Goal: Task Accomplishment & Management: Manage account settings

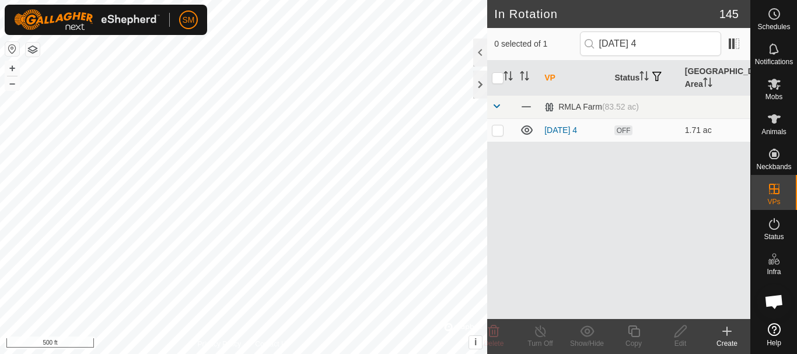
scroll to position [2127, 0]
click at [677, 47] on input "[DATE] 4" at bounding box center [650, 44] width 141 height 25
click at [676, 47] on input "[DATE] 4" at bounding box center [650, 44] width 141 height 25
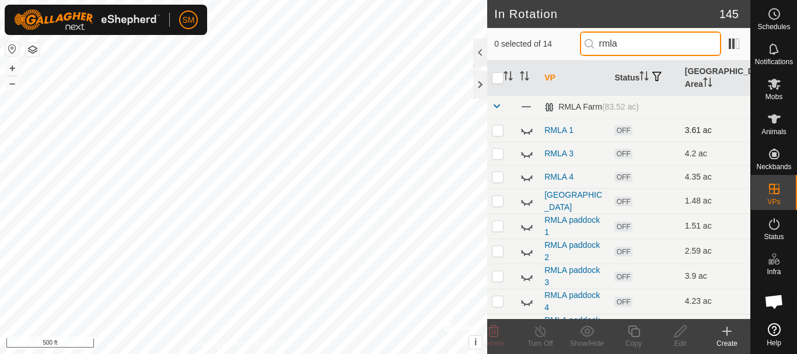
type input "rmla"
click at [528, 132] on icon at bounding box center [527, 130] width 14 height 14
click at [528, 132] on icon at bounding box center [527, 129] width 12 height 9
click at [527, 152] on icon at bounding box center [527, 153] width 14 height 14
click at [527, 152] on icon at bounding box center [527, 153] width 12 height 9
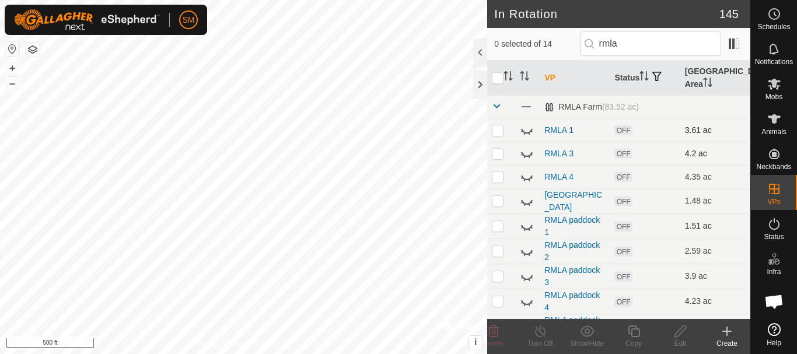
click at [526, 231] on icon at bounding box center [527, 226] width 14 height 14
click at [527, 253] on icon at bounding box center [527, 252] width 12 height 5
click at [647, 40] on input "rmla" at bounding box center [650, 44] width 141 height 25
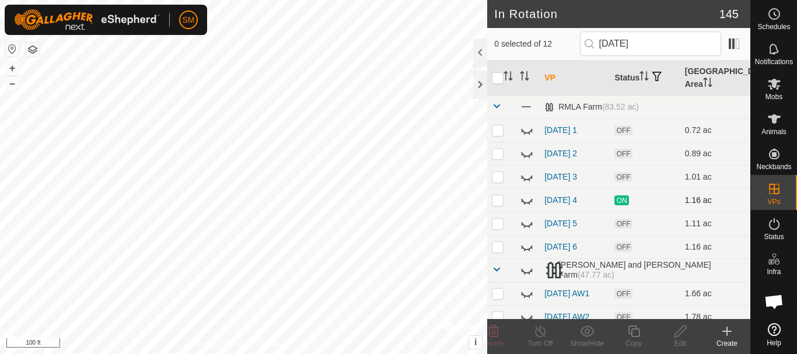
click at [525, 201] on icon at bounding box center [527, 200] width 14 height 14
click at [525, 225] on icon at bounding box center [527, 224] width 14 height 14
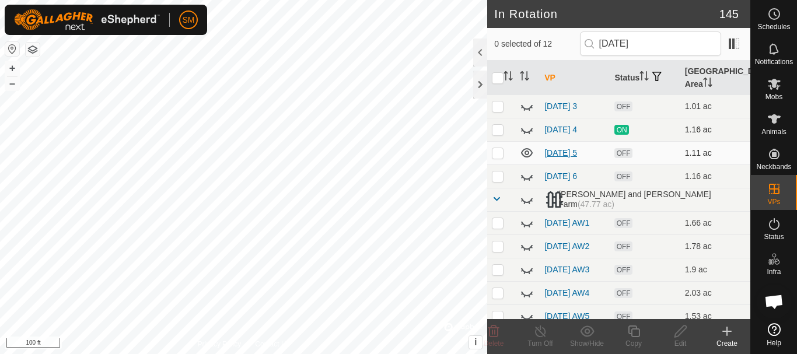
scroll to position [0, 0]
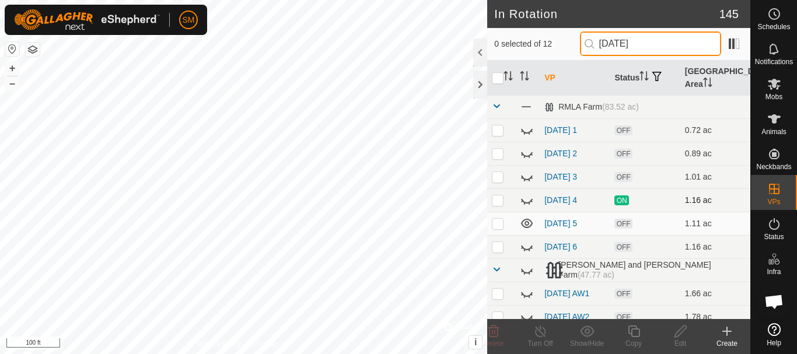
click at [653, 41] on input "[DATE]" at bounding box center [650, 44] width 141 height 25
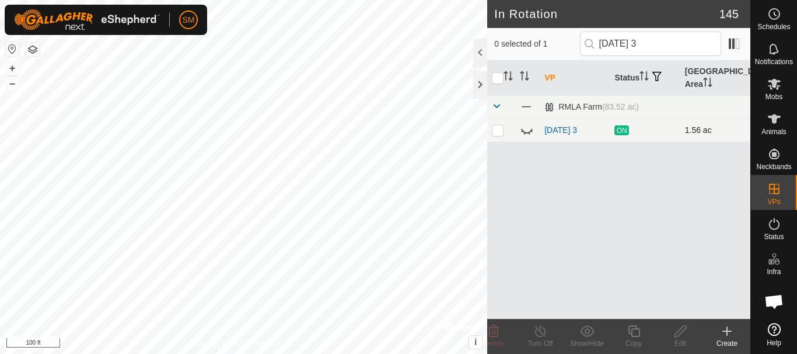
click at [525, 134] on icon at bounding box center [525, 133] width 2 height 2
click at [525, 134] on icon at bounding box center [527, 129] width 12 height 9
click at [669, 44] on input "[DATE] 3" at bounding box center [650, 44] width 141 height 25
type input "[DATE] 1"
click at [521, 132] on icon at bounding box center [527, 130] width 14 height 14
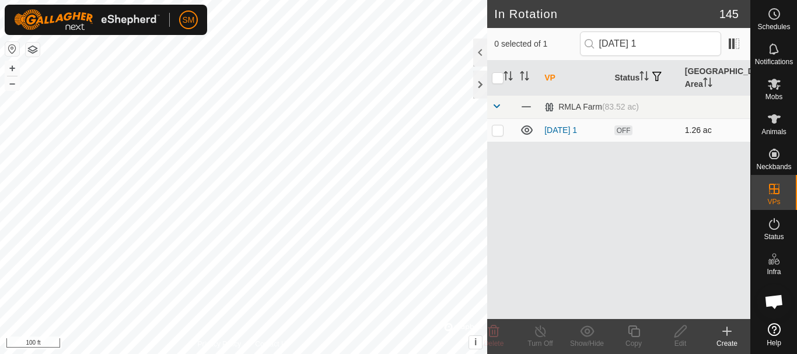
click at [521, 132] on icon at bounding box center [527, 130] width 14 height 14
click at [727, 335] on icon at bounding box center [727, 331] width 0 height 8
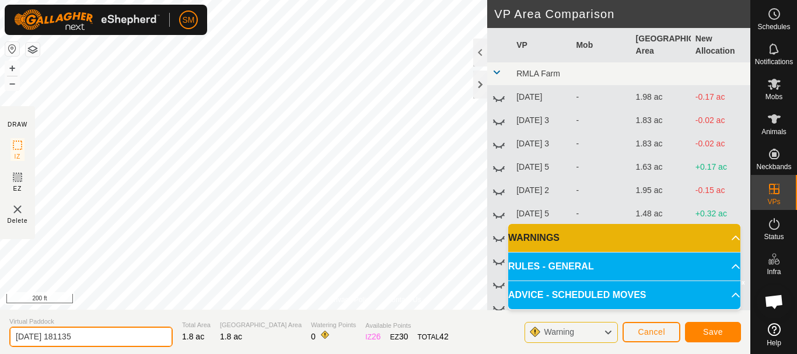
drag, startPoint x: 55, startPoint y: 340, endPoint x: 97, endPoint y: 337, distance: 42.1
click at [97, 337] on input "[DATE] 181135" at bounding box center [90, 337] width 163 height 20
type input "[DATE] 4"
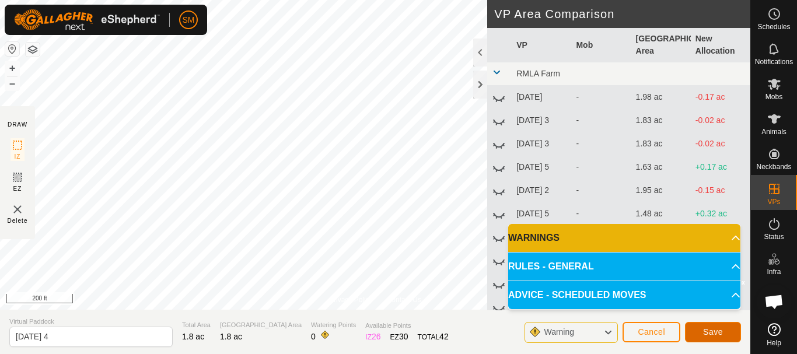
click at [711, 334] on span "Save" at bounding box center [713, 331] width 20 height 9
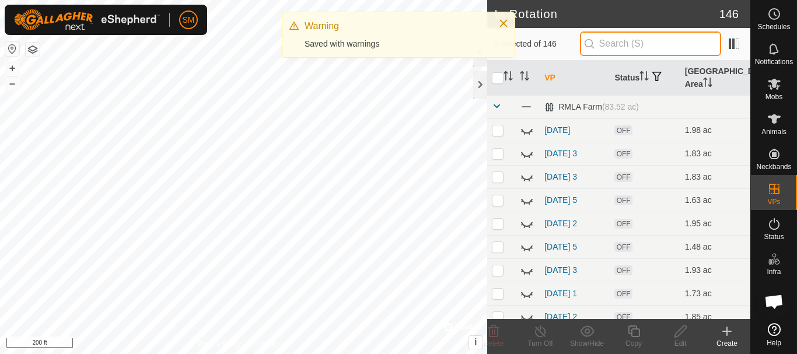
click at [639, 48] on input "text" at bounding box center [650, 44] width 141 height 25
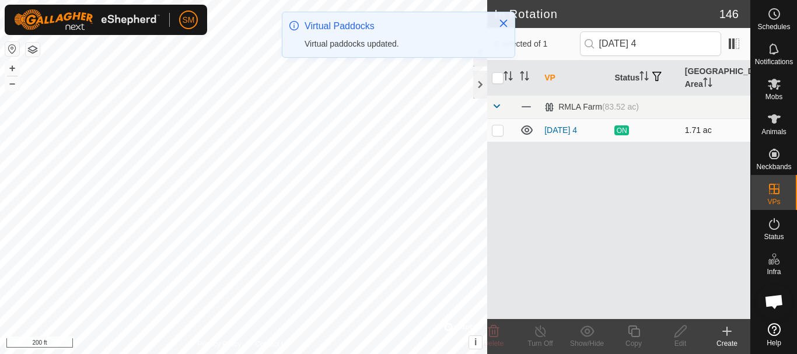
click at [525, 130] on icon at bounding box center [527, 129] width 12 height 9
click at [525, 130] on icon at bounding box center [527, 130] width 14 height 14
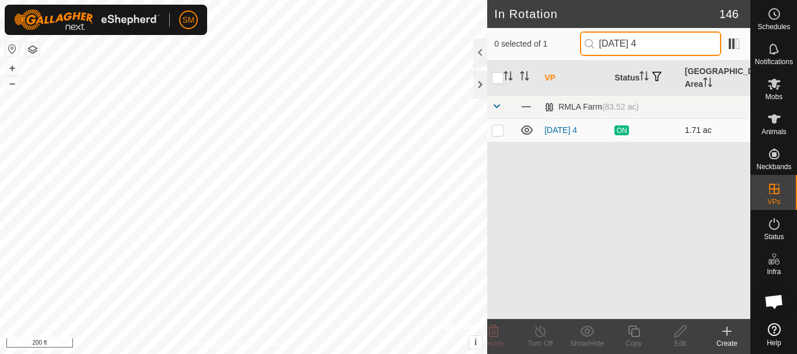
click at [650, 41] on input "[DATE] 4" at bounding box center [650, 44] width 141 height 25
type input "[DATE] 4"
click at [494, 134] on p-checkbox at bounding box center [498, 129] width 12 height 9
checkbox input "true"
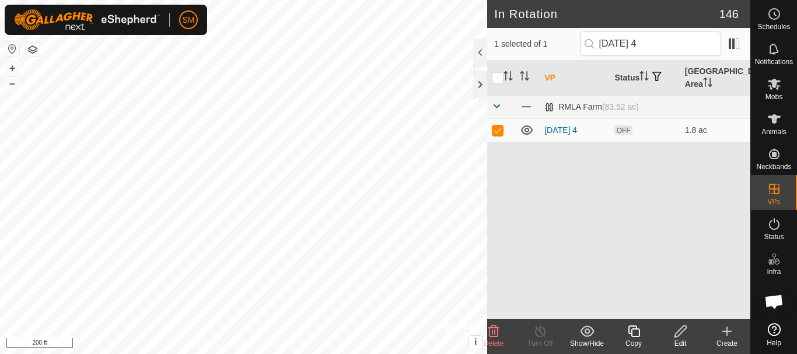
click at [682, 334] on icon at bounding box center [681, 332] width 15 height 14
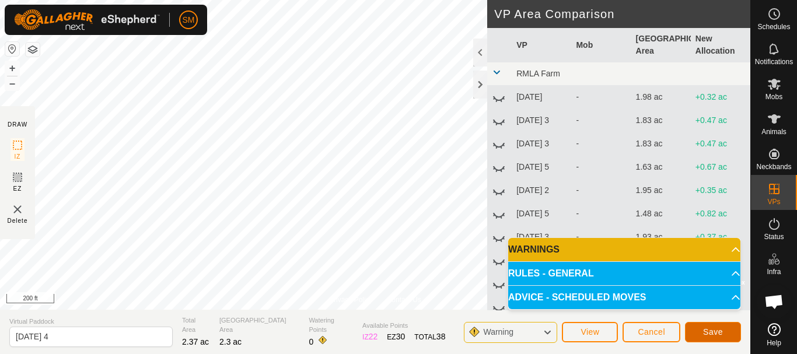
click at [727, 334] on button "Save" at bounding box center [713, 332] width 56 height 20
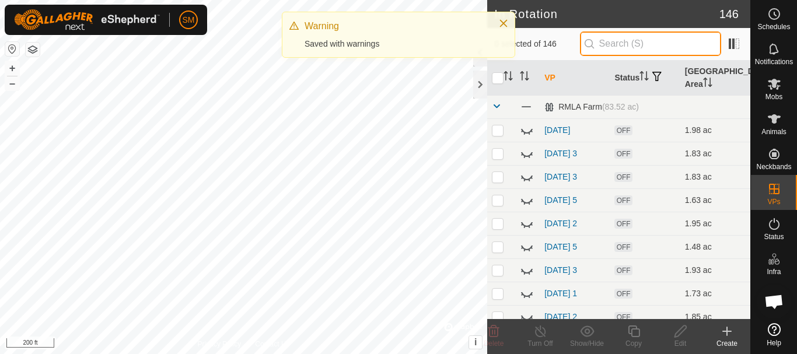
click at [671, 42] on input "text" at bounding box center [650, 44] width 141 height 25
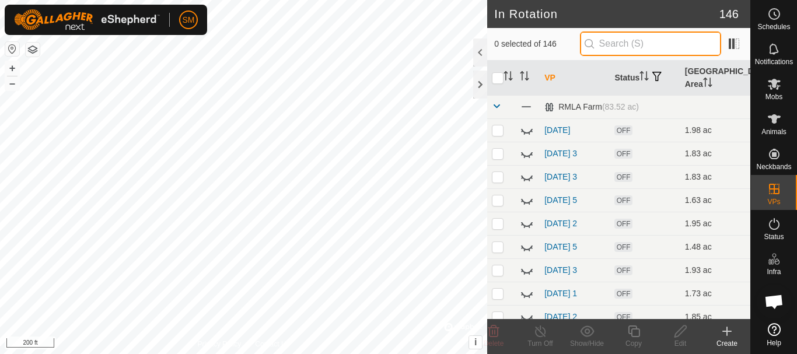
paste input "survived"
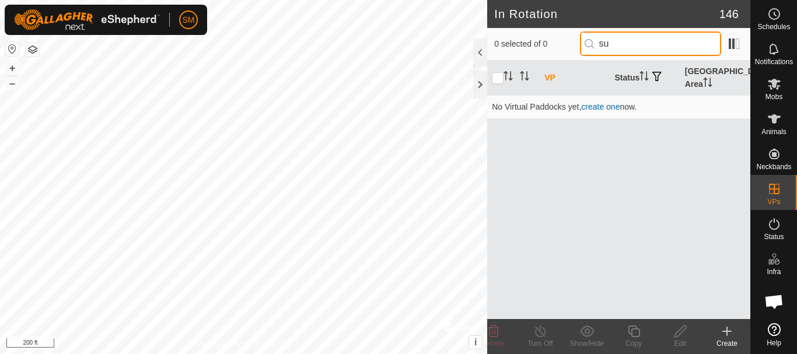
type input "s"
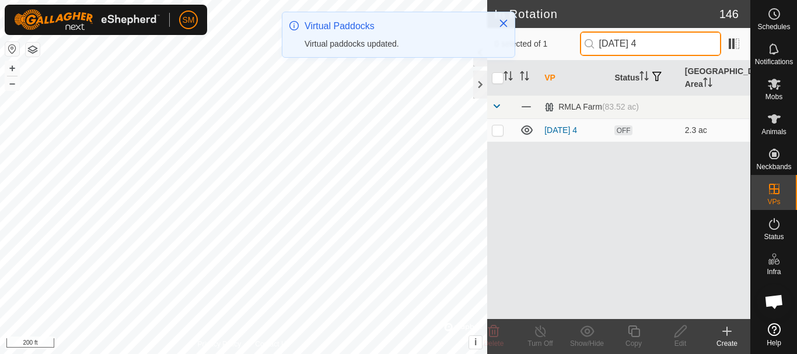
drag, startPoint x: 652, startPoint y: 44, endPoint x: 588, endPoint y: 55, distance: 64.6
click at [588, 55] on input "[DATE] 4" at bounding box center [650, 44] width 141 height 25
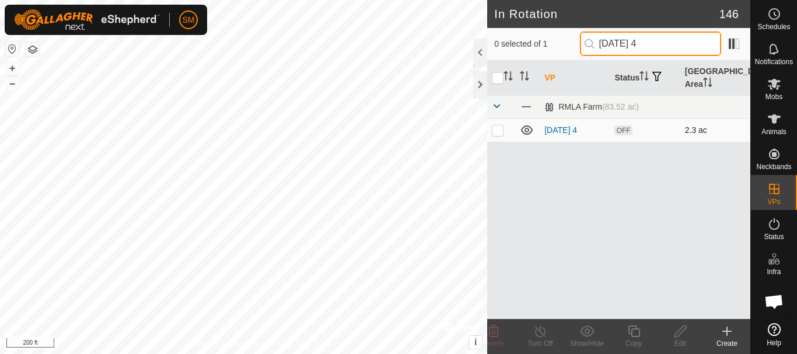
type input "[DATE] 4"
click at [499, 135] on td at bounding box center [501, 129] width 28 height 23
checkbox input "true"
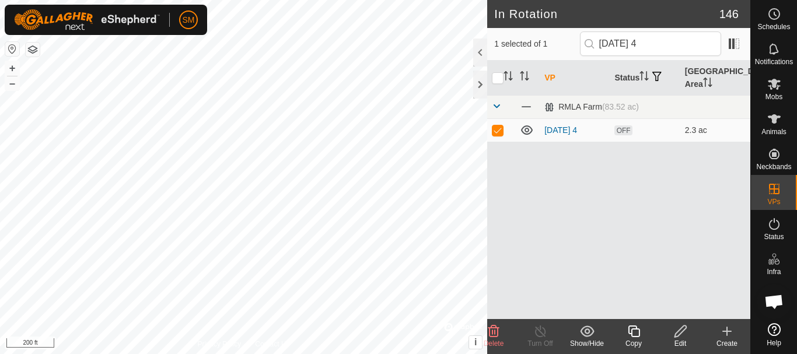
click at [636, 333] on icon at bounding box center [634, 332] width 15 height 14
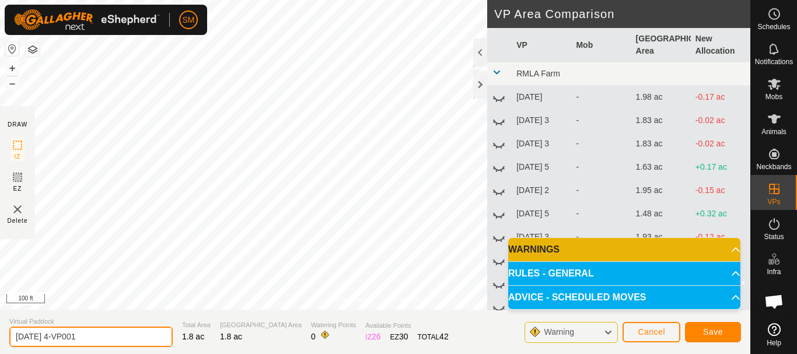
click at [114, 335] on input "[DATE] 4-VP001" at bounding box center [90, 337] width 163 height 20
paste input "text"
type input "[DATE] 5"
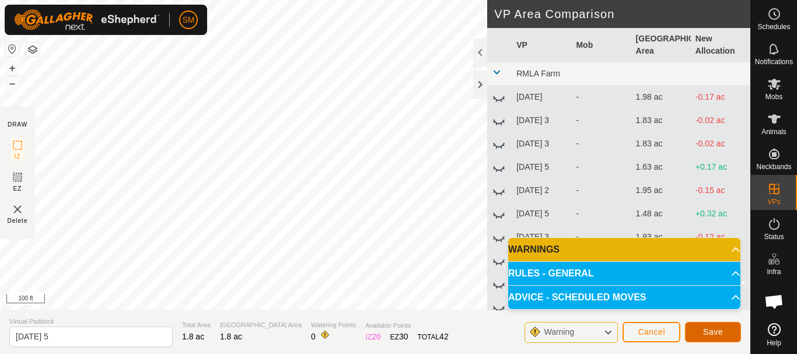
click at [716, 326] on button "Save" at bounding box center [713, 332] width 56 height 20
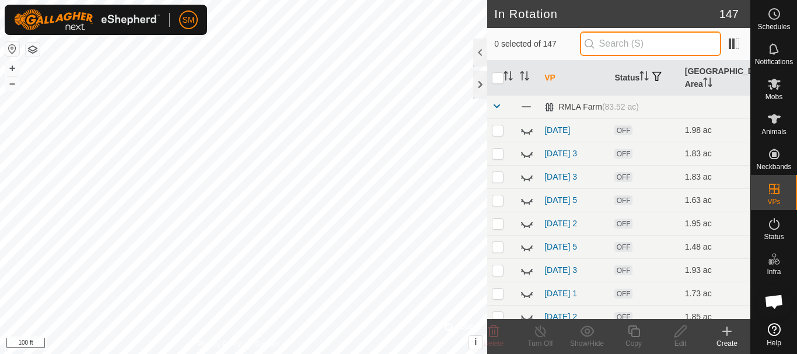
click at [627, 42] on input "text" at bounding box center [650, 44] width 141 height 25
paste input "[DATE]"
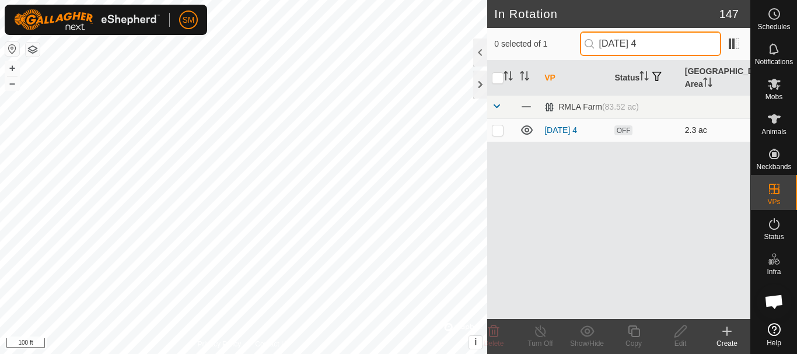
type input "[DATE] 4"
click at [493, 131] on p-checkbox at bounding box center [498, 129] width 12 height 9
checkbox input "true"
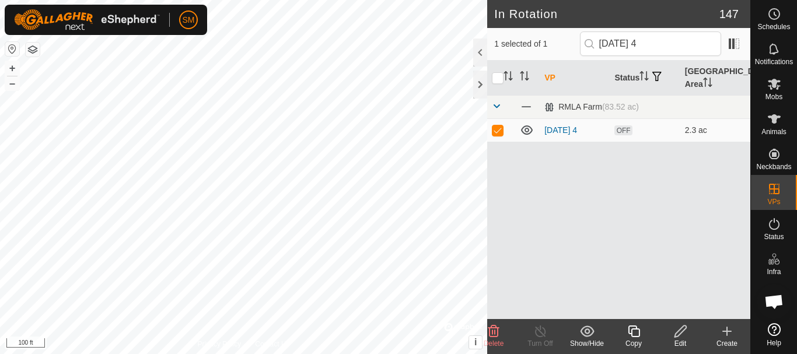
click at [637, 332] on icon at bounding box center [634, 332] width 15 height 14
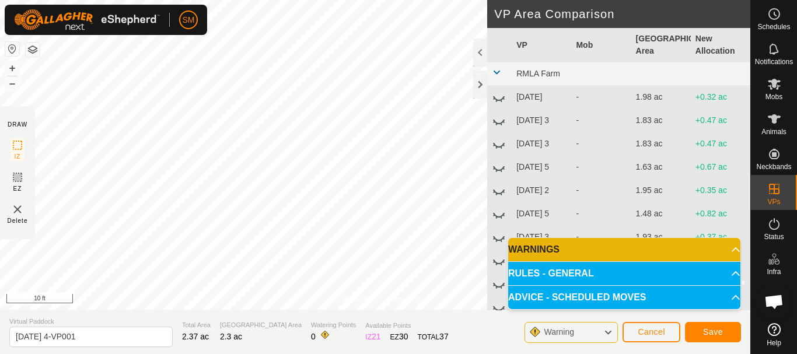
click at [417, 354] on html "SM Schedules Notifications Mobs Animals Neckbands VPs Status Infra Heatmap Help…" at bounding box center [398, 177] width 797 height 354
click at [382, 351] on div "Privacy Policy Contact Us Status: OFF Type: Inclusion Zone + – ⇧ i © Mapbox , ©…" at bounding box center [375, 177] width 751 height 354
click at [426, 323] on div "Privacy Policy Contact Us Status: OFF Type: Inclusion Zone + – ⇧ i © Mapbox , ©…" at bounding box center [375, 177] width 751 height 354
click at [233, 332] on div "Privacy Policy Contact Us Status: OFF Type: Inclusion Zone + – ⇧ i © Mapbox , ©…" at bounding box center [375, 177] width 751 height 354
click at [265, 326] on div "Privacy Policy Contact Us Status: OFF Type: Inclusion Zone + – ⇧ i © Mapbox , ©…" at bounding box center [375, 177] width 751 height 354
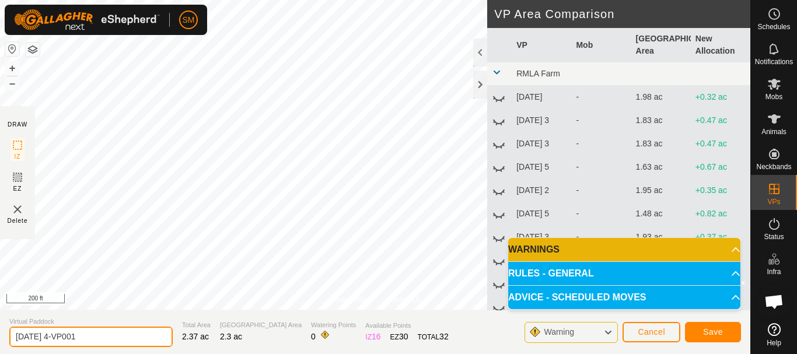
click at [128, 340] on input "[DATE] 4-VP001" at bounding box center [90, 337] width 163 height 20
paste input "text"
type input "[DATE] 6"
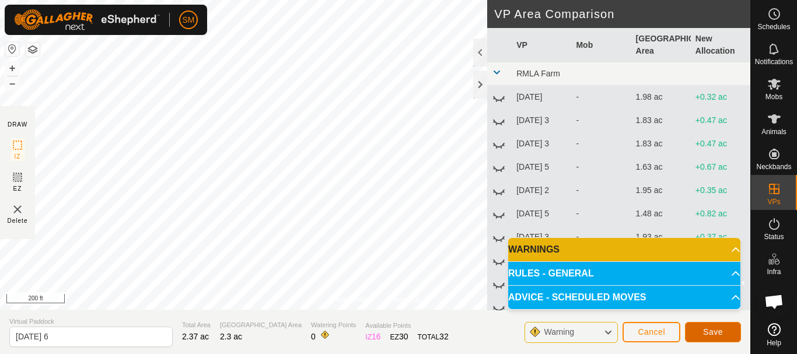
click at [725, 330] on button "Save" at bounding box center [713, 332] width 56 height 20
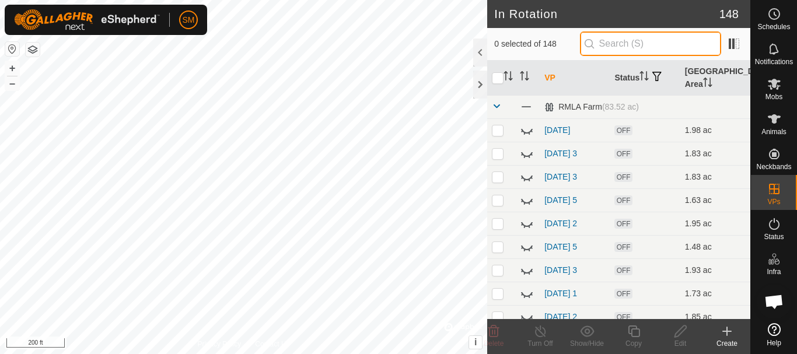
click at [624, 39] on input "text" at bounding box center [650, 44] width 141 height 25
paste input "[DATE]"
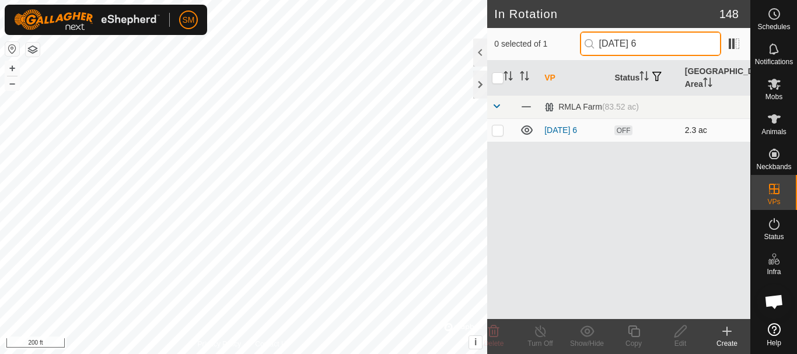
type input "[DATE] 6"
click at [497, 130] on p-checkbox at bounding box center [498, 129] width 12 height 9
checkbox input "true"
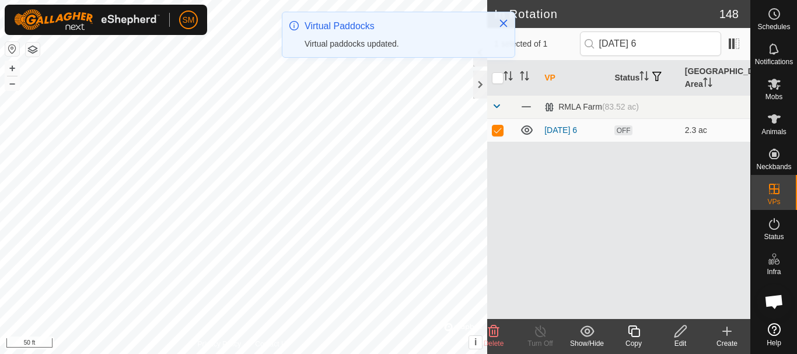
click at [640, 336] on icon at bounding box center [634, 332] width 12 height 12
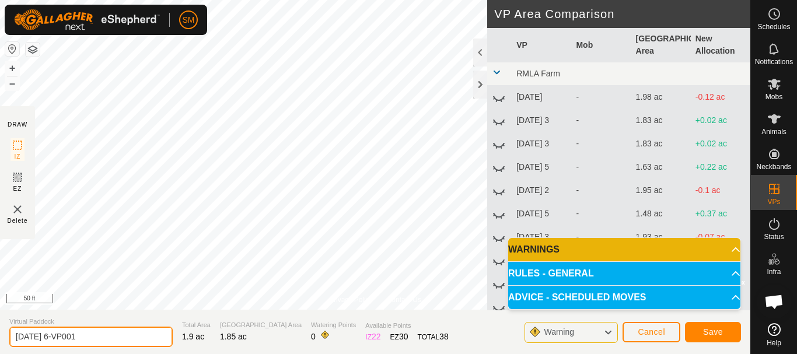
click at [122, 330] on input "[DATE] 6-VP001" at bounding box center [90, 337] width 163 height 20
paste input "text"
type input "[DATE] 1"
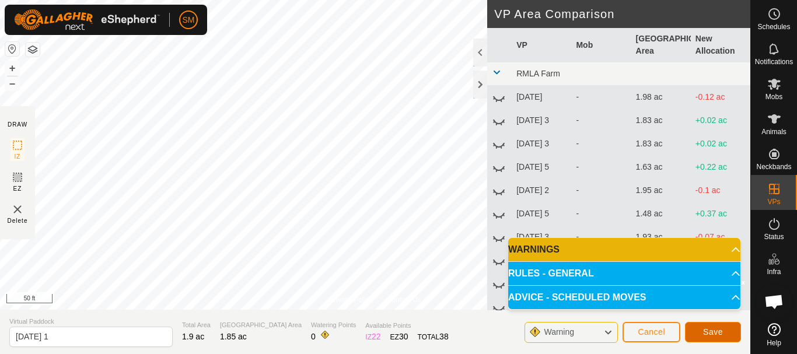
click at [711, 329] on span "Save" at bounding box center [713, 331] width 20 height 9
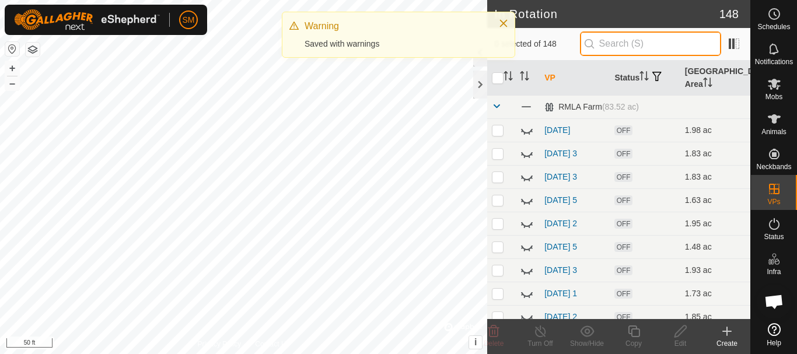
click at [649, 40] on input "text" at bounding box center [650, 44] width 141 height 25
paste input "[DATE]"
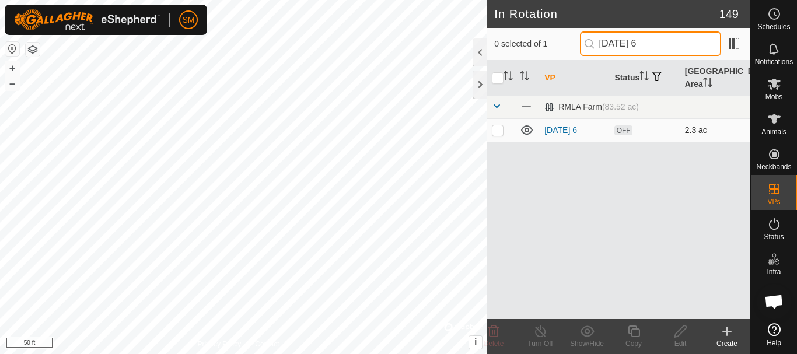
type input "[DATE] 6"
click at [493, 135] on td at bounding box center [501, 129] width 28 height 23
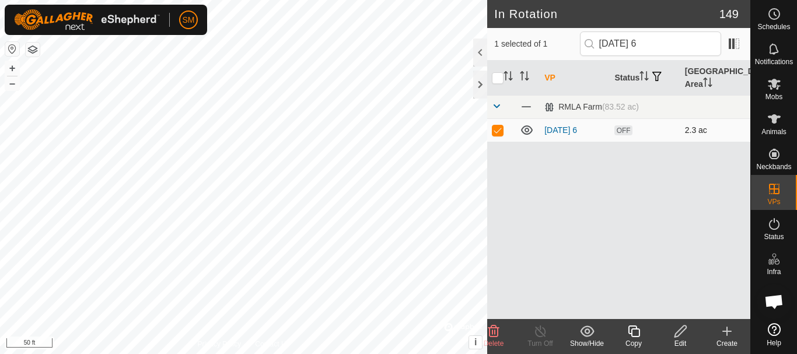
checkbox input "true"
click at [637, 338] on icon at bounding box center [634, 332] width 15 height 14
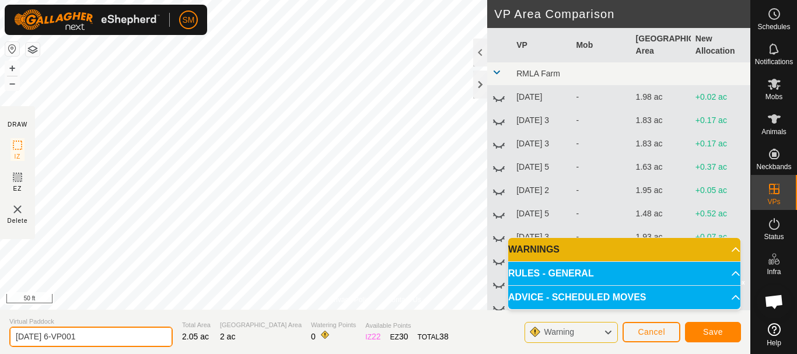
click at [137, 340] on input "[DATE] 6-VP001" at bounding box center [90, 337] width 163 height 20
click at [136, 340] on input "[DATE] 6-VP001" at bounding box center [90, 337] width 163 height 20
click at [134, 341] on input "[DATE] 6-VP001" at bounding box center [90, 337] width 163 height 20
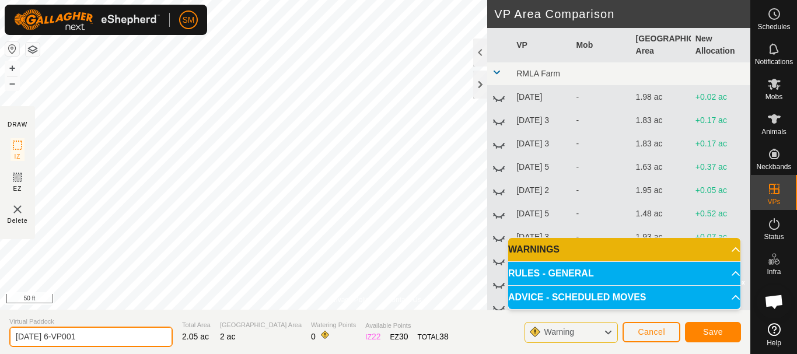
click at [134, 341] on input "[DATE] 6-VP001" at bounding box center [90, 337] width 163 height 20
paste input "text"
type input "[DATE] 2"
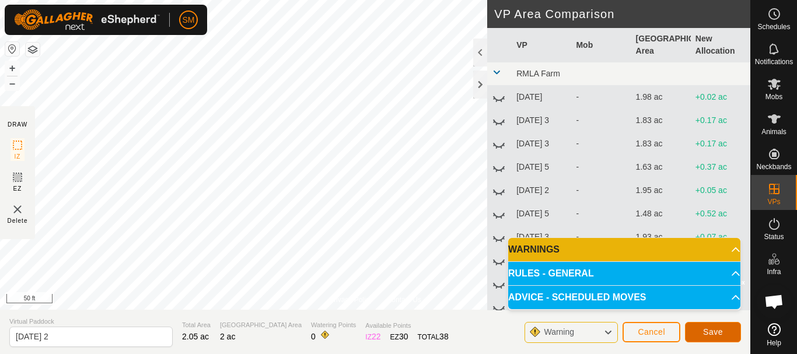
click at [707, 333] on span "Save" at bounding box center [713, 331] width 20 height 9
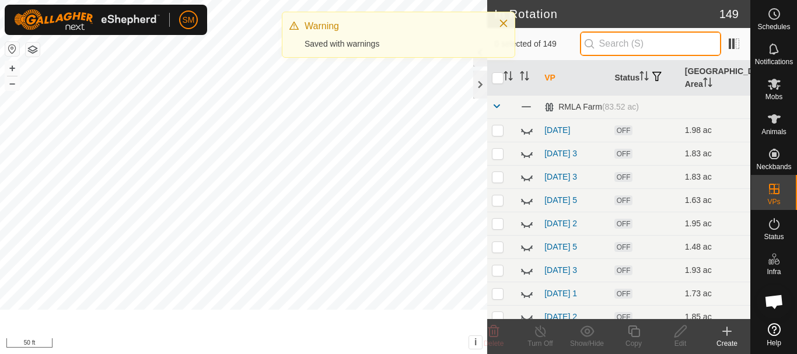
click at [640, 43] on input "text" at bounding box center [650, 44] width 141 height 25
paste input "[DATE]"
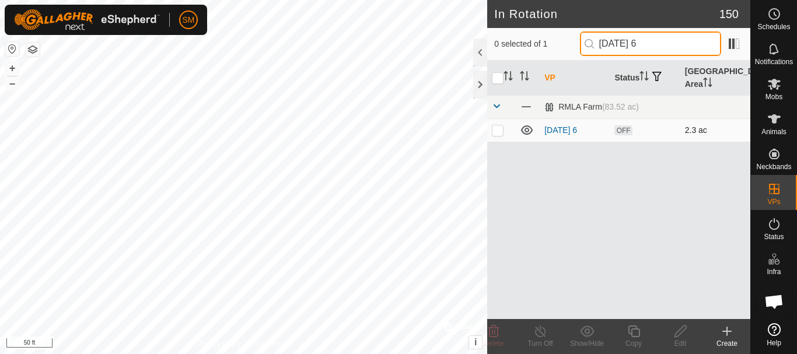
type input "[DATE] 6"
click at [499, 128] on p-checkbox at bounding box center [498, 129] width 12 height 9
checkbox input "true"
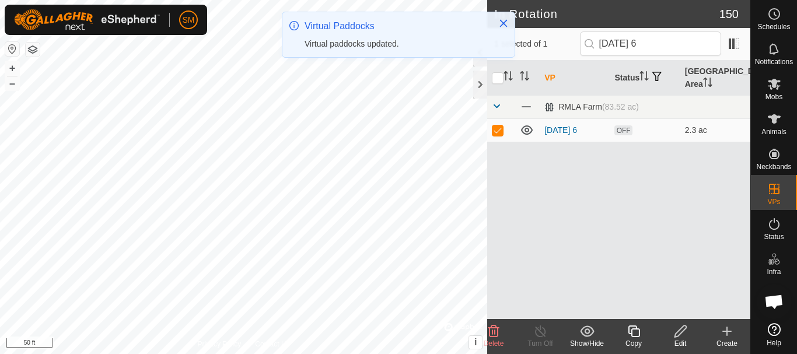
click at [636, 337] on icon at bounding box center [634, 332] width 12 height 12
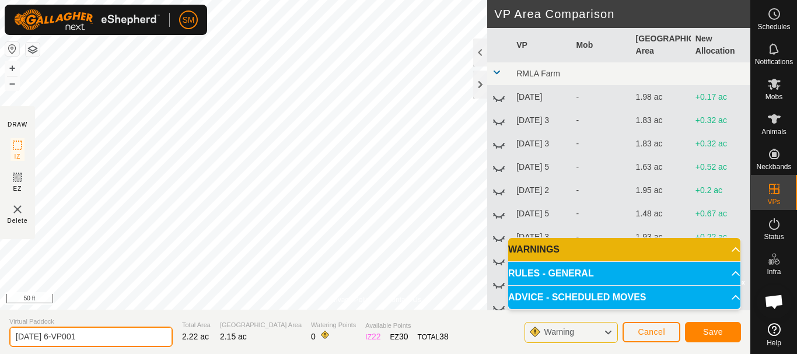
click at [132, 335] on input "[DATE] 6-VP001" at bounding box center [90, 337] width 163 height 20
paste input "text"
type input "[DATE] 3"
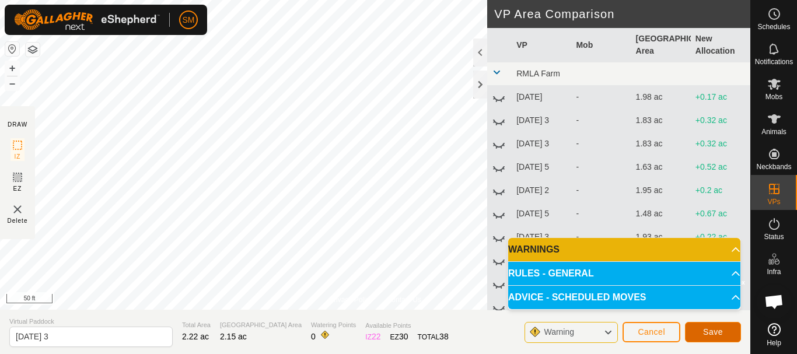
click at [711, 334] on span "Save" at bounding box center [713, 331] width 20 height 9
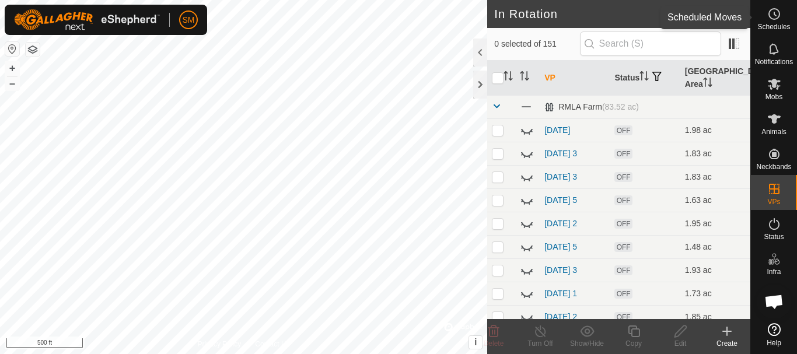
click at [774, 9] on circle at bounding box center [774, 14] width 11 height 11
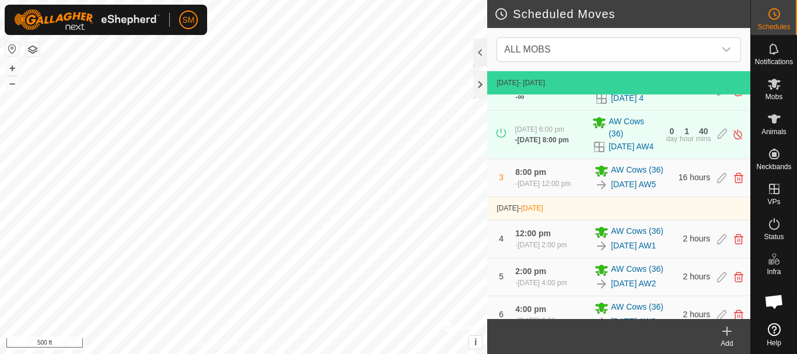
scroll to position [50, 0]
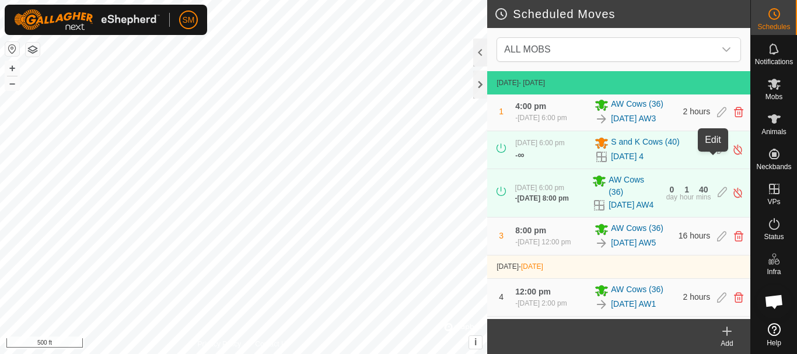
click at [717, 156] on icon at bounding box center [721, 150] width 9 height 12
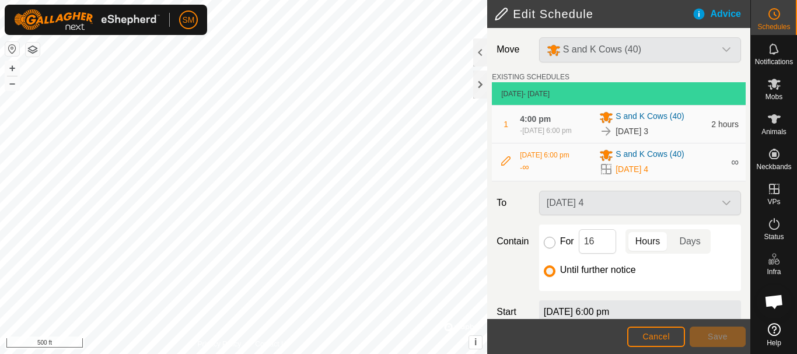
click at [546, 249] on input "For" at bounding box center [550, 243] width 12 height 12
radio input "true"
click at [595, 245] on input "16" at bounding box center [597, 241] width 37 height 25
type input "18"
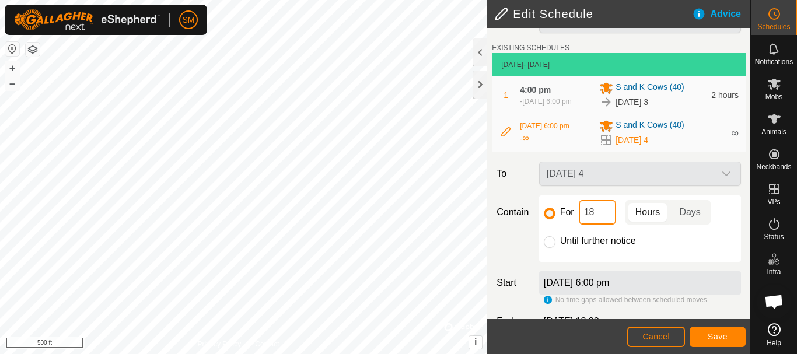
scroll to position [62, 0]
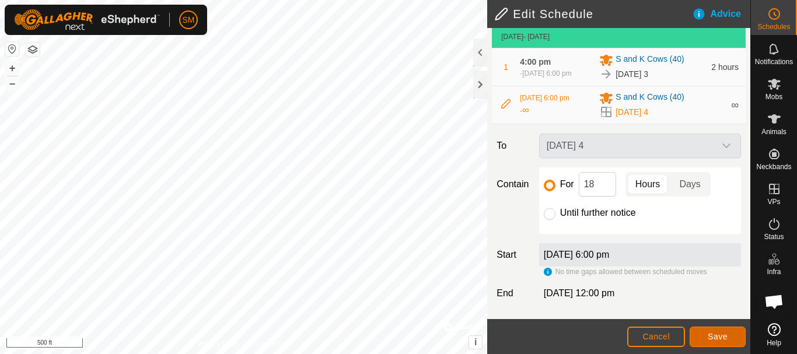
click at [718, 340] on span "Save" at bounding box center [718, 336] width 20 height 9
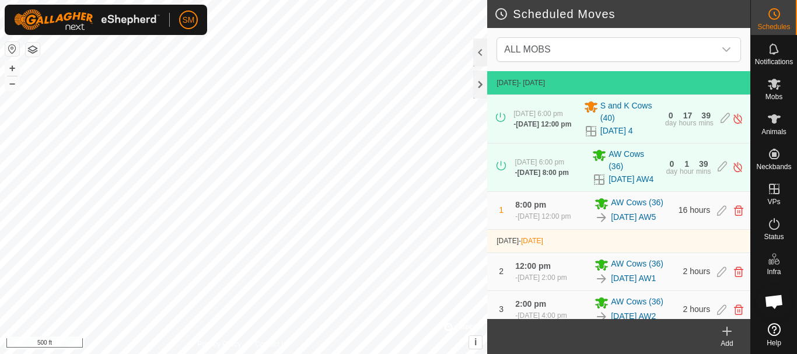
click at [727, 337] on icon at bounding box center [727, 332] width 14 height 14
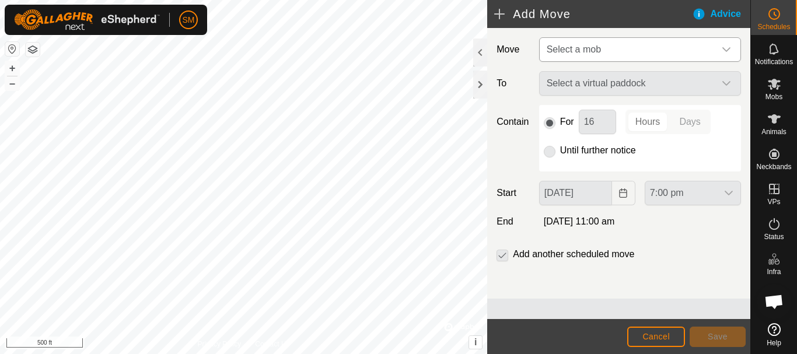
click at [640, 50] on span "Select a mob" at bounding box center [628, 49] width 173 height 23
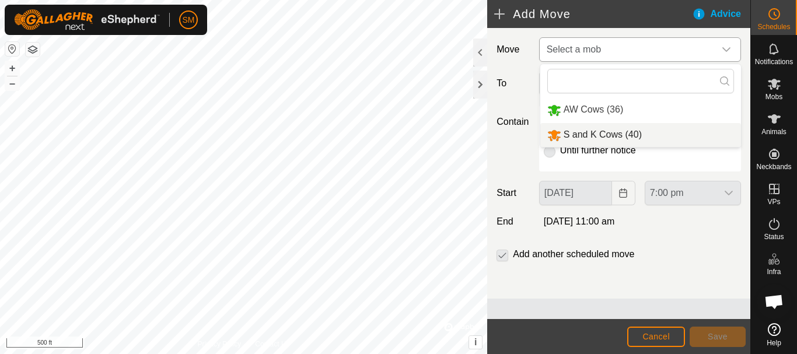
click at [592, 132] on li "S and K Cows (40)" at bounding box center [640, 135] width 201 height 24
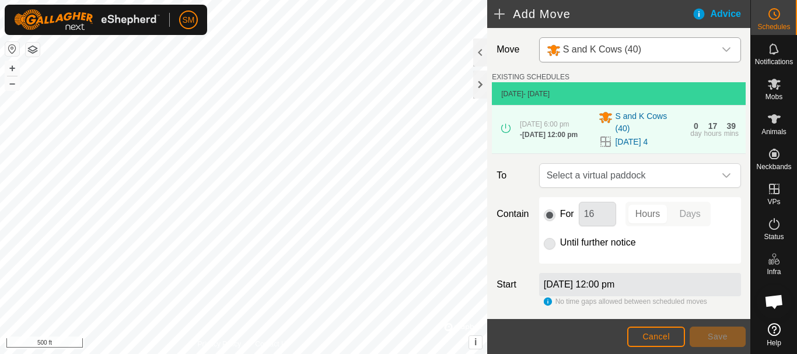
click at [722, 180] on icon "dropdown trigger" at bounding box center [726, 175] width 9 height 9
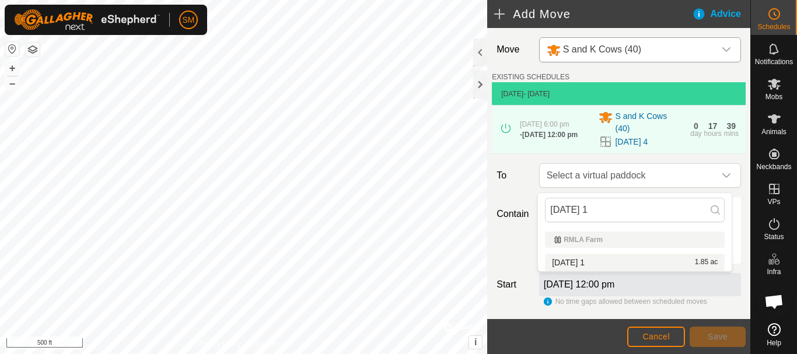
type input "[DATE] 1"
click at [595, 262] on li "[DATE] 1 1.85 ac" at bounding box center [635, 263] width 180 height 18
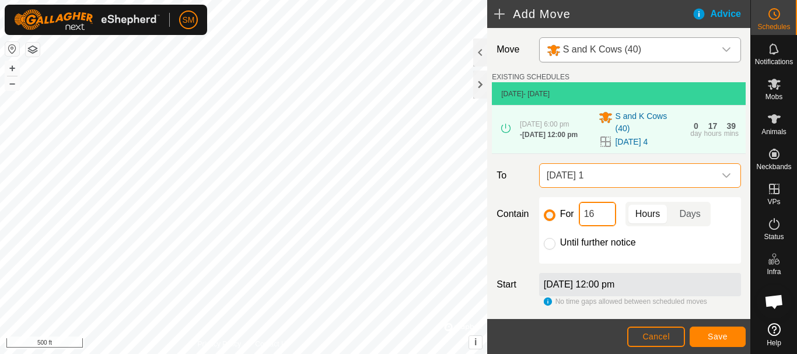
click at [592, 214] on input "16" at bounding box center [597, 214] width 37 height 25
type input "2"
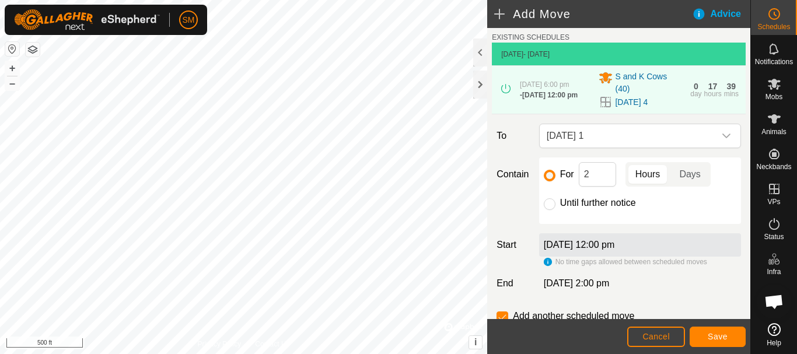
scroll to position [58, 0]
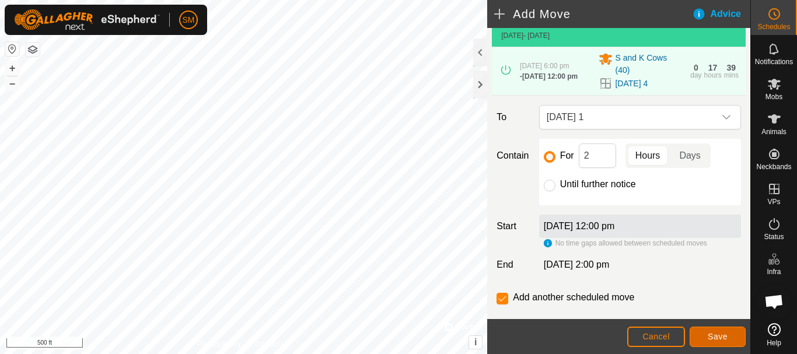
click at [729, 339] on button "Save" at bounding box center [718, 337] width 56 height 20
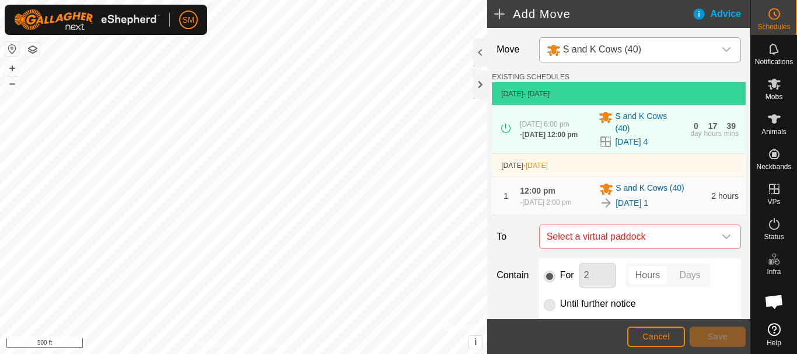
scroll to position [151, 0]
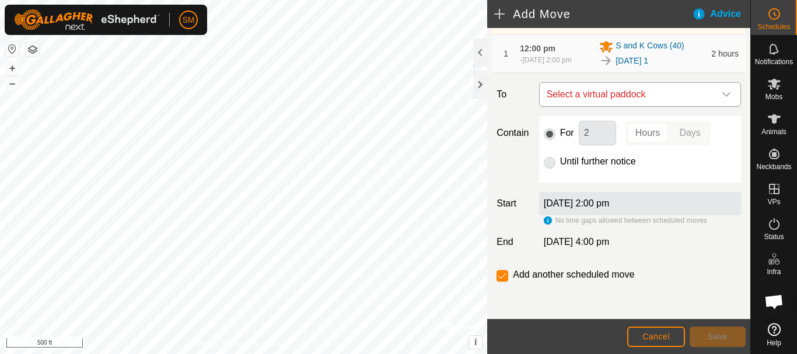
click at [722, 95] on icon "dropdown trigger" at bounding box center [726, 94] width 9 height 9
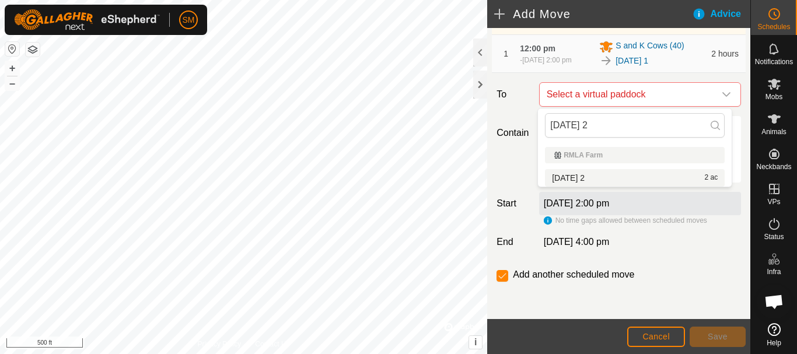
type input "[DATE] 2"
click at [581, 176] on li "[DATE] 2 2 ac" at bounding box center [635, 178] width 180 height 18
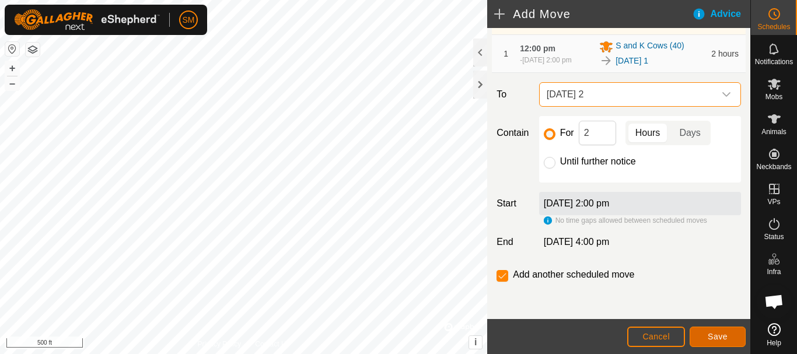
click at [722, 338] on span "Save" at bounding box center [718, 336] width 20 height 9
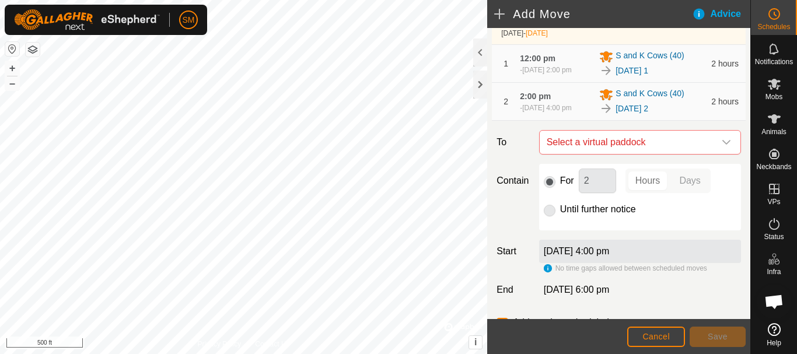
scroll to position [194, 0]
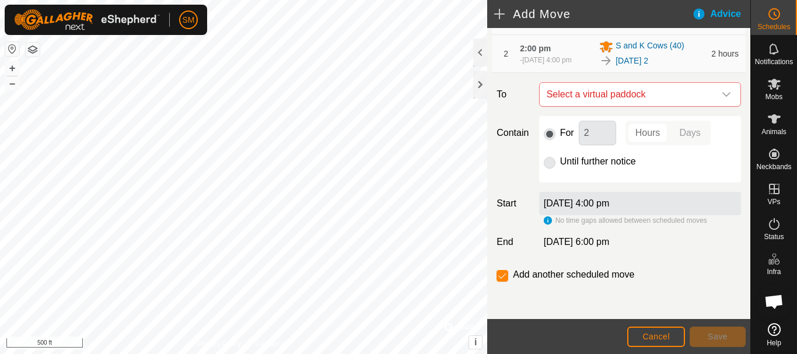
click at [722, 97] on icon "dropdown trigger" at bounding box center [726, 94] width 9 height 9
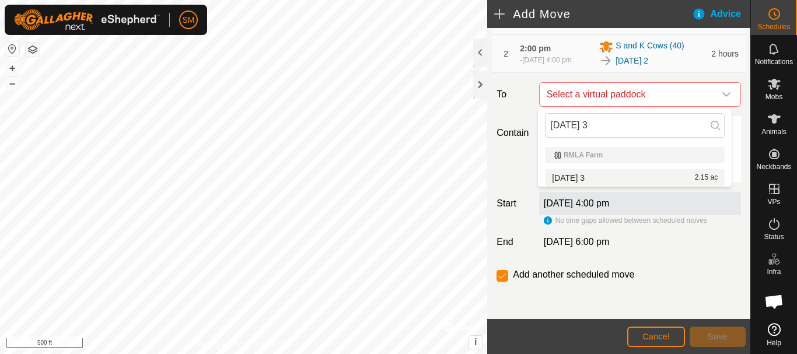
type input "[DATE] 3"
click at [596, 173] on li "[DATE] 3 2.15 ac" at bounding box center [635, 178] width 180 height 18
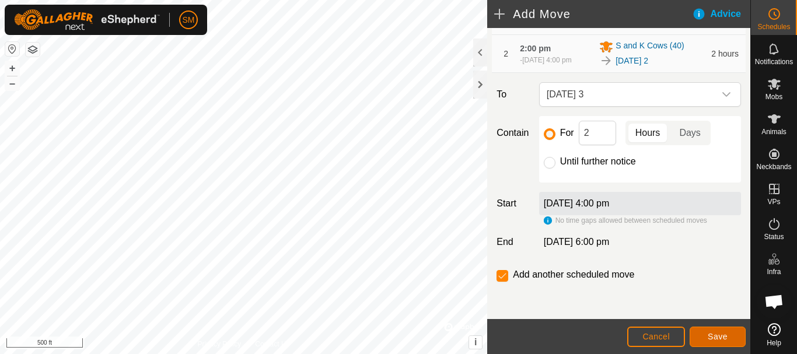
click at [732, 336] on button "Save" at bounding box center [718, 337] width 56 height 20
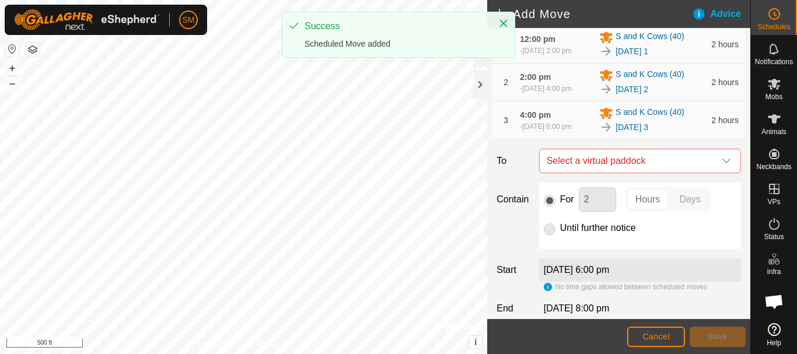
scroll to position [238, 0]
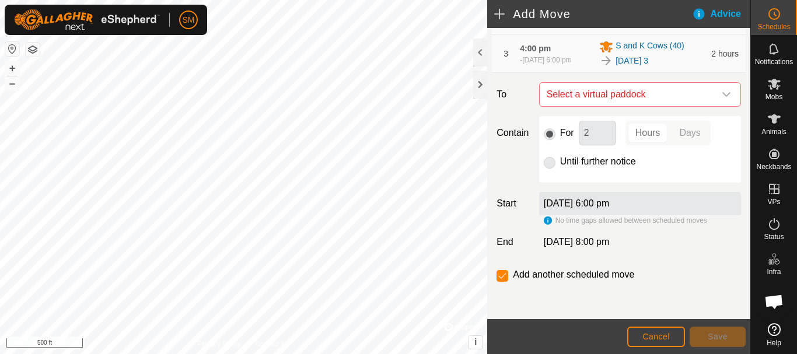
click at [722, 94] on icon "dropdown trigger" at bounding box center [726, 94] width 9 height 9
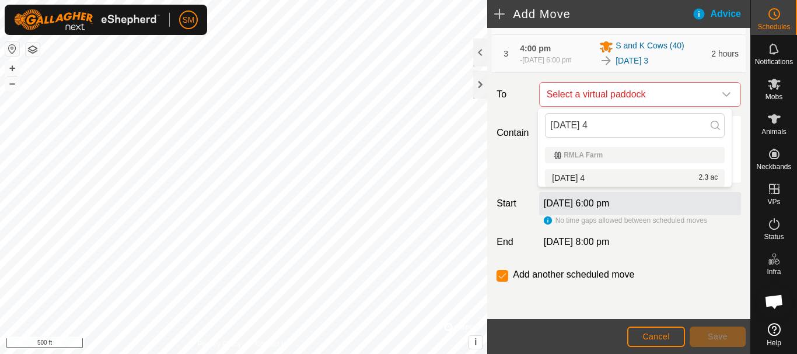
type input "[DATE] 4"
click at [598, 177] on li "[DATE] 4 2.3 ac" at bounding box center [635, 178] width 180 height 18
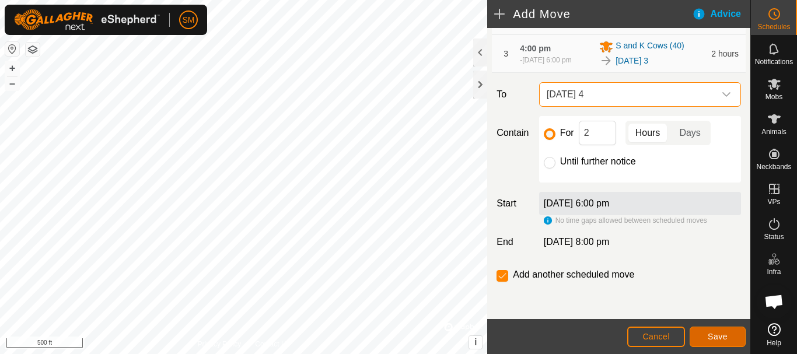
click at [706, 341] on button "Save" at bounding box center [718, 337] width 56 height 20
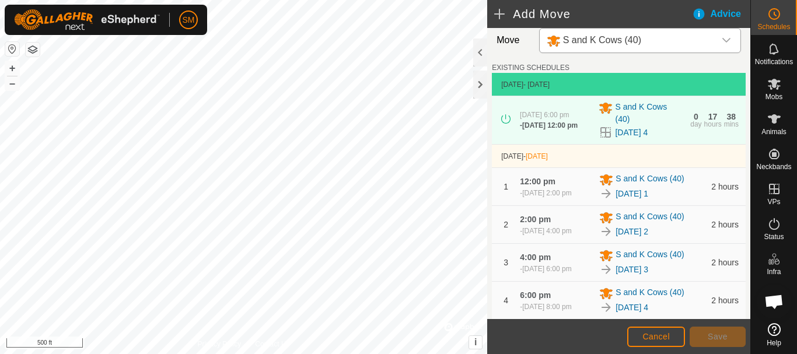
scroll to position [281, 0]
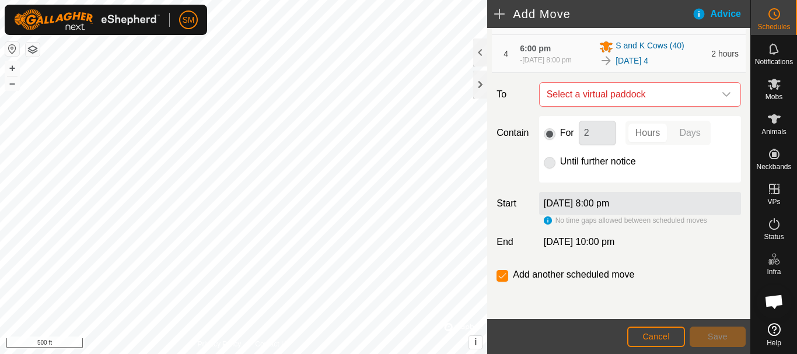
click at [722, 98] on icon "dropdown trigger" at bounding box center [726, 94] width 9 height 9
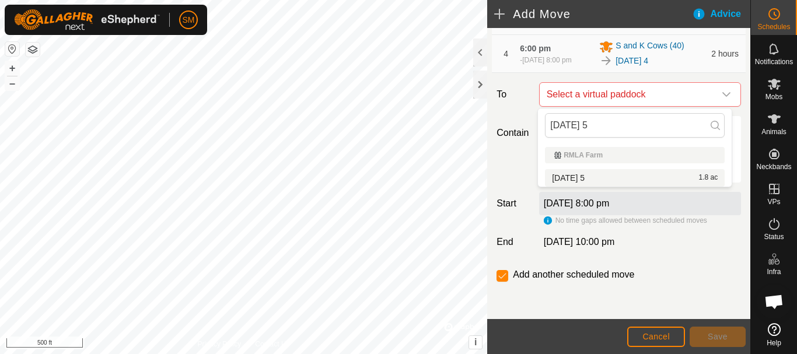
type input "[DATE] 5"
click at [596, 180] on li "[DATE] 5 1.8 ac" at bounding box center [635, 178] width 180 height 18
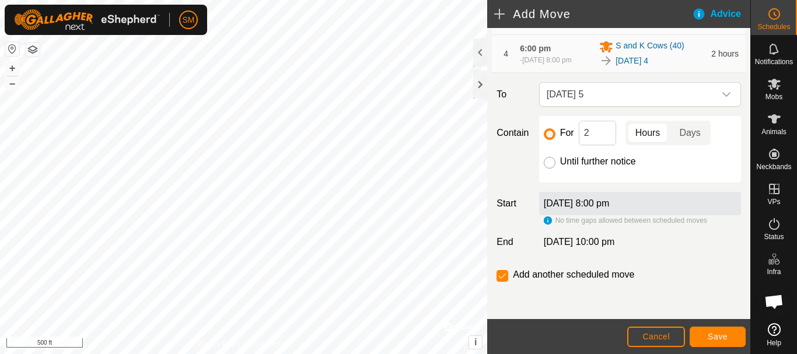
click at [548, 165] on input "Until further notice" at bounding box center [550, 163] width 12 height 12
radio input "true"
checkbox input "false"
click at [714, 334] on span "Save" at bounding box center [718, 336] width 20 height 9
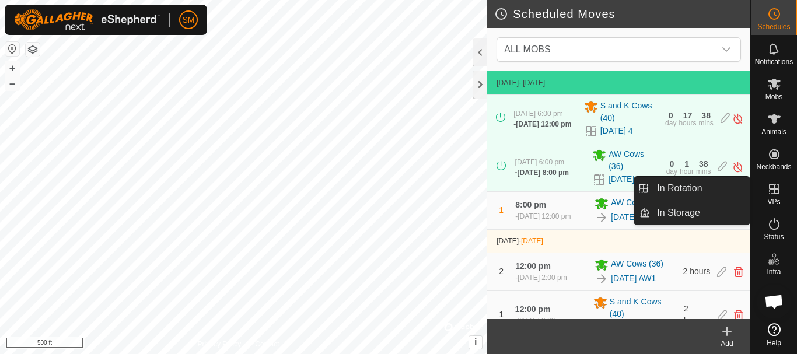
click at [777, 192] on icon at bounding box center [775, 189] width 14 height 14
click at [688, 189] on link "In Rotation" at bounding box center [700, 188] width 100 height 23
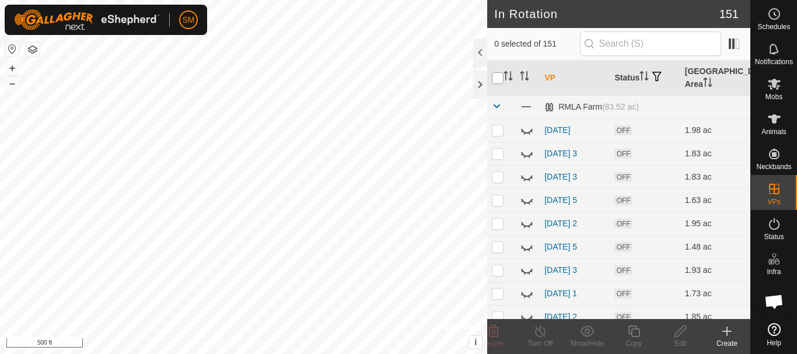
click at [497, 79] on input "checkbox" at bounding box center [498, 78] width 12 height 12
checkbox input "true"
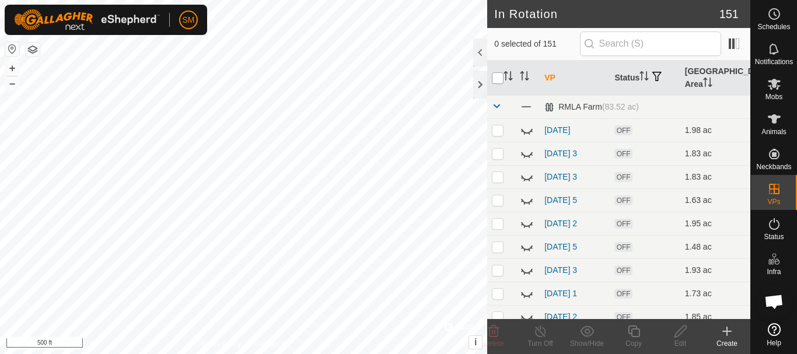
checkbox input "true"
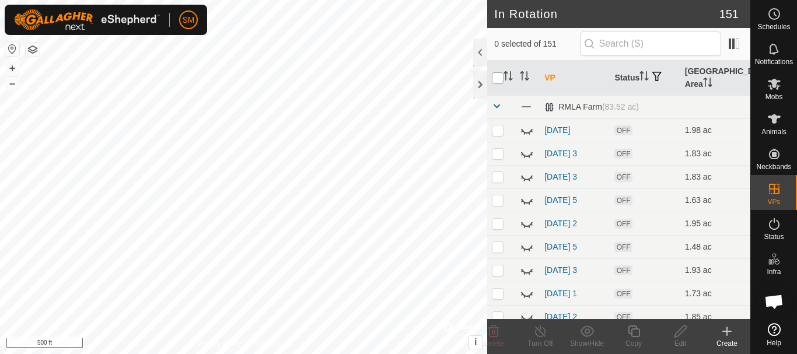
checkbox input "true"
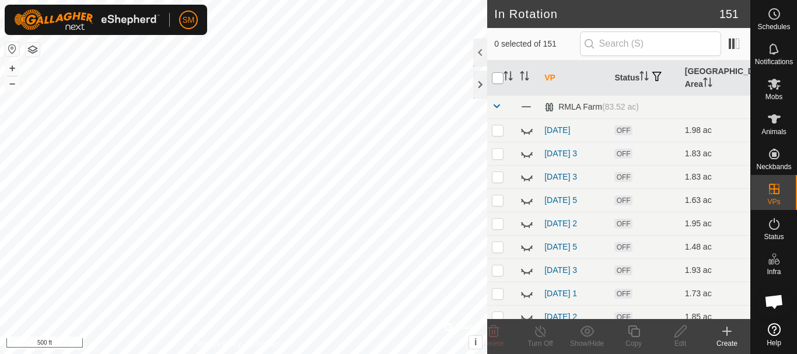
checkbox input "true"
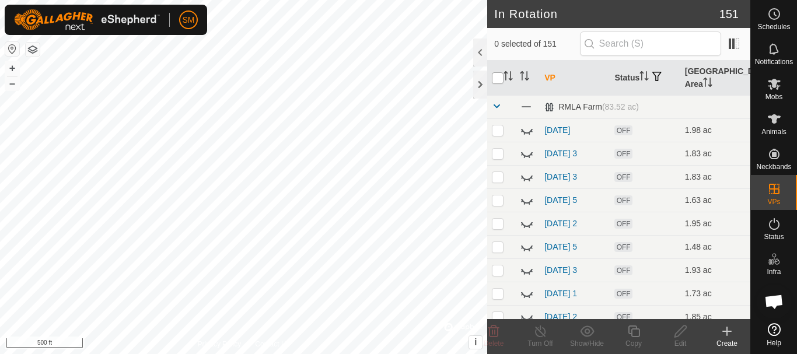
checkbox input "true"
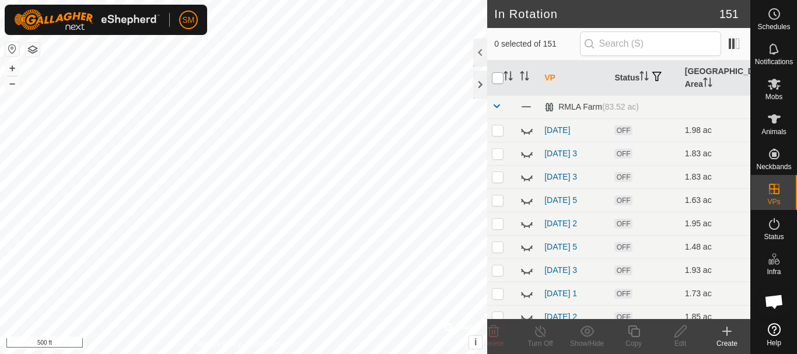
checkbox input "true"
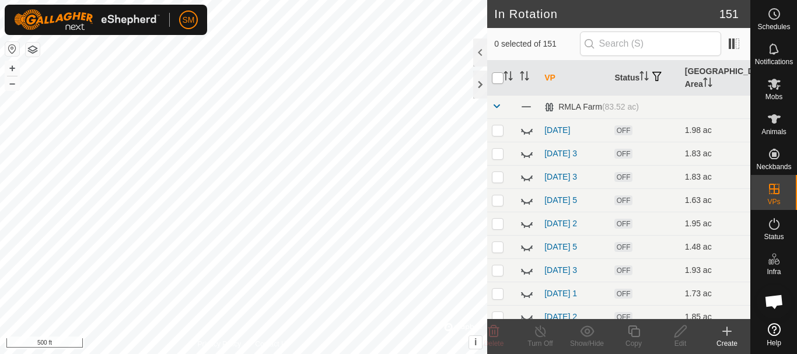
checkbox input "true"
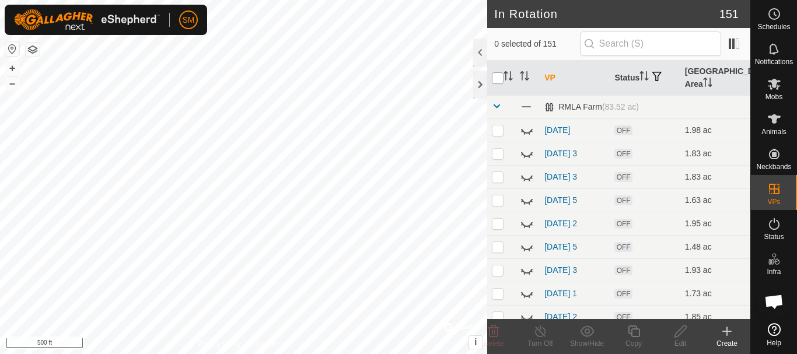
checkbox input "true"
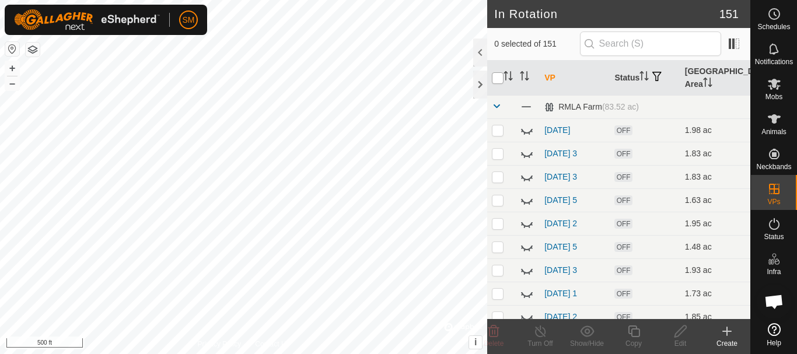
checkbox input "true"
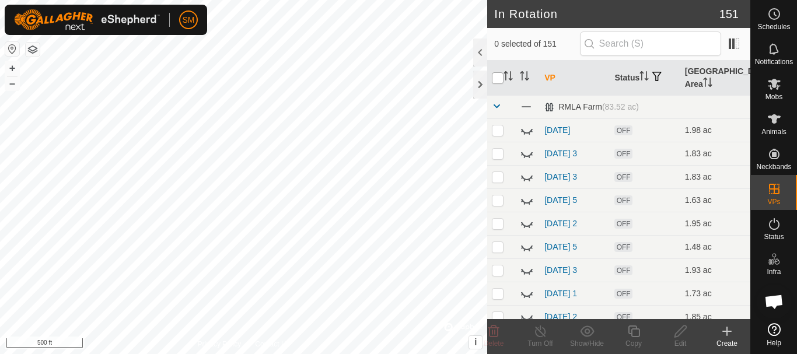
checkbox input "true"
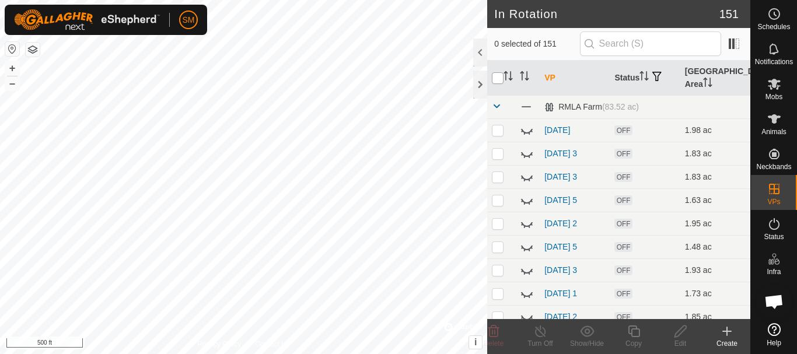
checkbox input "true"
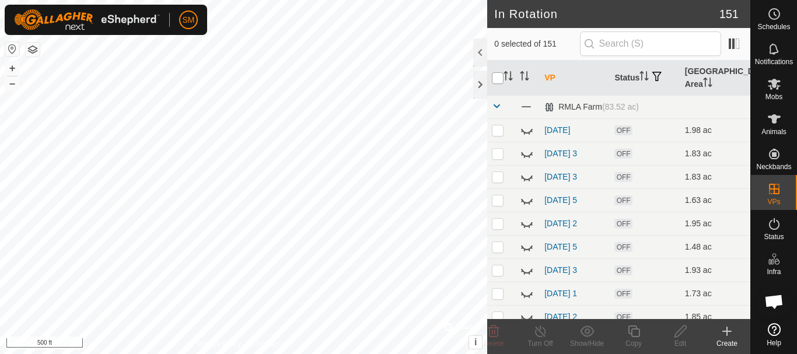
checkbox input "true"
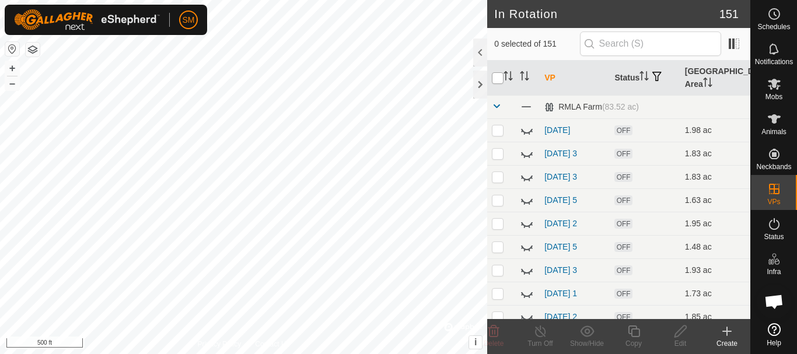
checkbox input "true"
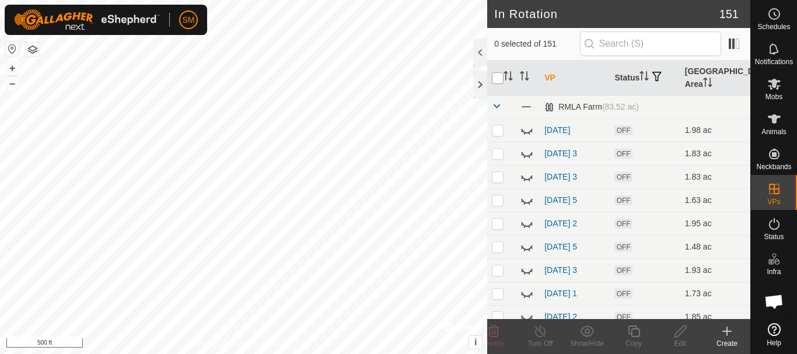
checkbox input "true"
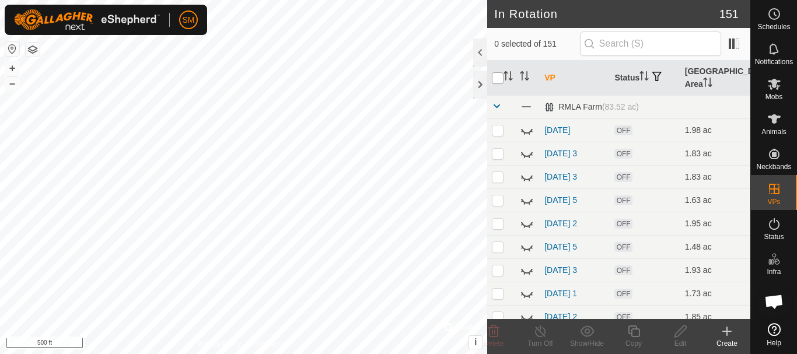
checkbox input "true"
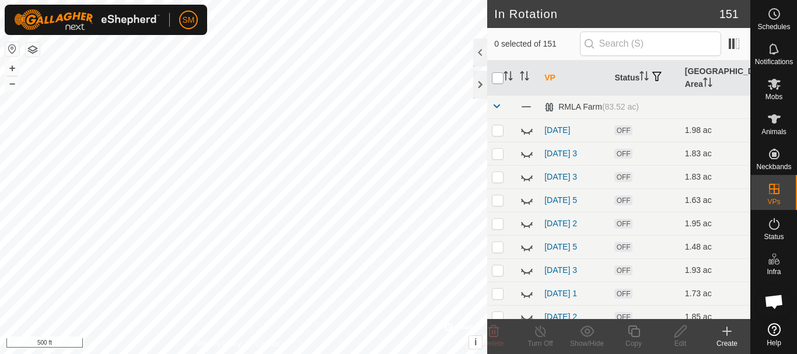
checkbox input "true"
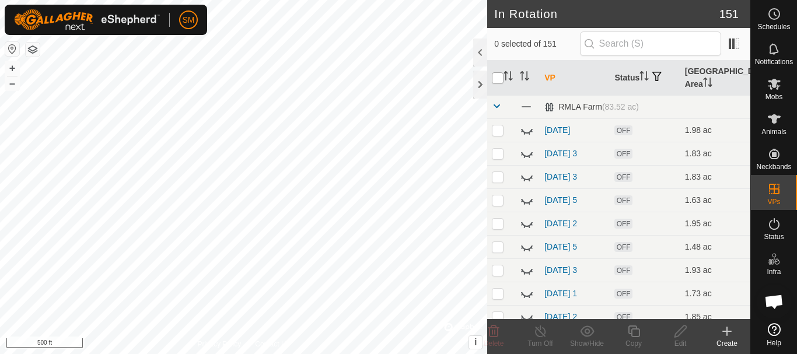
checkbox input "true"
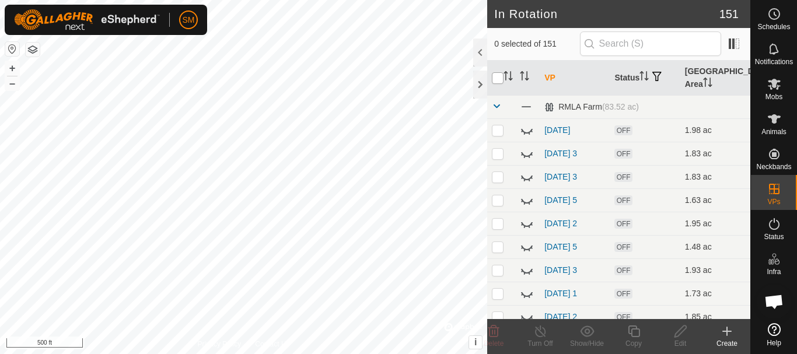
checkbox input "true"
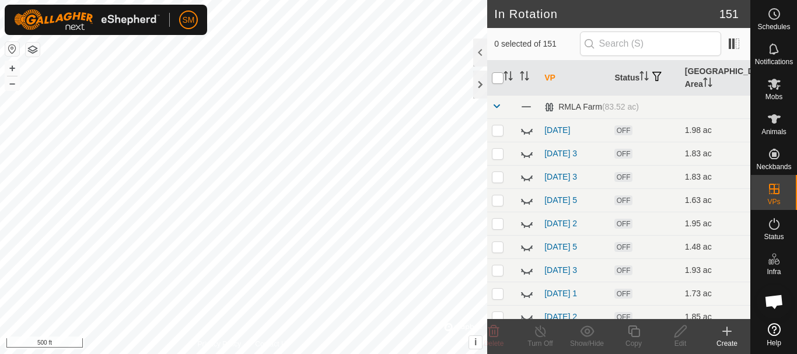
checkbox input "true"
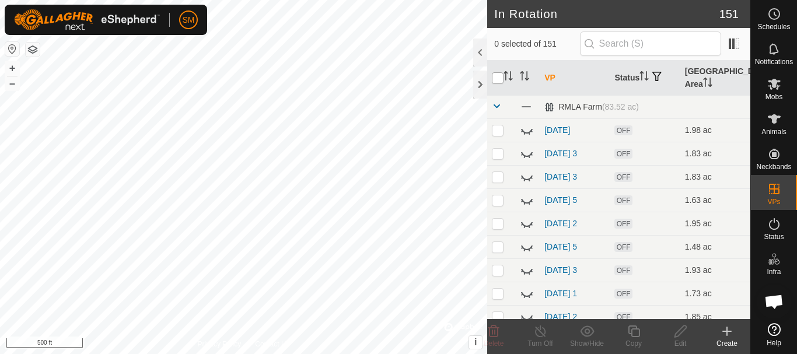
checkbox input "true"
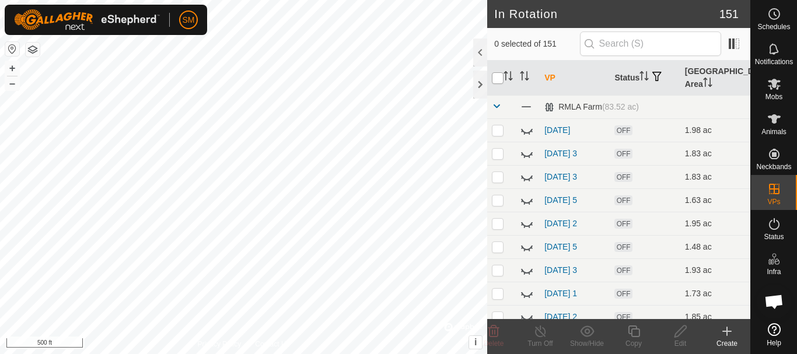
checkbox input "true"
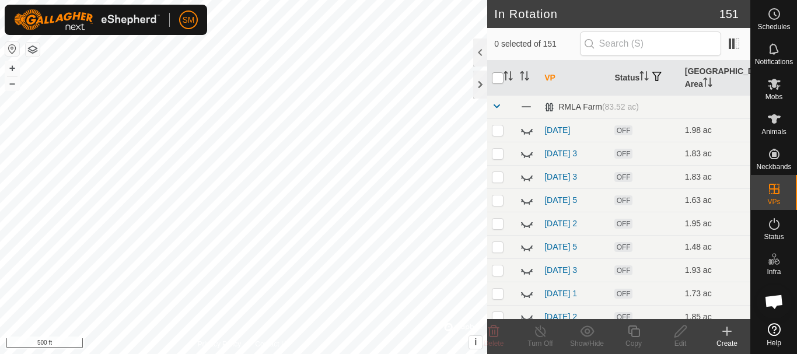
checkbox input "true"
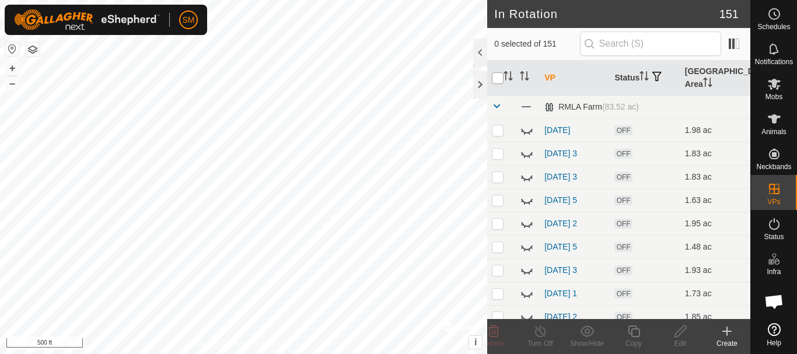
checkbox input "true"
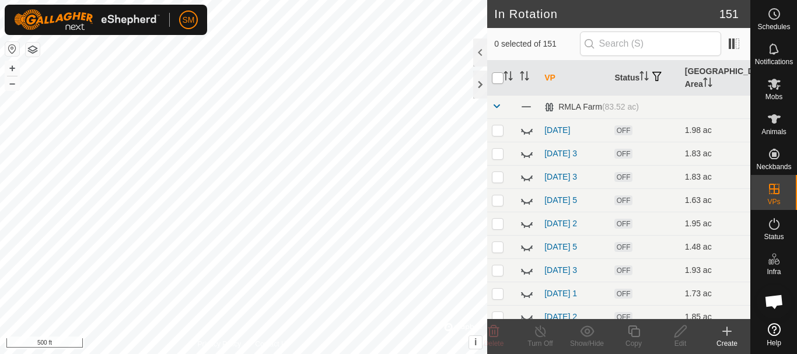
checkbox input "true"
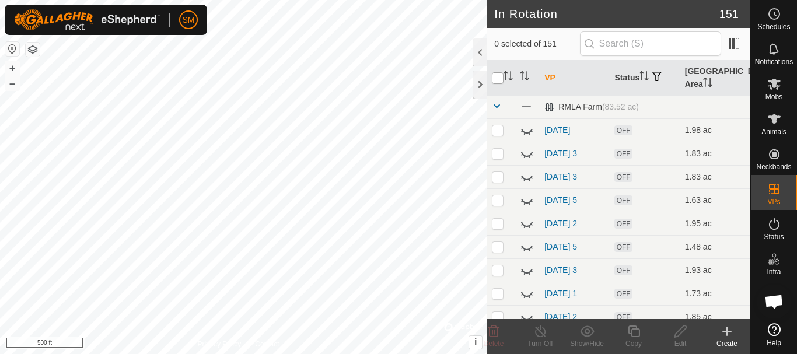
checkbox input "true"
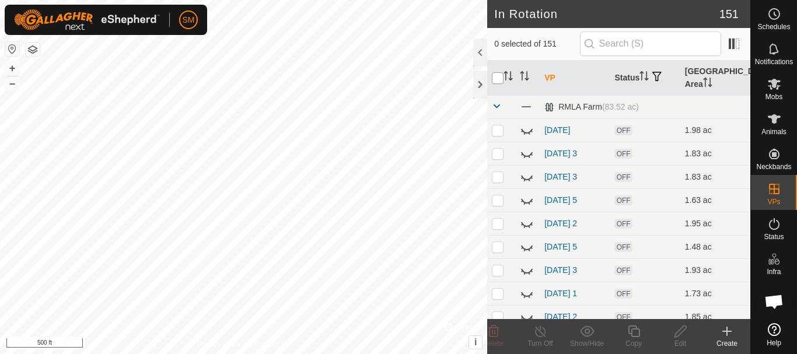
checkbox input "true"
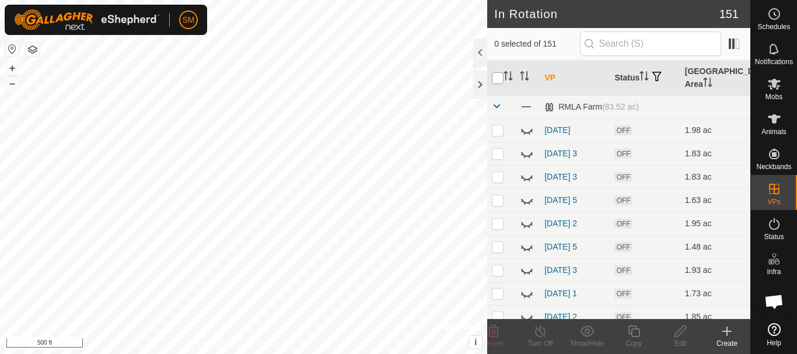
checkbox input "true"
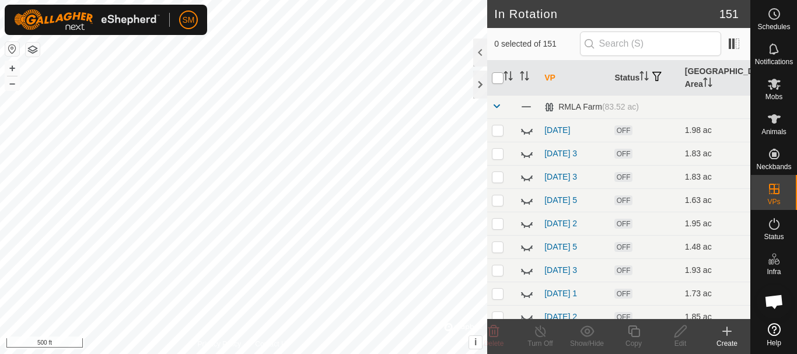
checkbox input "true"
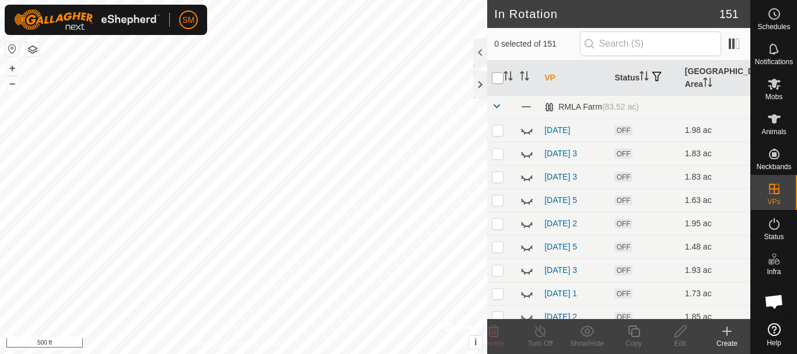
checkbox input "true"
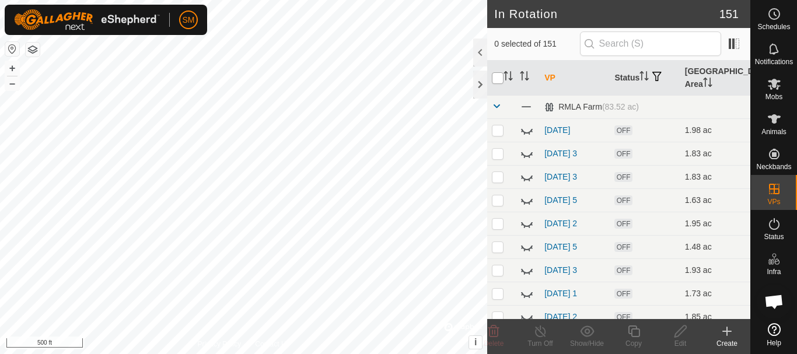
checkbox input "true"
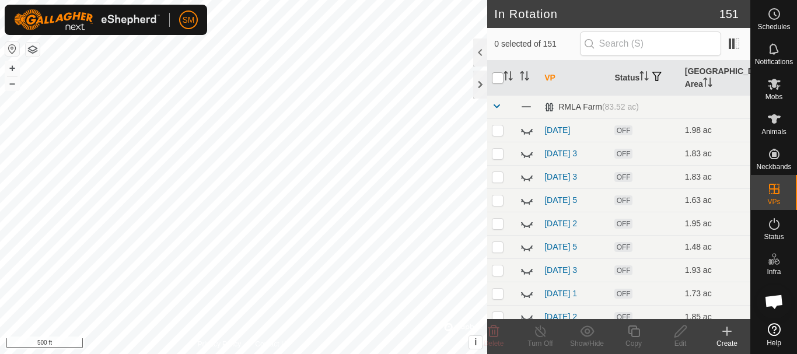
checkbox input "true"
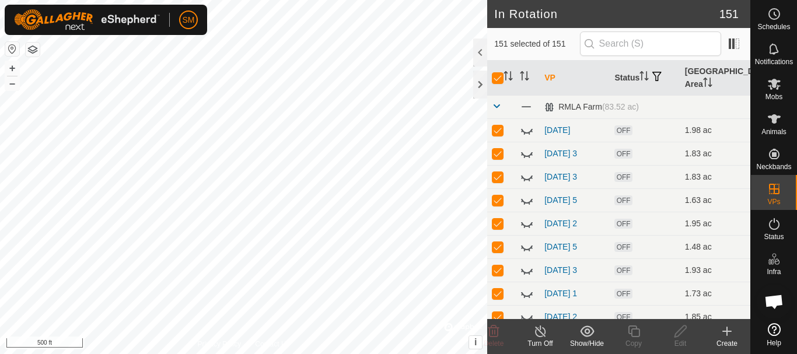
click at [587, 337] on icon at bounding box center [587, 331] width 14 height 11
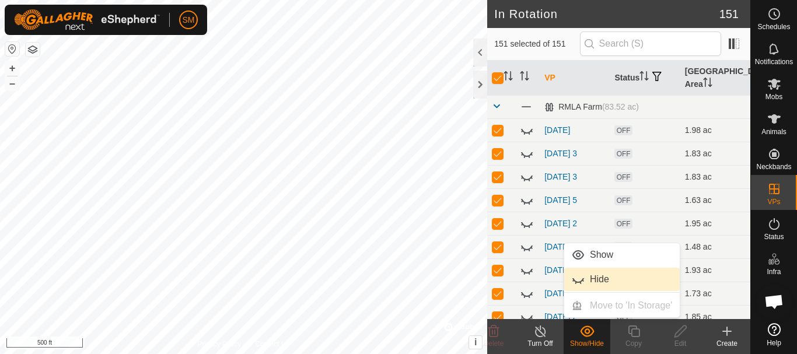
click at [588, 274] on link "Hide" at bounding box center [622, 279] width 116 height 23
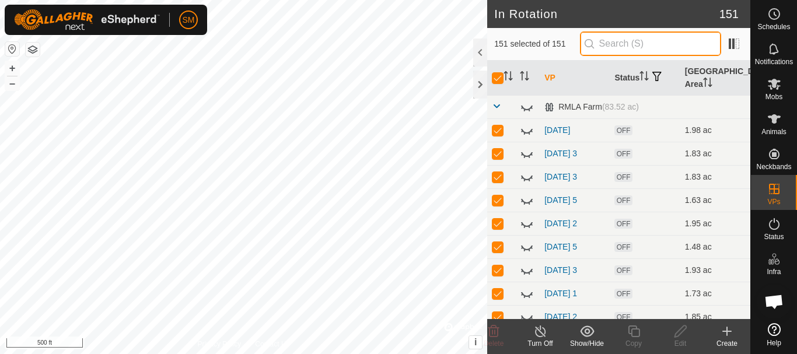
click at [620, 47] on input "text" at bounding box center [650, 44] width 141 height 25
type input "2"
checkbox input "false"
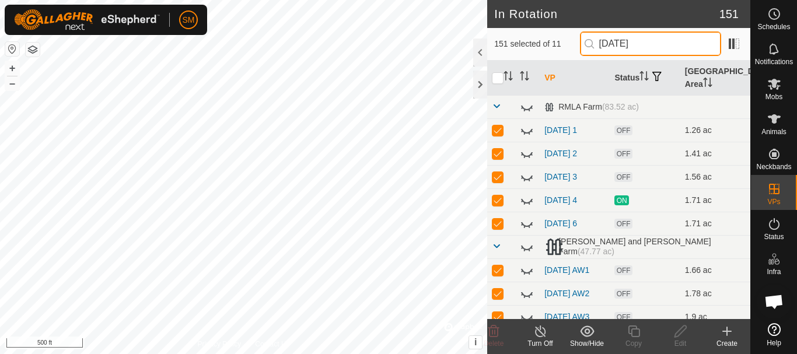
type input "2025-09-15A"
checkbox input "true"
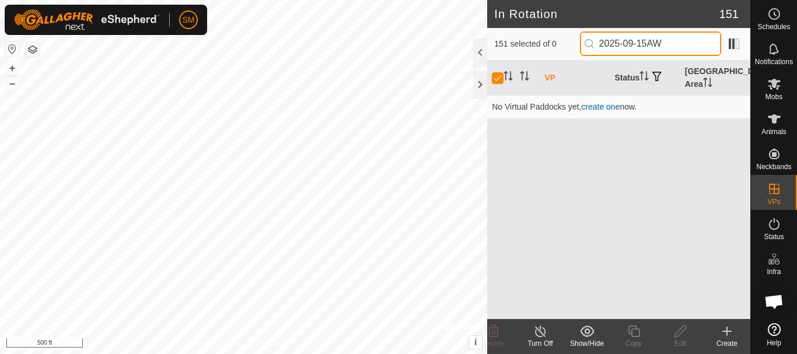
click at [639, 41] on input "2025-09-15AW" at bounding box center [650, 44] width 141 height 25
type input "2025-09-5AW"
click at [501, 78] on input "checkbox" at bounding box center [498, 78] width 12 height 12
checkbox input "false"
click at [640, 47] on input "2025-09-5AW" at bounding box center [650, 44] width 141 height 25
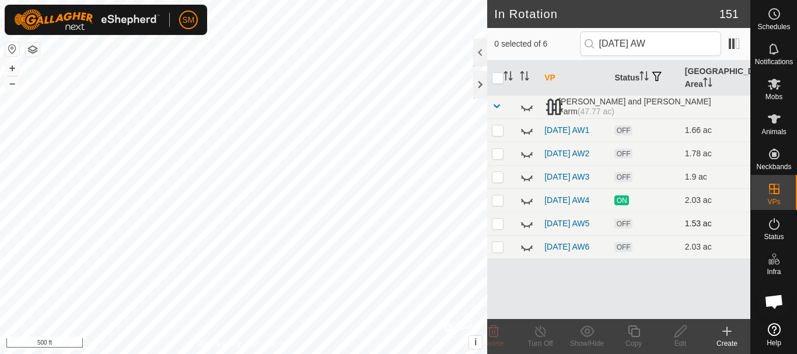
click at [528, 231] on icon at bounding box center [527, 224] width 14 height 14
click at [651, 43] on input "[DATE] AW" at bounding box center [650, 44] width 141 height 25
type input "[DATE] AW"
click at [496, 131] on p-checkbox at bounding box center [498, 129] width 12 height 9
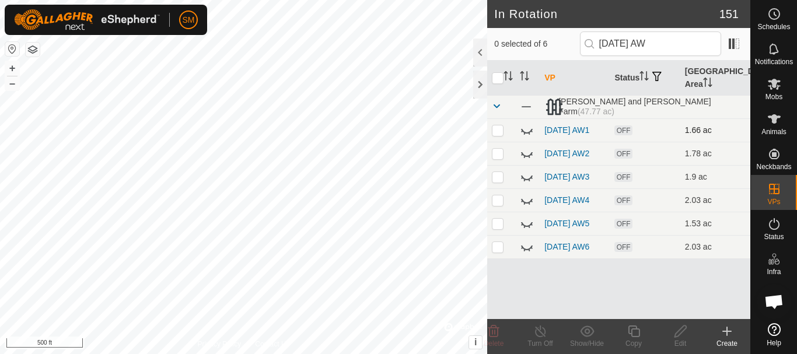
click at [528, 136] on icon at bounding box center [527, 130] width 14 height 14
click at [497, 129] on p-checkbox at bounding box center [498, 129] width 12 height 9
checkbox input "true"
click at [496, 156] on p-checkbox at bounding box center [498, 153] width 12 height 9
checkbox input "true"
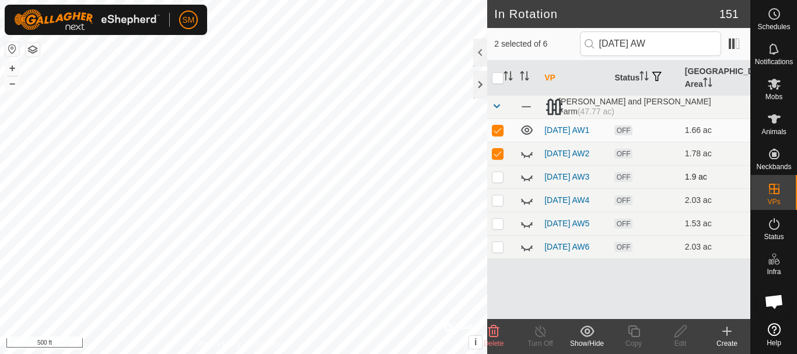
click at [497, 180] on p-checkbox at bounding box center [498, 176] width 12 height 9
checkbox input "true"
click at [497, 205] on p-checkbox at bounding box center [498, 200] width 12 height 9
checkbox input "true"
click at [496, 228] on p-checkbox at bounding box center [498, 223] width 12 height 9
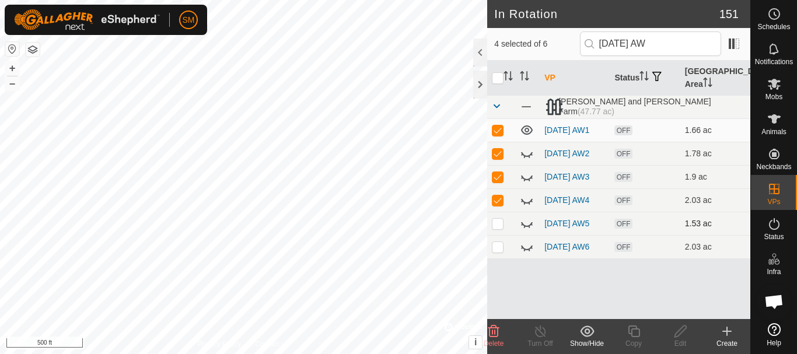
checkbox input "true"
click at [500, 252] on p-checkbox at bounding box center [498, 246] width 12 height 9
checkbox input "true"
click at [496, 335] on icon at bounding box center [494, 332] width 14 height 14
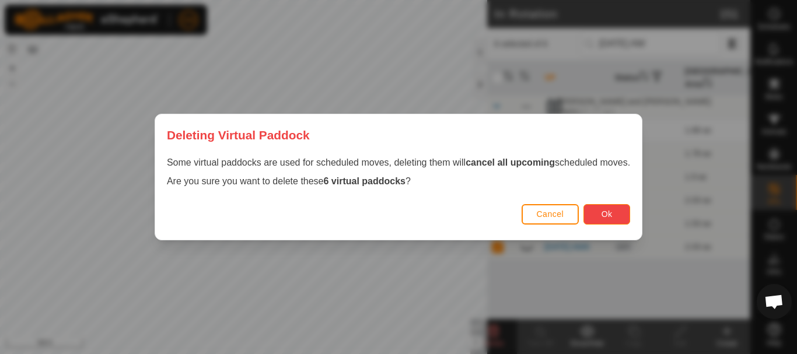
click at [613, 217] on span "Ok" at bounding box center [607, 214] width 11 height 9
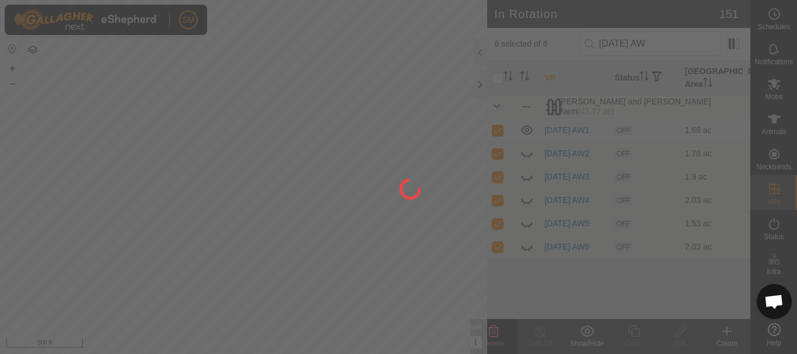
checkbox input "false"
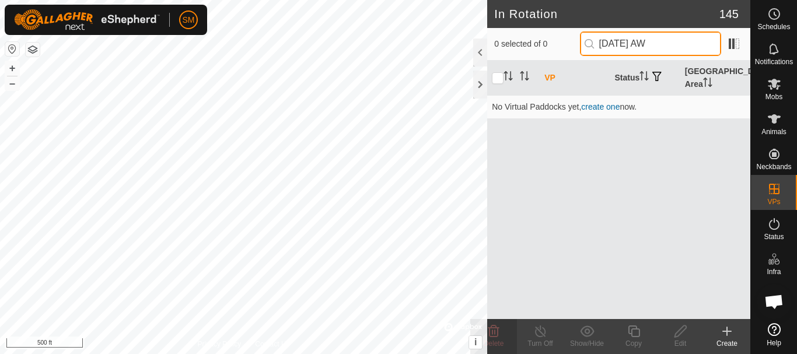
click at [648, 44] on input "[DATE] AW" at bounding box center [650, 44] width 141 height 25
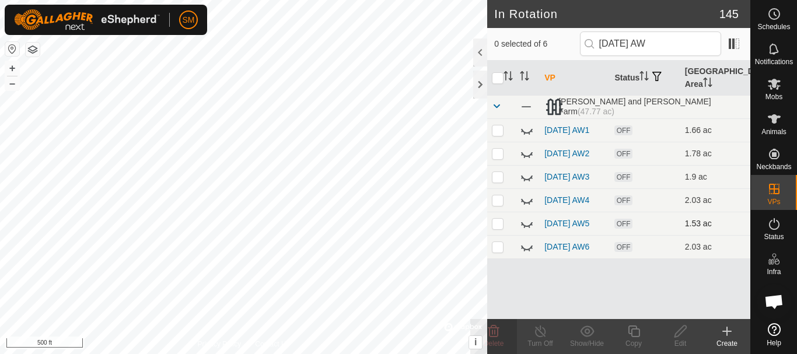
click at [523, 226] on icon at bounding box center [523, 225] width 2 height 2
click at [675, 44] on input "[DATE] AW" at bounding box center [650, 44] width 141 height 25
click at [675, 43] on input "[DATE] AW" at bounding box center [650, 44] width 141 height 25
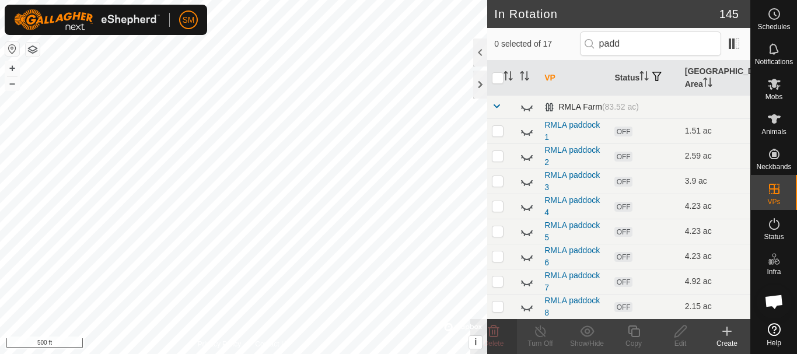
click at [497, 105] on span at bounding box center [496, 106] width 9 height 9
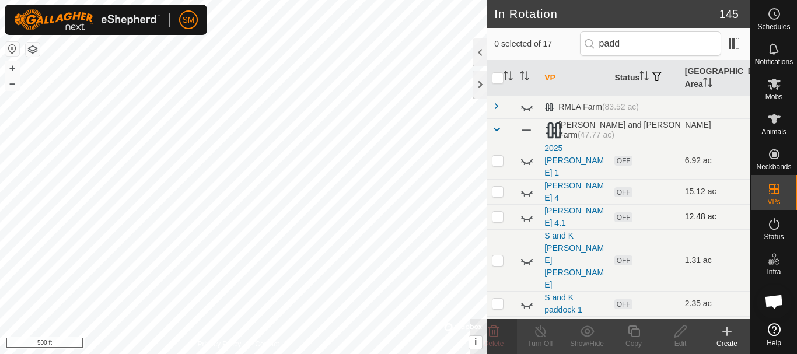
click at [526, 210] on icon at bounding box center [527, 217] width 14 height 14
click at [528, 185] on icon at bounding box center [527, 192] width 14 height 14
click at [727, 333] on icon at bounding box center [727, 331] width 0 height 8
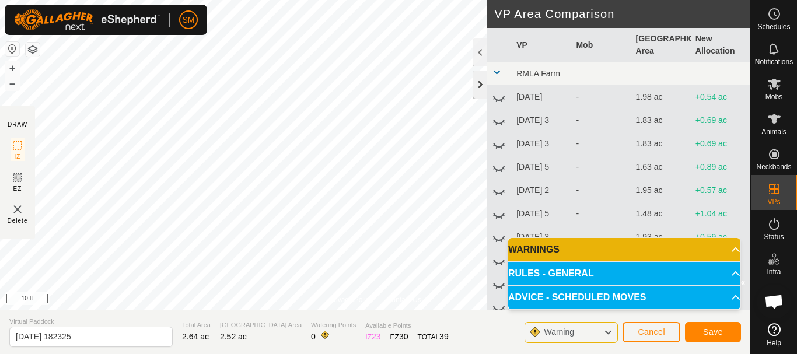
click at [480, 92] on div at bounding box center [480, 85] width 14 height 28
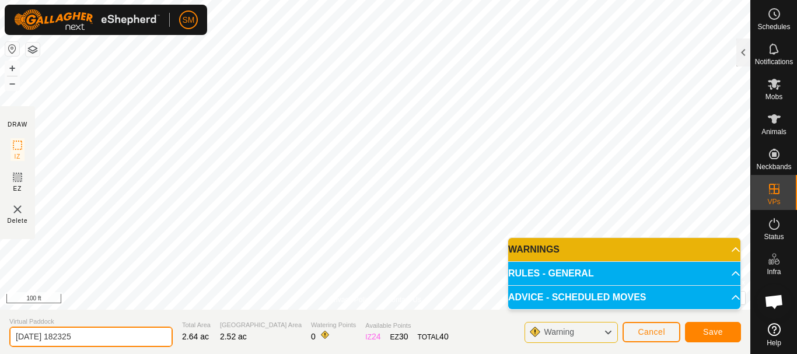
drag, startPoint x: 55, startPoint y: 340, endPoint x: 103, endPoint y: 344, distance: 48.0
click at [103, 344] on input "[DATE] 182325" at bounding box center [90, 337] width 163 height 20
drag, startPoint x: 73, startPoint y: 337, endPoint x: 0, endPoint y: 342, distance: 73.1
click at [0, 342] on section "Virtual Paddock [DATE] AW4 Total Area 2.64 ac Grazing Area 2.52 ac Watering Poi…" at bounding box center [375, 332] width 751 height 44
click at [88, 336] on input "[DATE] AW4" at bounding box center [90, 337] width 163 height 20
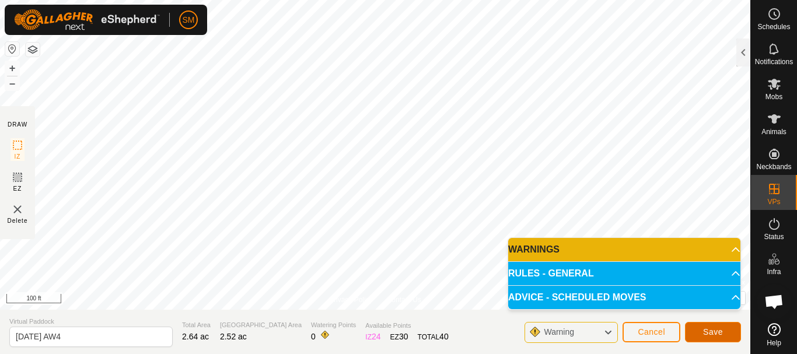
click at [738, 339] on button "Save" at bounding box center [713, 332] width 56 height 20
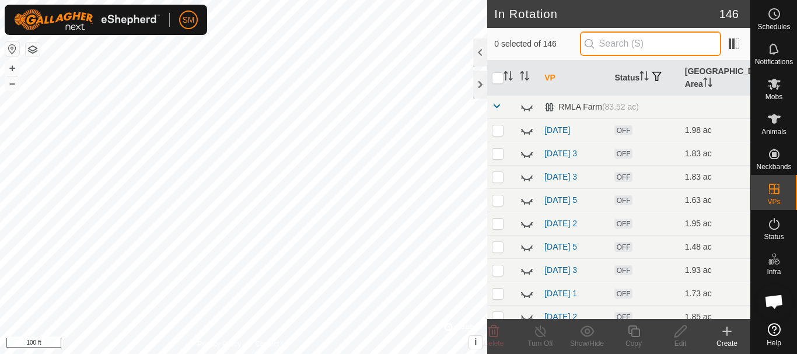
click at [630, 41] on input "text" at bounding box center [650, 44] width 141 height 25
paste input "[DATE] AW"
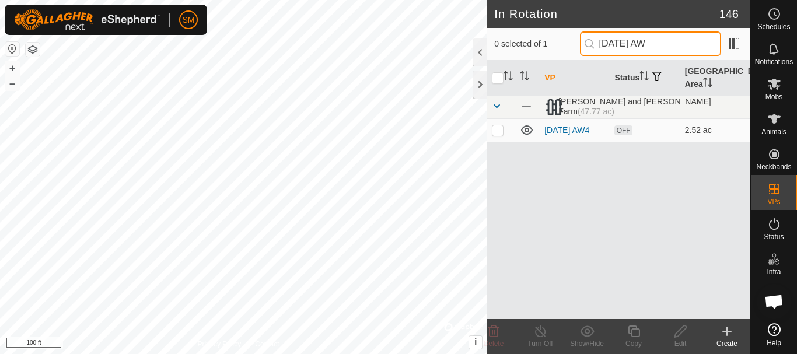
click at [647, 47] on input "[DATE] AW" at bounding box center [650, 44] width 141 height 25
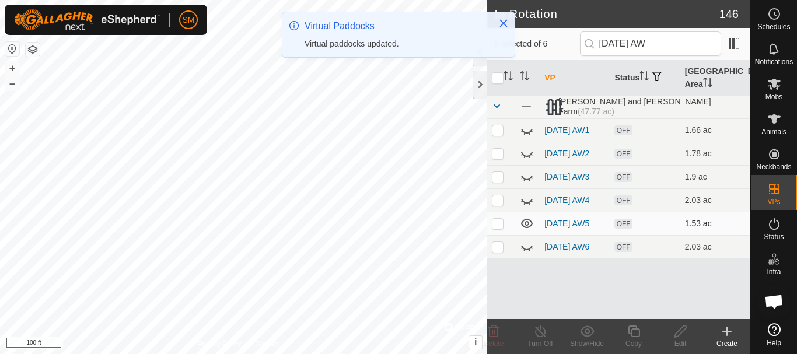
click at [530, 231] on icon at bounding box center [527, 224] width 14 height 14
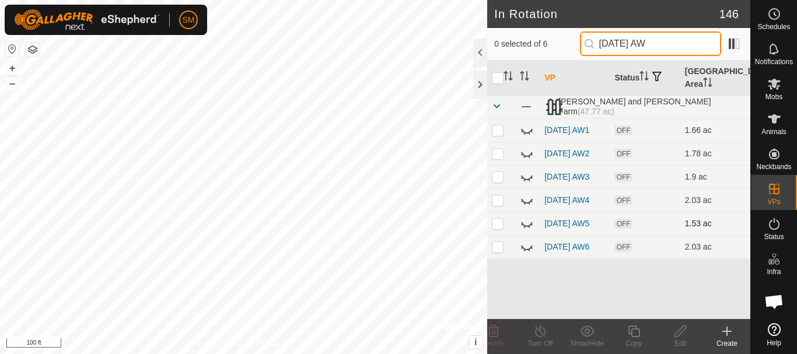
click at [651, 46] on input "[DATE] AW" at bounding box center [650, 44] width 141 height 25
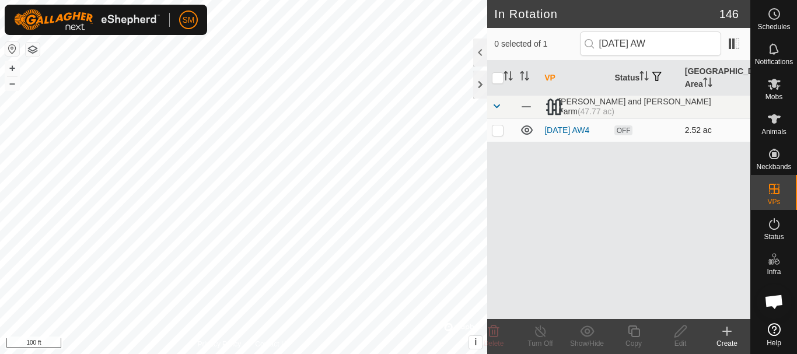
click at [496, 131] on p-checkbox at bounding box center [498, 129] width 12 height 9
click at [636, 334] on icon at bounding box center [634, 332] width 15 height 14
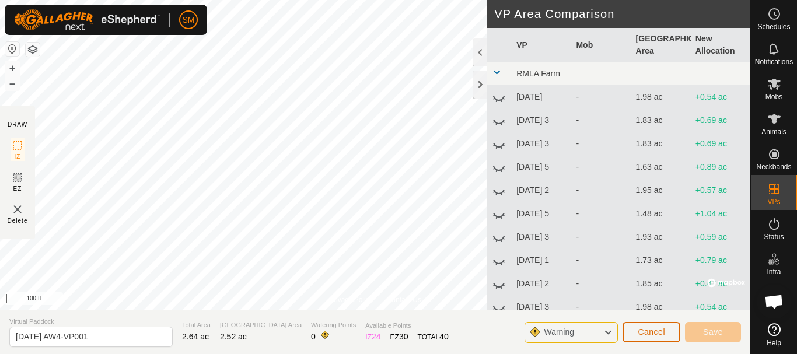
click at [653, 330] on span "Cancel" at bounding box center [651, 331] width 27 height 9
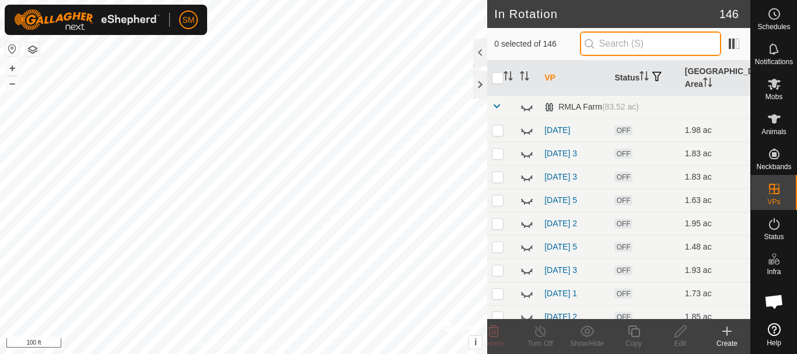
click at [654, 45] on input "text" at bounding box center [650, 44] width 141 height 25
paste input "[DATE] AW"
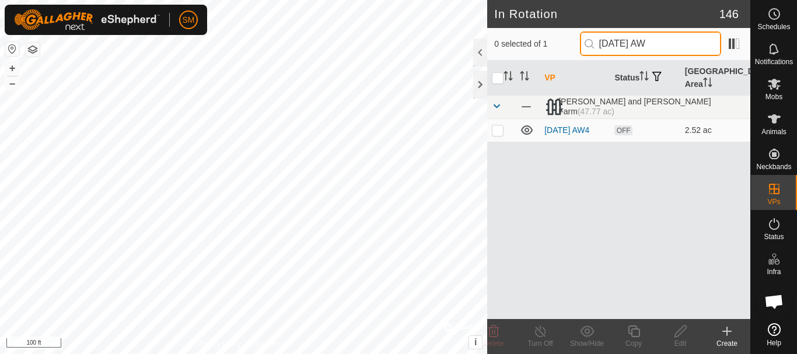
click at [648, 40] on input "[DATE] AW" at bounding box center [650, 44] width 141 height 25
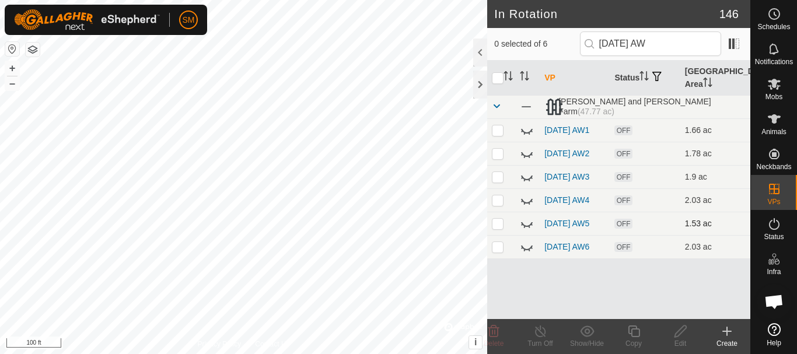
click at [528, 227] on icon at bounding box center [527, 224] width 12 height 5
click at [528, 231] on icon at bounding box center [527, 224] width 14 height 14
click at [649, 40] on input "[DATE] AW" at bounding box center [650, 44] width 141 height 25
click at [524, 227] on icon at bounding box center [527, 224] width 12 height 5
click at [646, 41] on input "[DATE] AW" at bounding box center [650, 44] width 141 height 25
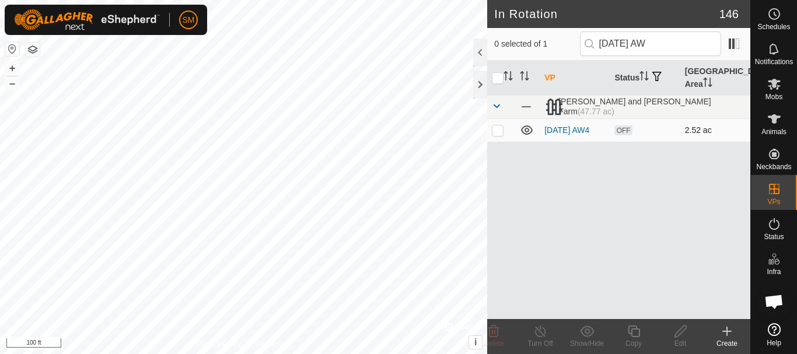
click at [493, 132] on p-checkbox at bounding box center [498, 129] width 12 height 9
click at [638, 338] on icon at bounding box center [634, 332] width 15 height 14
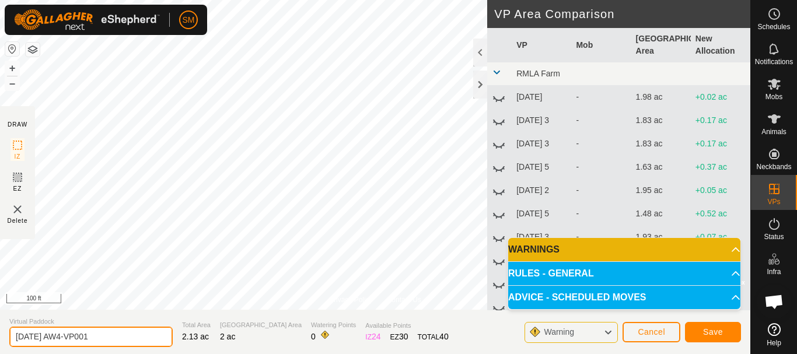
click at [130, 343] on input "[DATE] AW4-VP001" at bounding box center [90, 337] width 163 height 20
click at [129, 343] on input "[DATE] AW4-VP001" at bounding box center [90, 337] width 163 height 20
paste input "text"
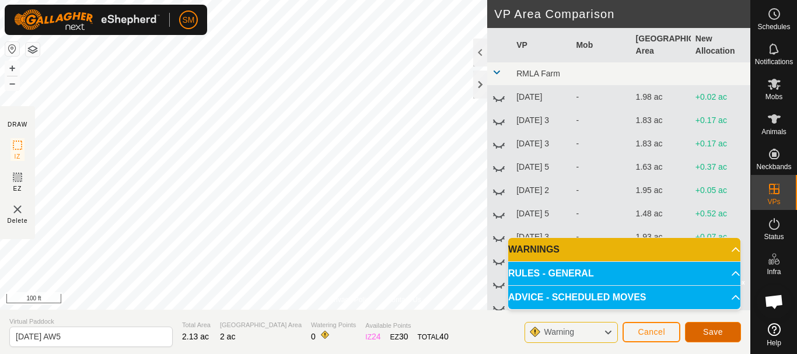
click at [720, 328] on span "Save" at bounding box center [713, 331] width 20 height 9
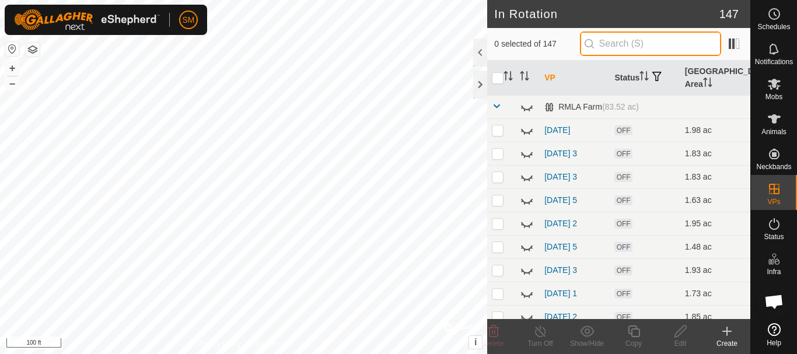
click at [633, 45] on input "text" at bounding box center [650, 44] width 141 height 25
paste input "[DATE] AW"
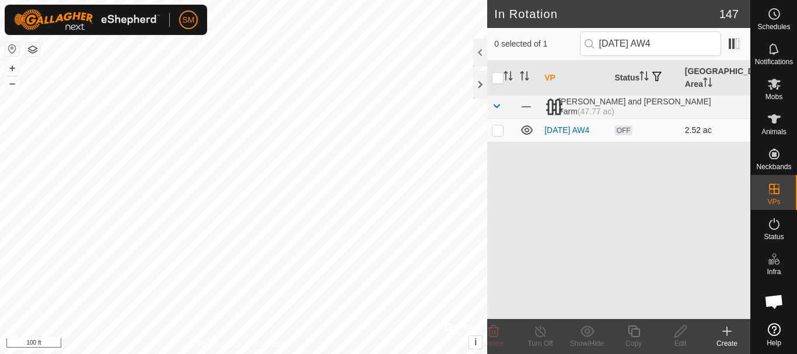
click at [500, 135] on p-tablecheckbox at bounding box center [498, 129] width 12 height 9
click at [634, 328] on icon at bounding box center [634, 332] width 15 height 14
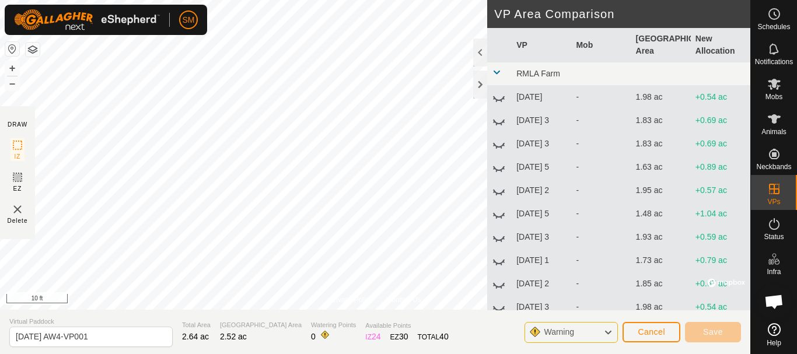
click at [226, 0] on html "SM Schedules Notifications Mobs Animals Neckbands VPs Status Infra Heatmap Help…" at bounding box center [398, 177] width 797 height 354
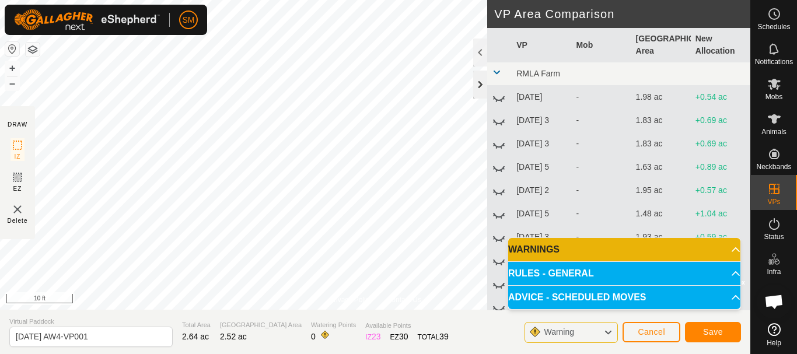
click at [477, 78] on div at bounding box center [480, 85] width 14 height 28
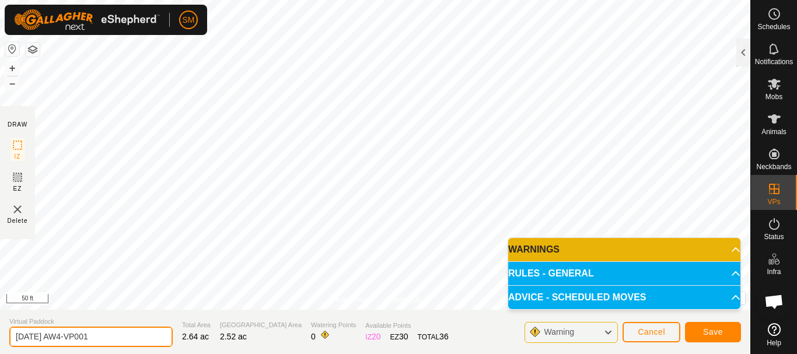
click at [141, 343] on input "[DATE] AW4-VP001" at bounding box center [90, 337] width 163 height 20
paste input "text"
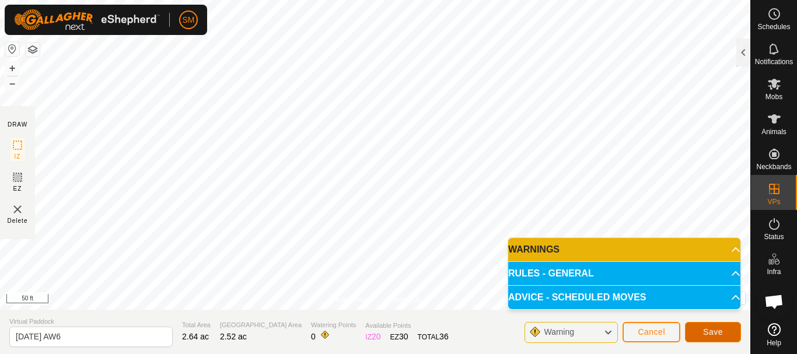
click at [724, 335] on button "Save" at bounding box center [713, 332] width 56 height 20
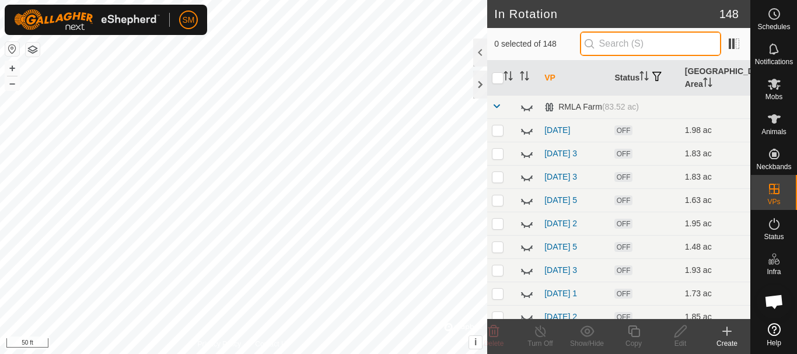
click at [631, 46] on input "text" at bounding box center [650, 44] width 141 height 25
paste input "[DATE] AW"
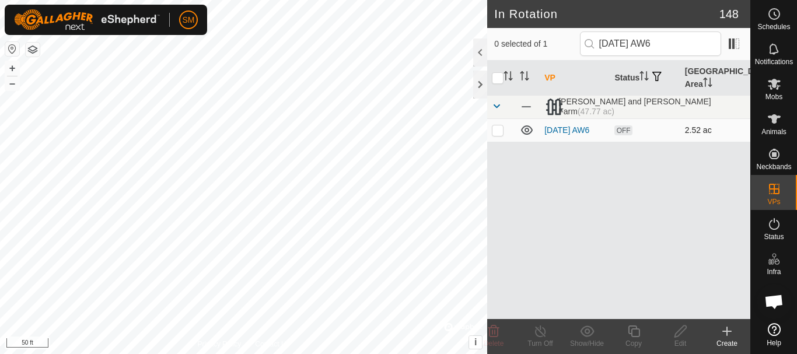
click at [496, 134] on p-checkbox at bounding box center [498, 129] width 12 height 9
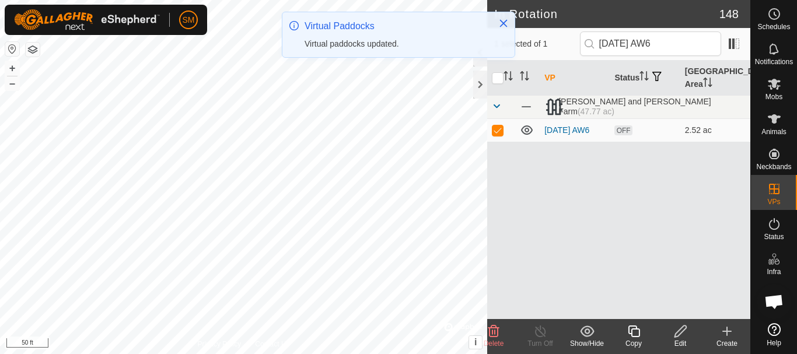
click at [637, 335] on icon at bounding box center [634, 332] width 15 height 14
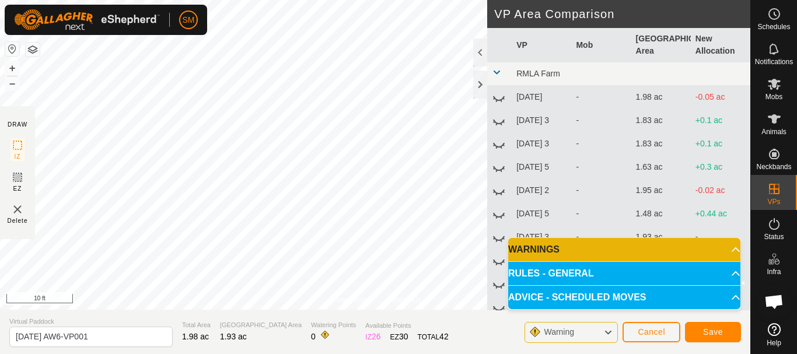
click at [490, 194] on div "Privacy Policy Contact Us Status: OFF Type: Inclusion Zone + – ⇧ i © Mapbox , ©…" at bounding box center [375, 177] width 751 height 354
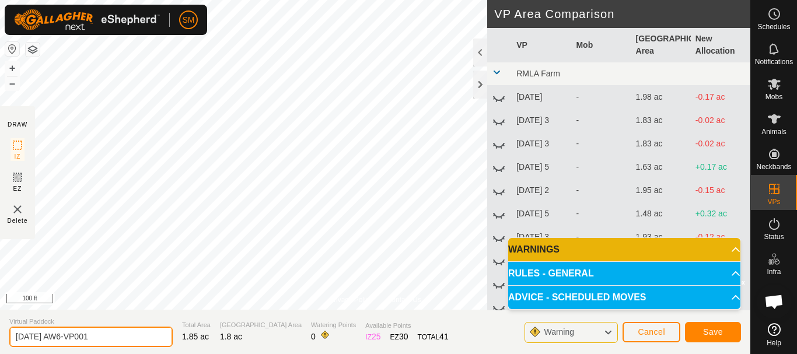
click at [131, 339] on input "[DATE] AW6-VP001" at bounding box center [90, 337] width 163 height 20
paste input "text"
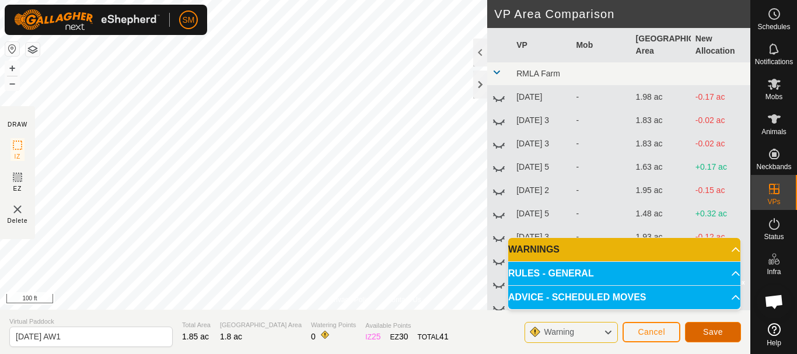
click at [730, 333] on button "Save" at bounding box center [713, 332] width 56 height 20
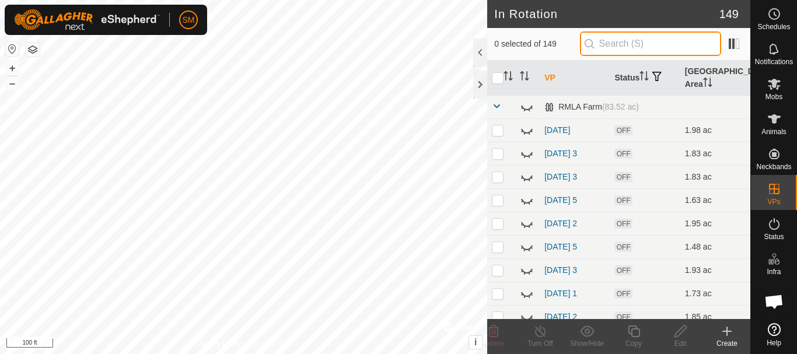
click at [629, 46] on input "text" at bounding box center [650, 44] width 141 height 25
paste input "[DATE] AW"
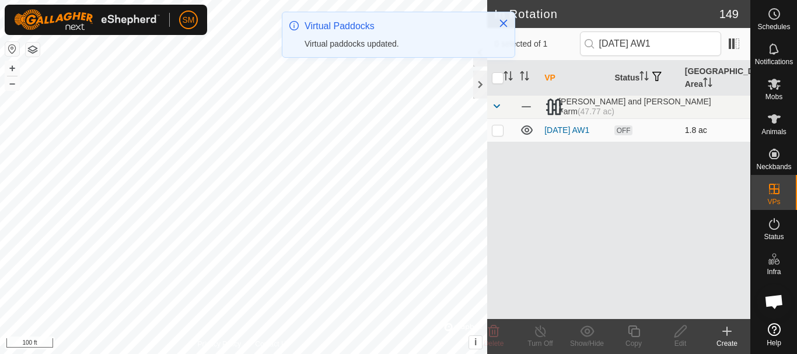
click at [497, 132] on p-checkbox at bounding box center [498, 129] width 12 height 9
click at [683, 341] on div "Edit" at bounding box center [680, 344] width 47 height 11
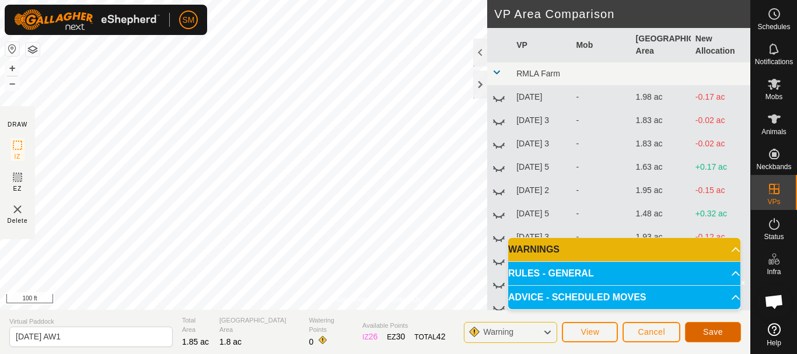
click at [724, 336] on button "Save" at bounding box center [713, 332] width 56 height 20
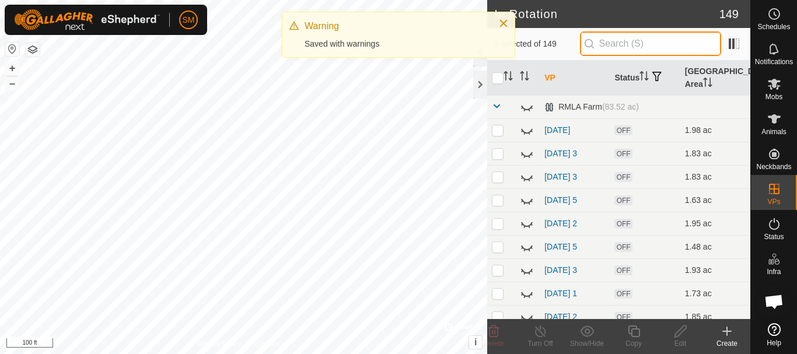
click at [657, 41] on input "text" at bounding box center [650, 44] width 141 height 25
paste input "[DATE] AW"
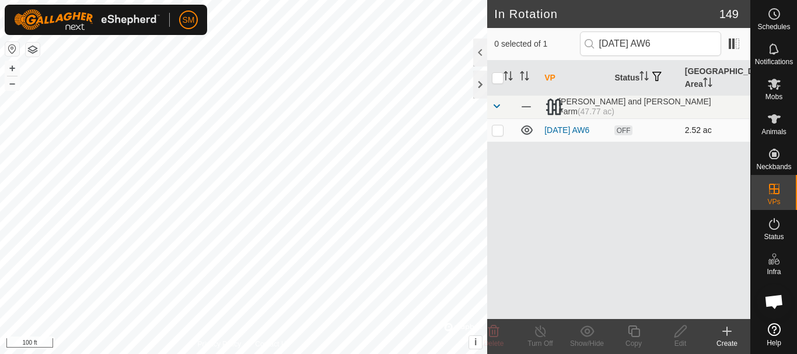
click at [503, 134] on p-checkbox at bounding box center [498, 129] width 12 height 9
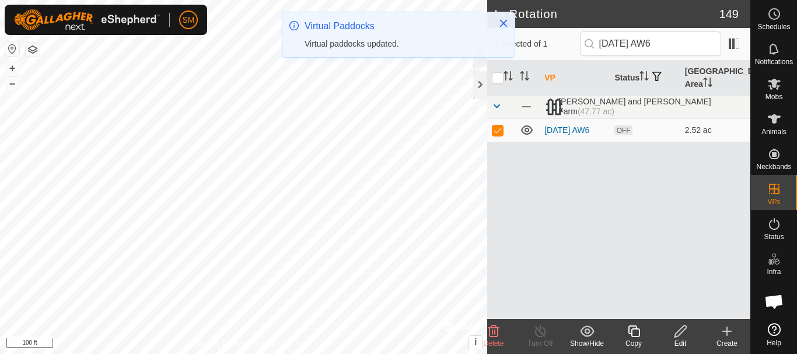
click at [634, 329] on icon at bounding box center [634, 332] width 12 height 12
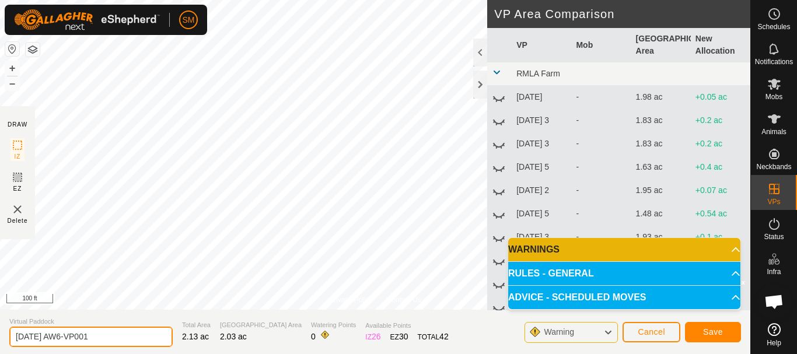
click at [142, 330] on input "[DATE] AW6-VP001" at bounding box center [90, 337] width 163 height 20
paste input "text"
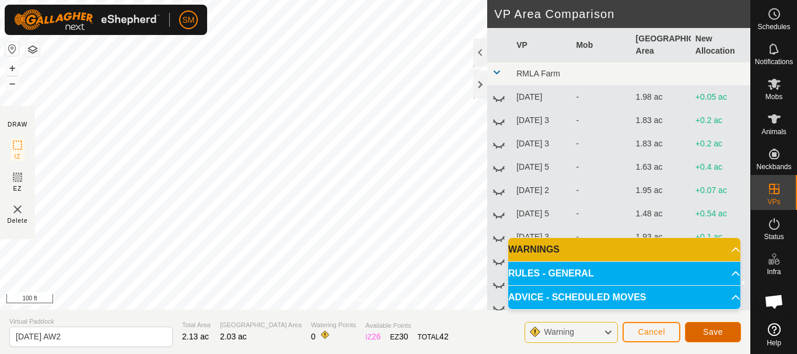
click at [710, 330] on span "Save" at bounding box center [713, 331] width 20 height 9
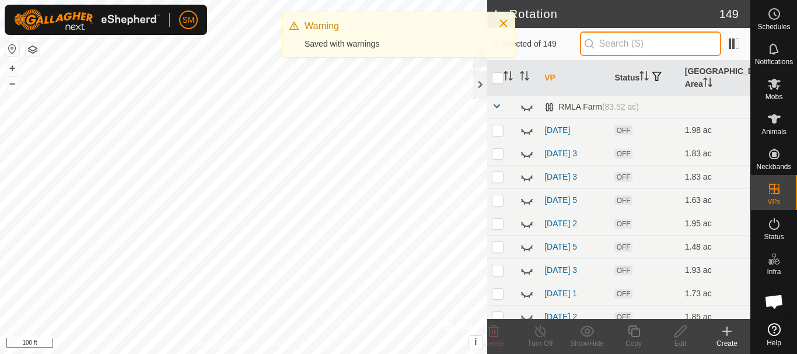
click at [656, 45] on input "text" at bounding box center [650, 44] width 141 height 25
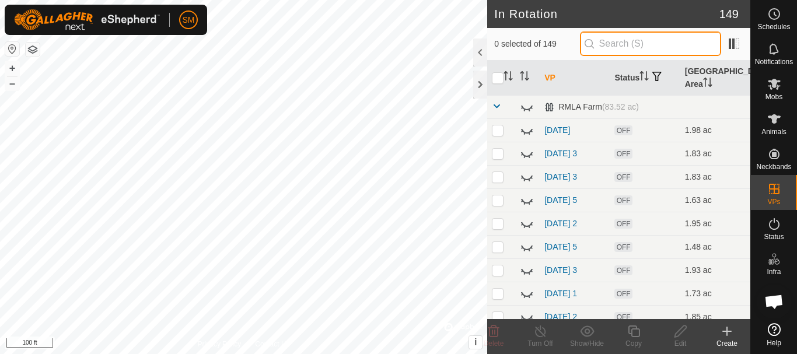
paste input "[DATE] AW"
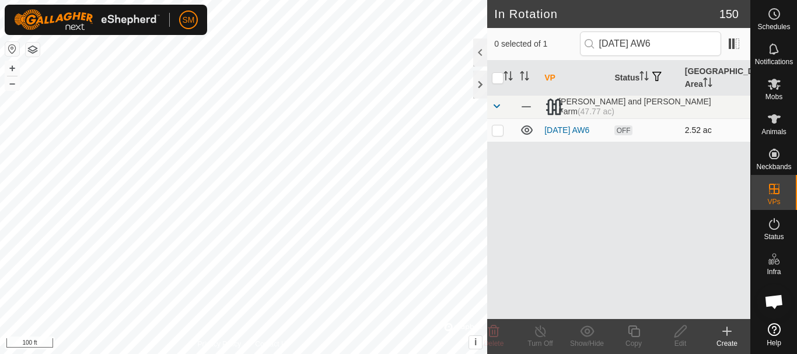
click at [498, 132] on p-checkbox at bounding box center [498, 129] width 12 height 9
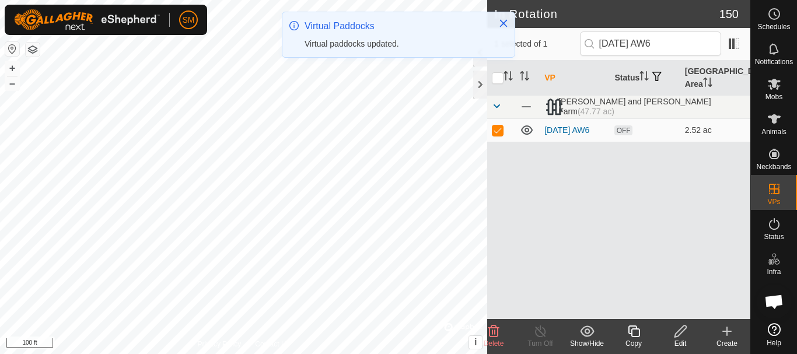
click at [637, 334] on icon at bounding box center [634, 332] width 15 height 14
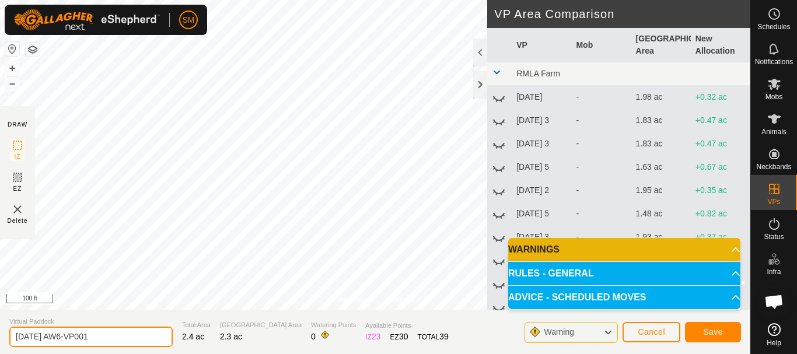
click at [114, 335] on input "[DATE] AW6-VP001" at bounding box center [90, 337] width 163 height 20
paste input "text"
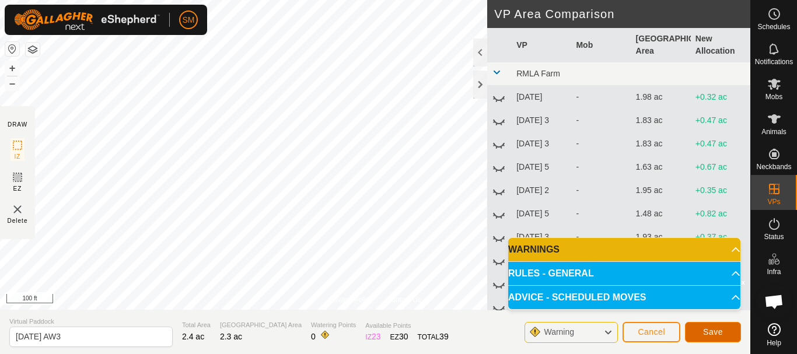
click at [724, 327] on button "Save" at bounding box center [713, 332] width 56 height 20
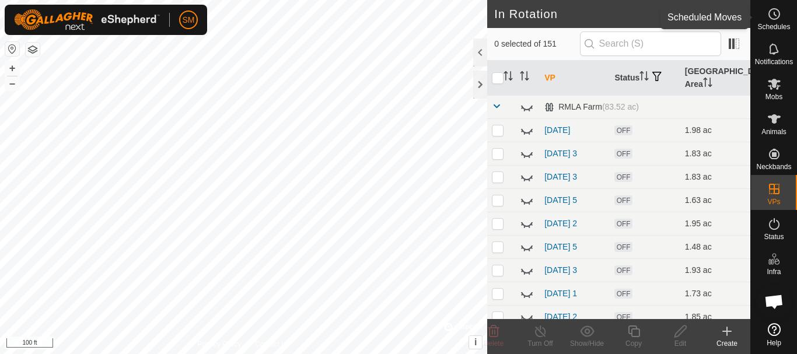
click at [776, 15] on icon at bounding box center [775, 14] width 14 height 14
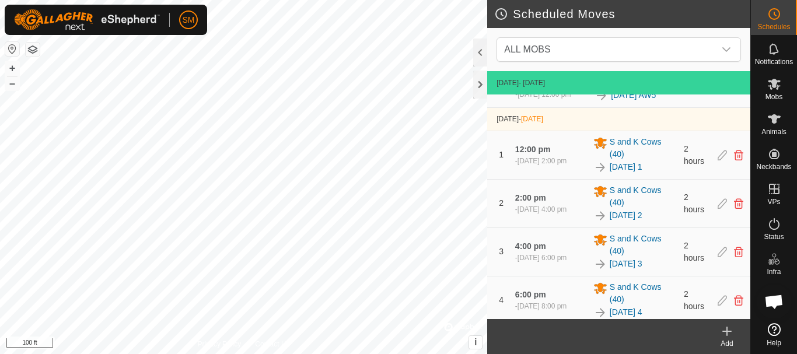
scroll to position [190, 0]
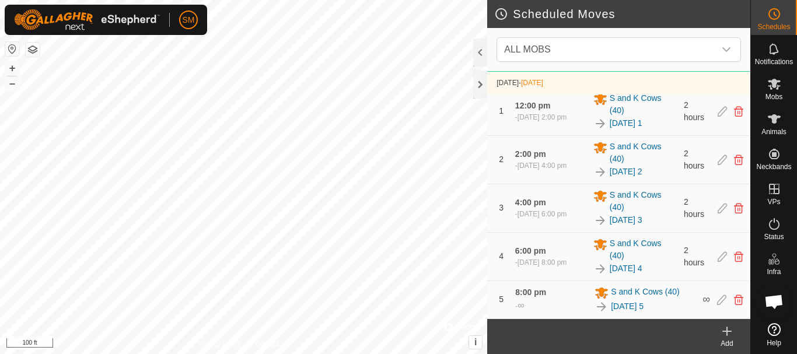
click at [729, 337] on icon at bounding box center [727, 332] width 14 height 14
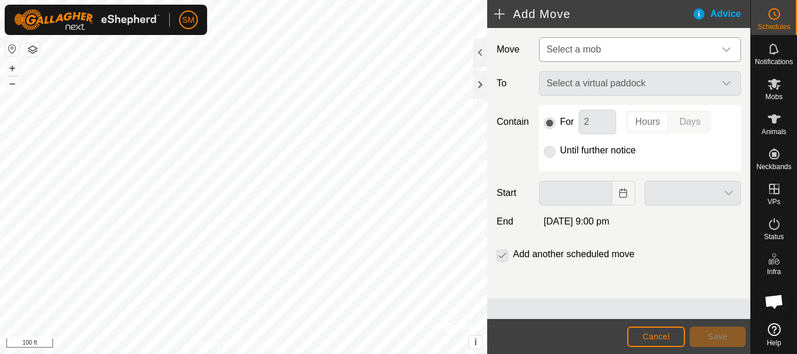
click at [592, 57] on span "Select a mob" at bounding box center [628, 49] width 173 height 23
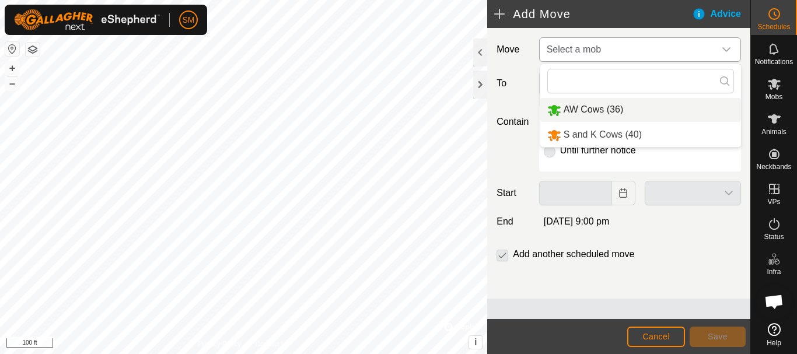
click at [583, 117] on li "AW Cows (36)" at bounding box center [640, 110] width 201 height 24
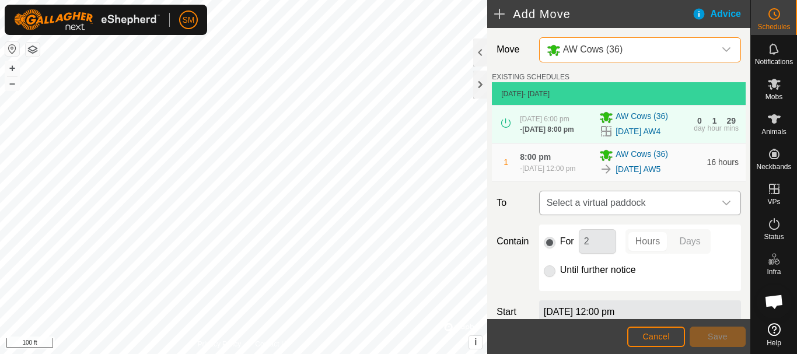
click at [610, 213] on span "Select a virtual paddock" at bounding box center [628, 202] width 173 height 23
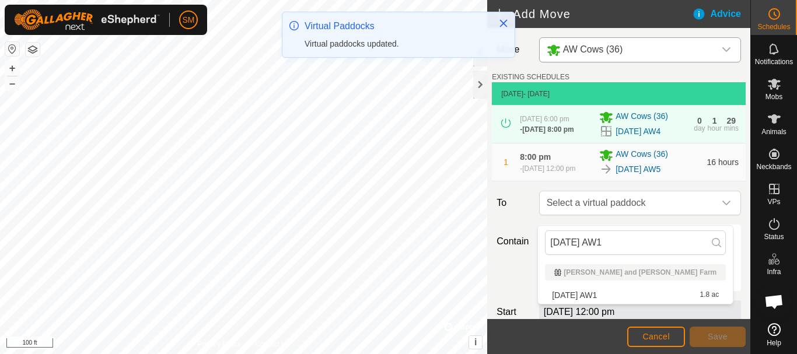
click at [589, 294] on li "[DATE] AW1 1.8 ac" at bounding box center [635, 296] width 181 height 18
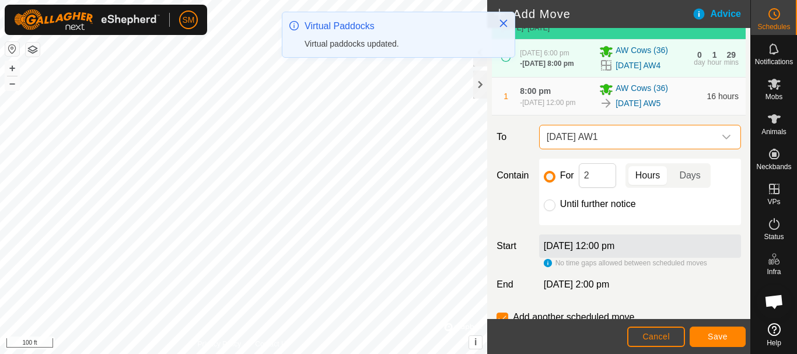
scroll to position [117, 0]
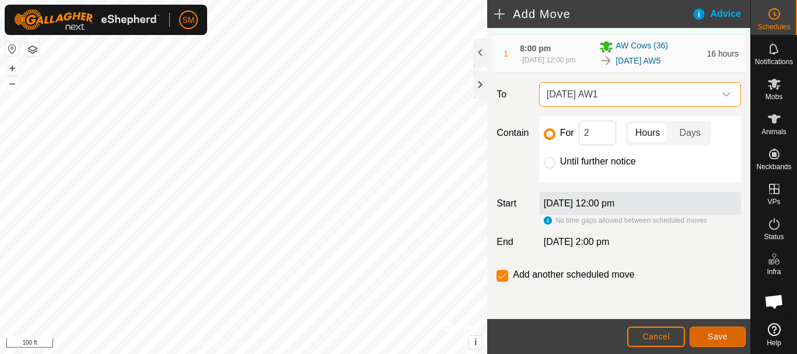
click at [736, 337] on button "Save" at bounding box center [718, 337] width 56 height 20
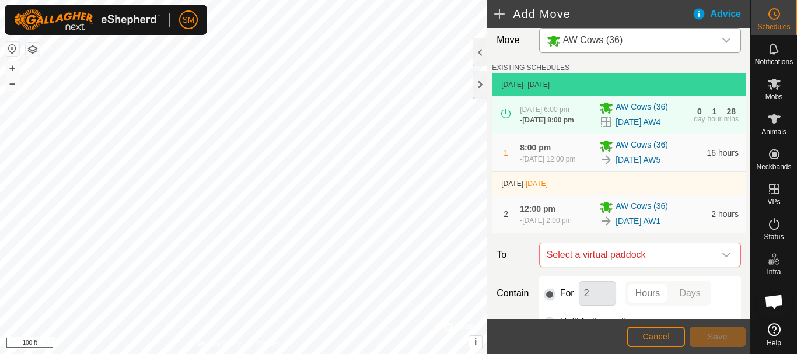
scroll to position [184, 0]
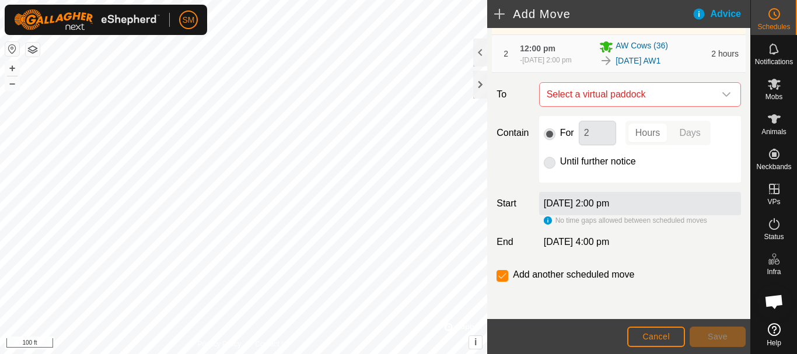
click at [722, 97] on icon "dropdown trigger" at bounding box center [726, 94] width 9 height 9
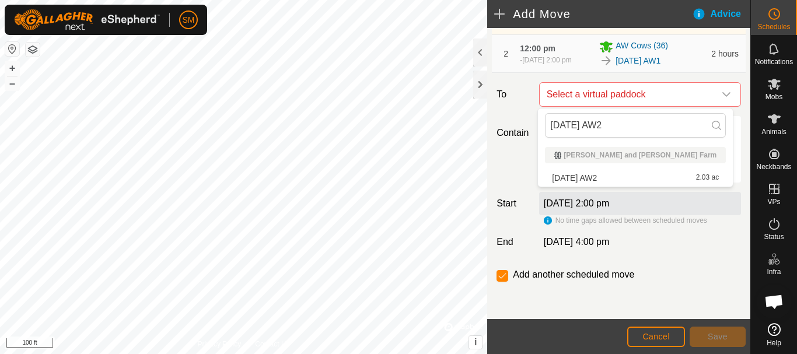
click at [591, 176] on li "[DATE] AW2 2.03 ac" at bounding box center [635, 178] width 181 height 18
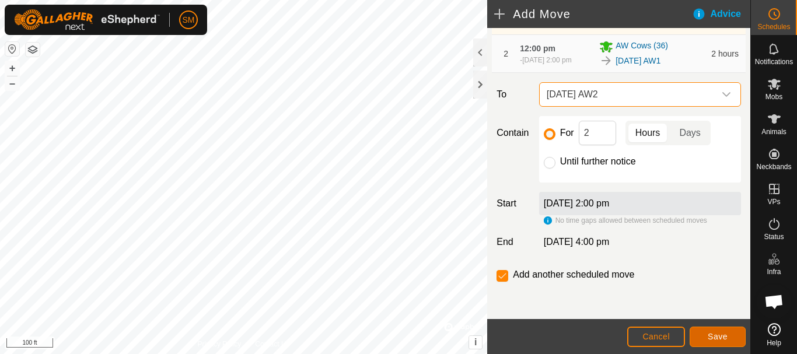
click at [717, 345] on button "Save" at bounding box center [718, 337] width 56 height 20
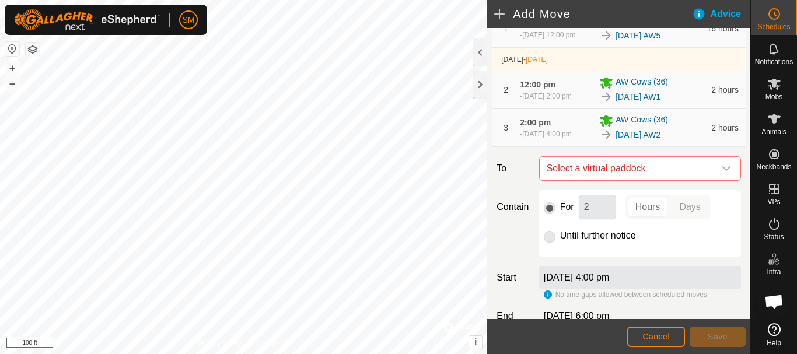
scroll to position [227, 0]
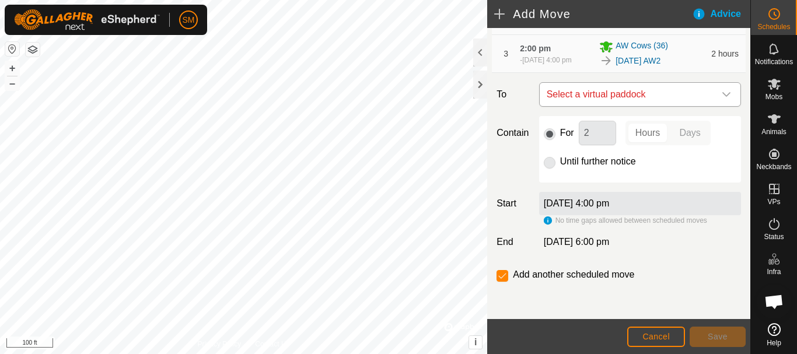
click at [722, 93] on icon "dropdown trigger" at bounding box center [726, 94] width 9 height 9
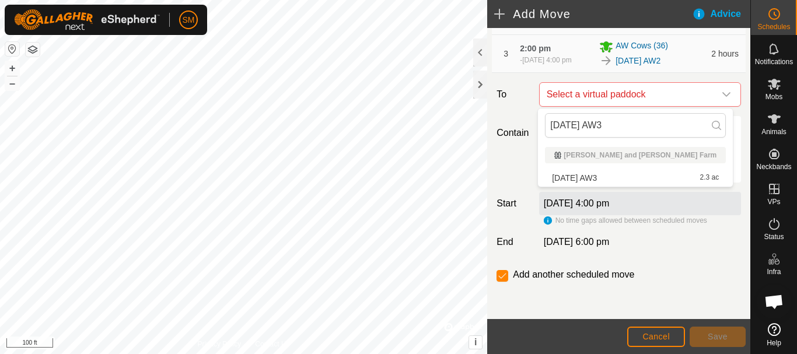
click at [594, 178] on li "[DATE] AW3 2.3 ac" at bounding box center [635, 178] width 181 height 18
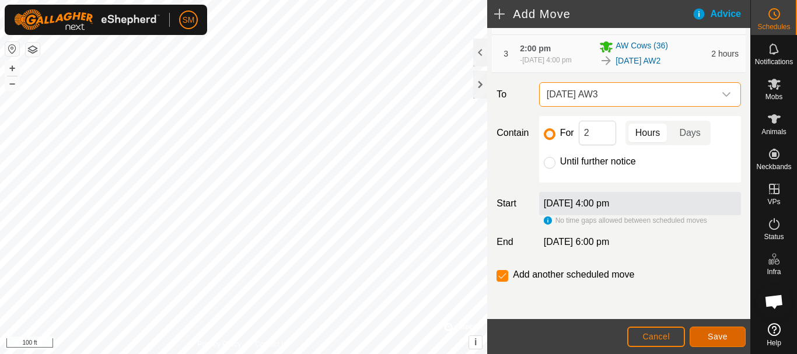
click at [717, 334] on span "Save" at bounding box center [718, 336] width 20 height 9
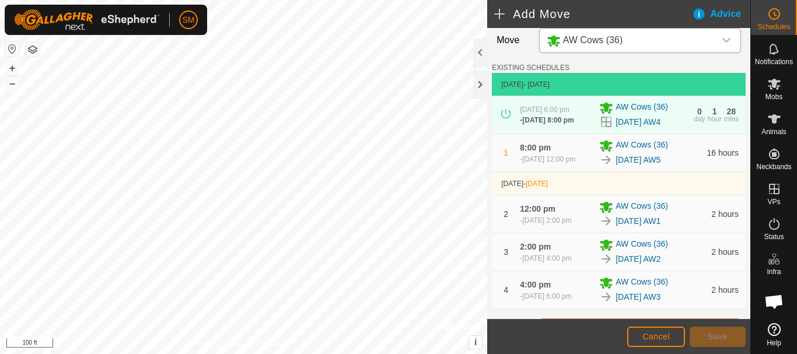
scroll to position [270, 0]
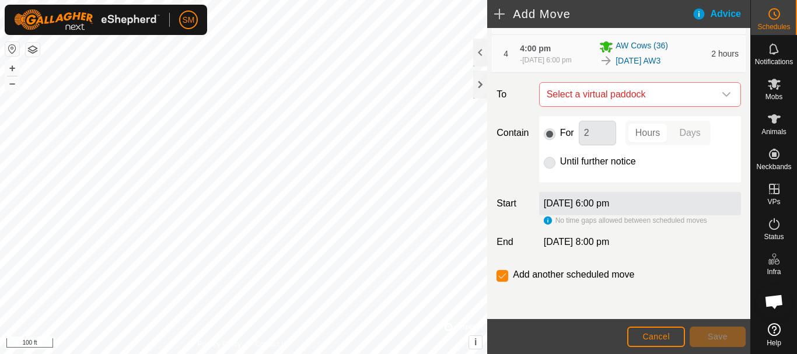
click at [722, 96] on icon "dropdown trigger" at bounding box center [726, 94] width 9 height 9
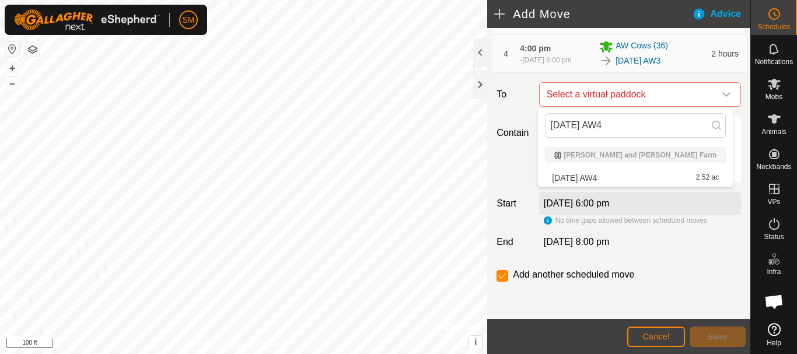
click at [598, 173] on li "[DATE] AW4 2.52 ac" at bounding box center [635, 178] width 181 height 18
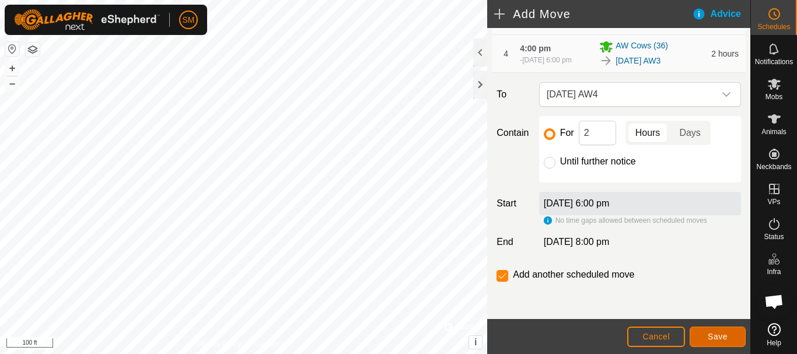
click at [716, 336] on span "Save" at bounding box center [718, 336] width 20 height 9
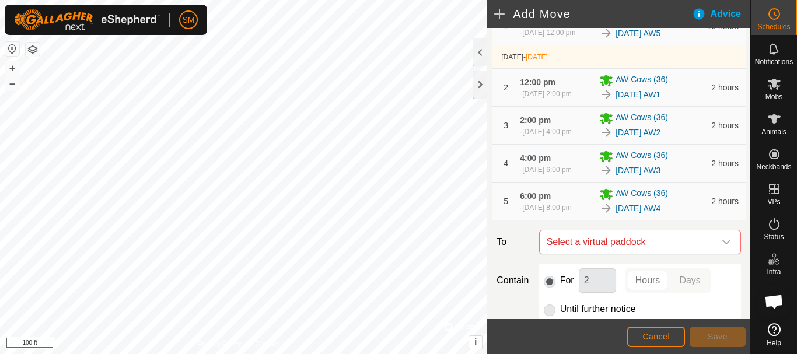
scroll to position [313, 0]
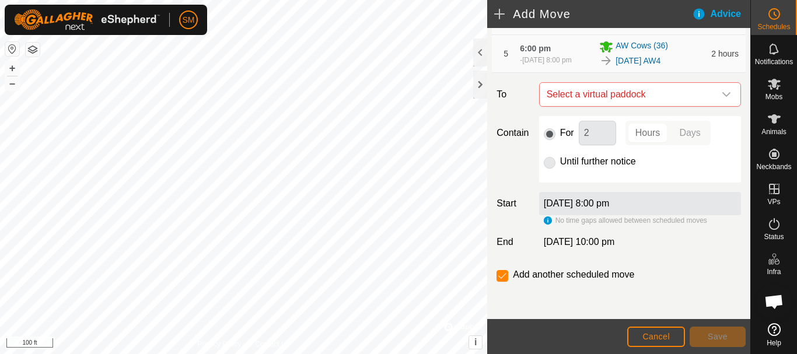
click at [722, 97] on icon "dropdown trigger" at bounding box center [726, 94] width 9 height 9
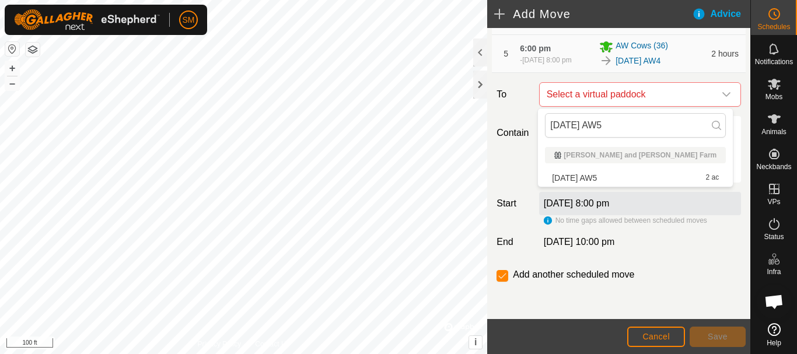
click at [605, 176] on li "[DATE] AW5 2 ac" at bounding box center [635, 178] width 181 height 18
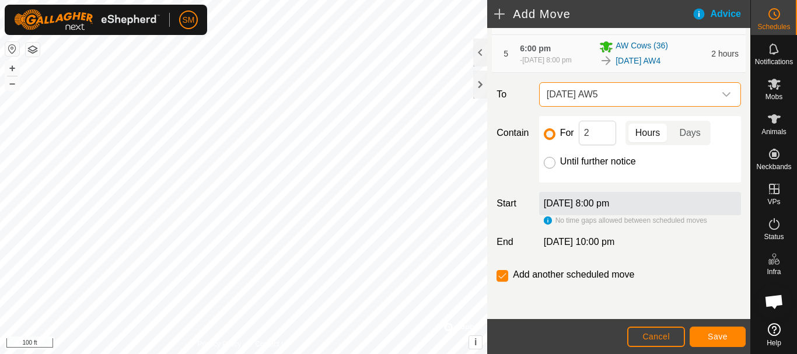
click at [547, 164] on input "Until further notice" at bounding box center [550, 163] width 12 height 12
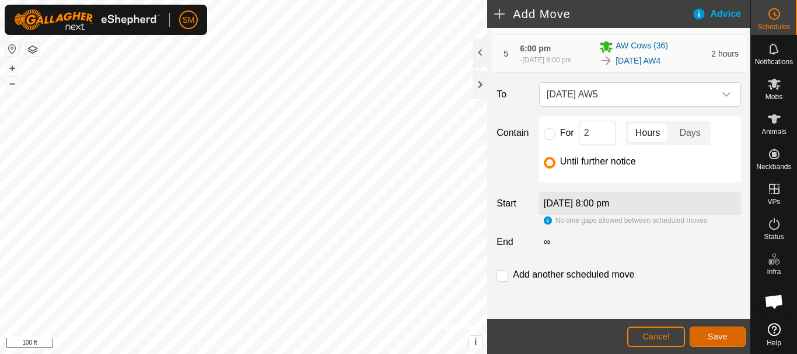
click at [709, 334] on span "Save" at bounding box center [718, 336] width 20 height 9
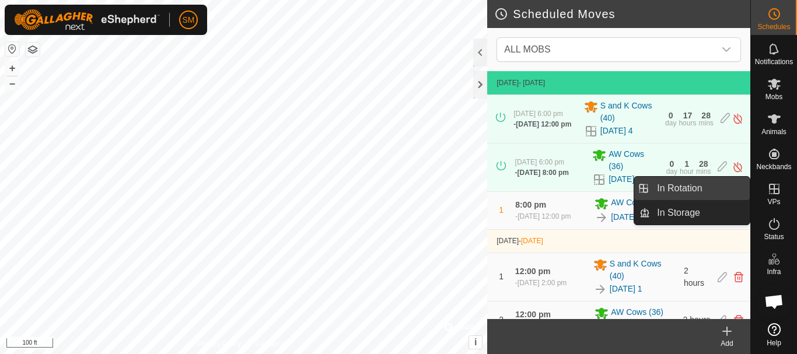
click at [688, 190] on link "In Rotation" at bounding box center [700, 188] width 100 height 23
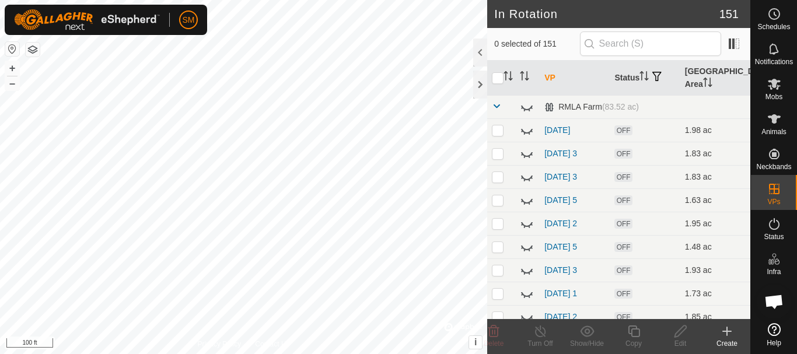
click at [725, 328] on icon at bounding box center [727, 332] width 14 height 14
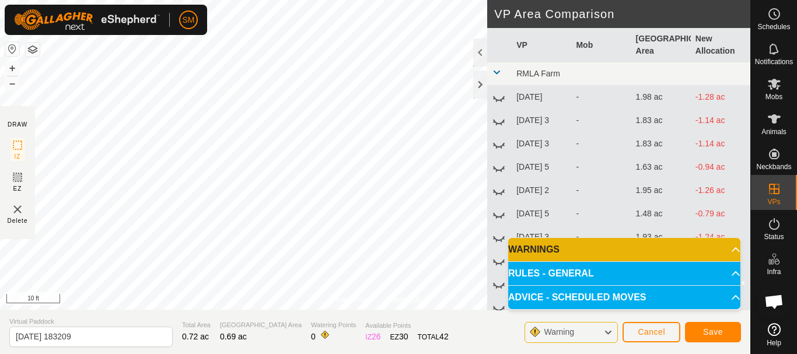
click at [298, 310] on div "Privacy Policy Contact Us IZ interior angle must be larger than 80° (Current: 1…" at bounding box center [375, 177] width 751 height 354
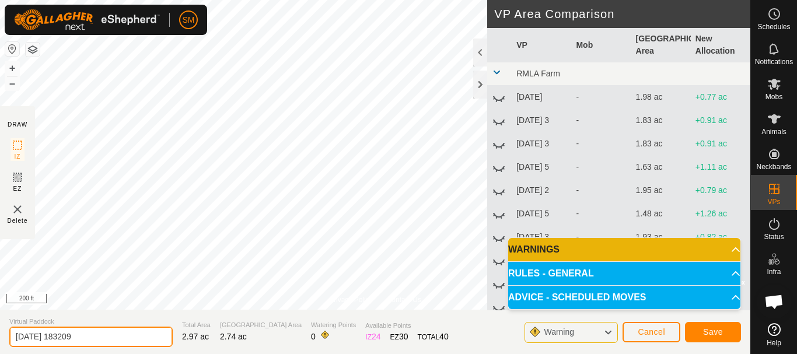
click at [134, 337] on input "[DATE] 183209" at bounding box center [90, 337] width 163 height 20
paste input "6 AW"
click at [59, 332] on input "[DATE] AW" at bounding box center [90, 337] width 163 height 20
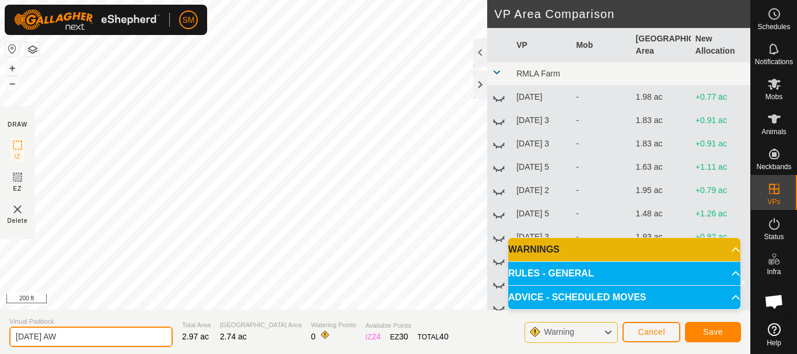
click at [75, 336] on input "[DATE] AW" at bounding box center [90, 337] width 163 height 20
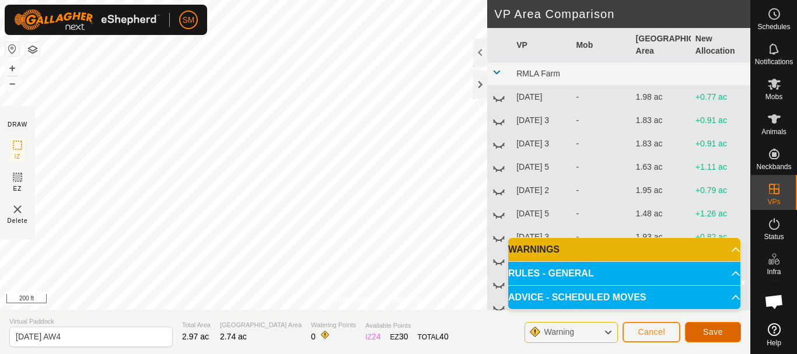
click at [714, 331] on span "Save" at bounding box center [713, 331] width 20 height 9
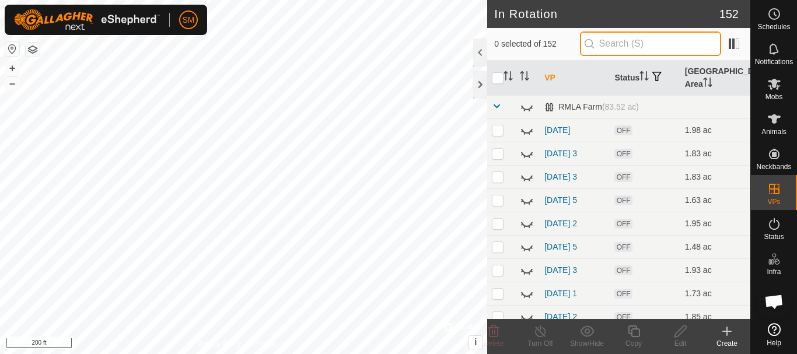
click at [645, 50] on input "text" at bounding box center [650, 44] width 141 height 25
paste input "[DATE] AW"
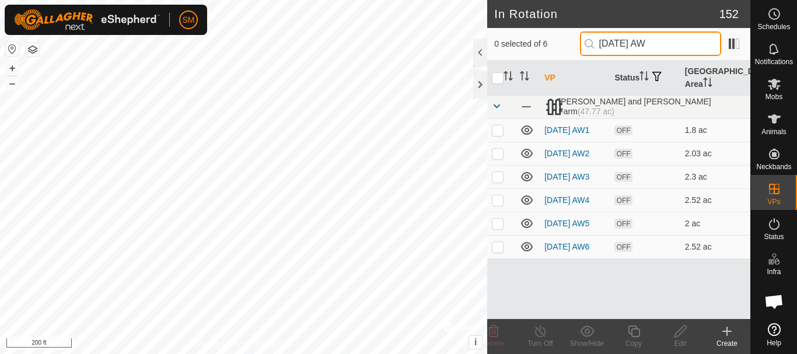
click at [648, 50] on input "[DATE] AW" at bounding box center [650, 44] width 141 height 25
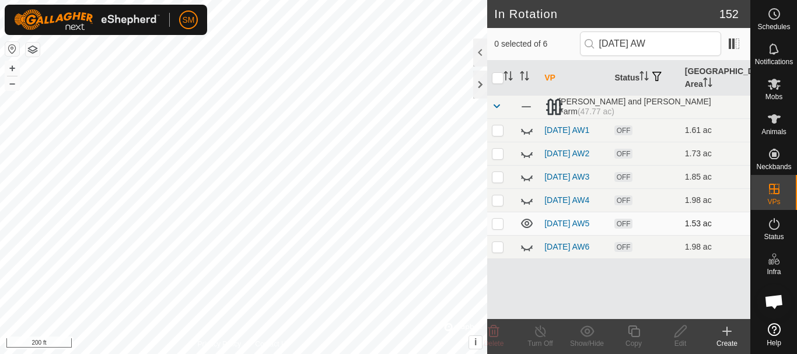
click at [524, 228] on icon at bounding box center [527, 223] width 12 height 9
click at [650, 44] on input "[DATE] AW" at bounding box center [650, 44] width 141 height 25
click at [523, 231] on icon at bounding box center [527, 224] width 14 height 14
click at [648, 38] on input "[DATE] AW" at bounding box center [650, 44] width 141 height 25
click at [526, 231] on icon at bounding box center [527, 224] width 14 height 14
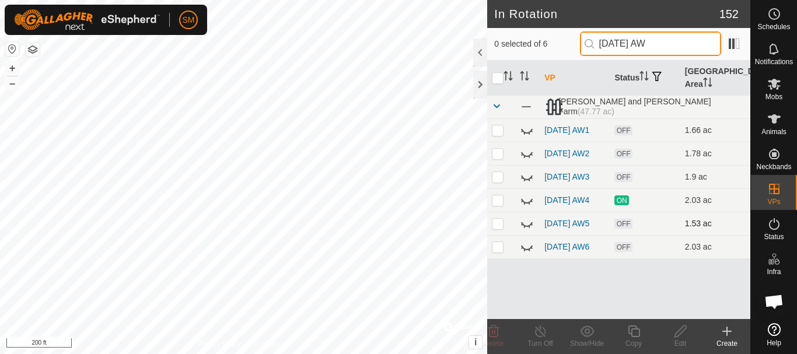
click at [647, 36] on input "[DATE] AW" at bounding box center [650, 44] width 141 height 25
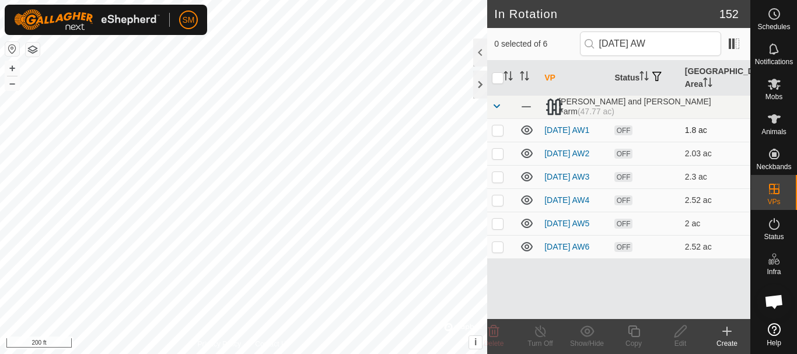
click at [527, 134] on icon at bounding box center [527, 130] width 14 height 14
click at [528, 154] on icon at bounding box center [527, 153] width 14 height 14
click at [523, 180] on icon at bounding box center [527, 176] width 12 height 9
click at [525, 207] on icon at bounding box center [527, 200] width 14 height 14
click at [525, 254] on icon at bounding box center [527, 247] width 14 height 14
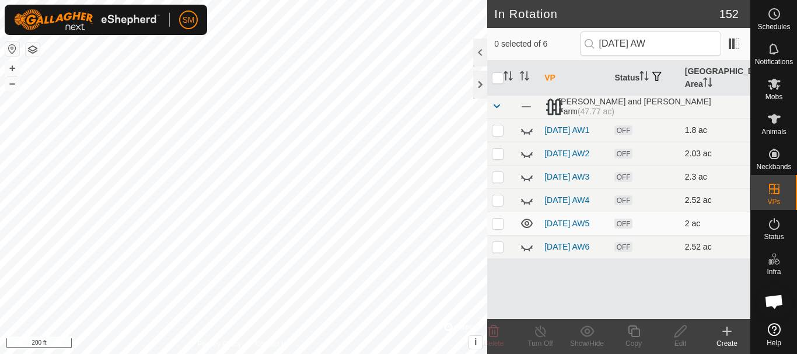
click at [526, 231] on icon at bounding box center [527, 224] width 14 height 14
click at [651, 44] on input "[DATE] AW" at bounding box center [650, 44] width 141 height 25
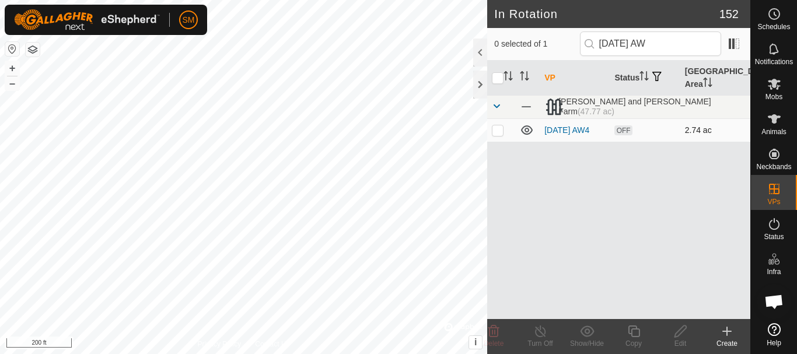
click at [500, 127] on p-checkbox at bounding box center [498, 129] width 12 height 9
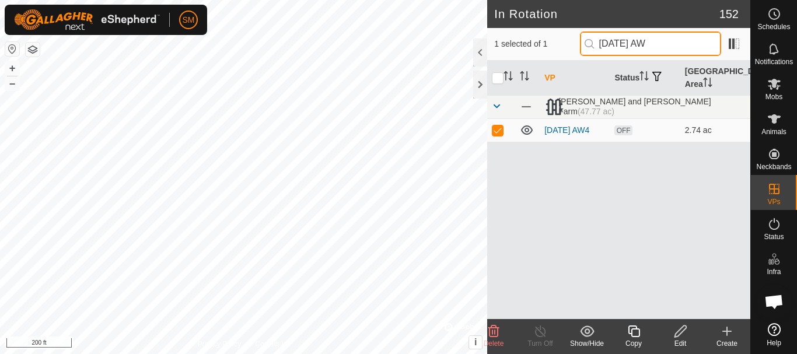
drag, startPoint x: 671, startPoint y: 39, endPoint x: 604, endPoint y: 53, distance: 68.1
click at [604, 53] on input "[DATE] AW" at bounding box center [650, 44] width 141 height 25
click at [640, 340] on div "Copy" at bounding box center [634, 344] width 47 height 11
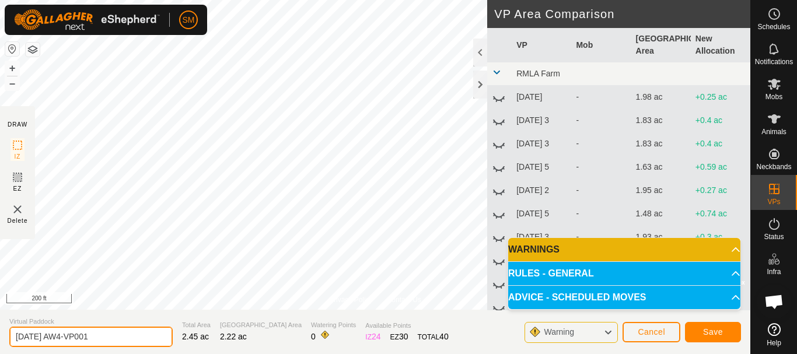
click at [141, 334] on input "[DATE] AW4-VP001" at bounding box center [90, 337] width 163 height 20
paste input "text"
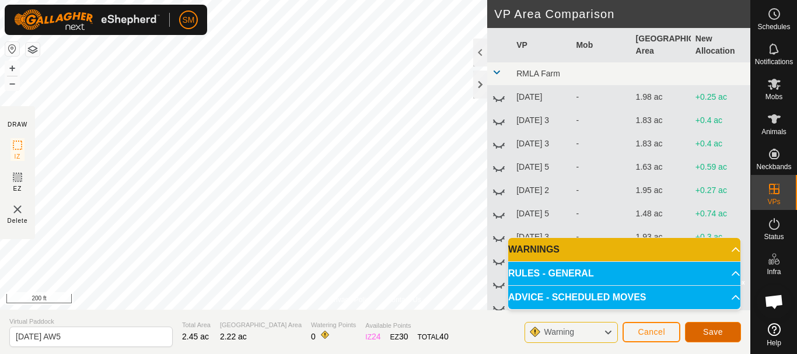
click at [721, 329] on span "Save" at bounding box center [713, 331] width 20 height 9
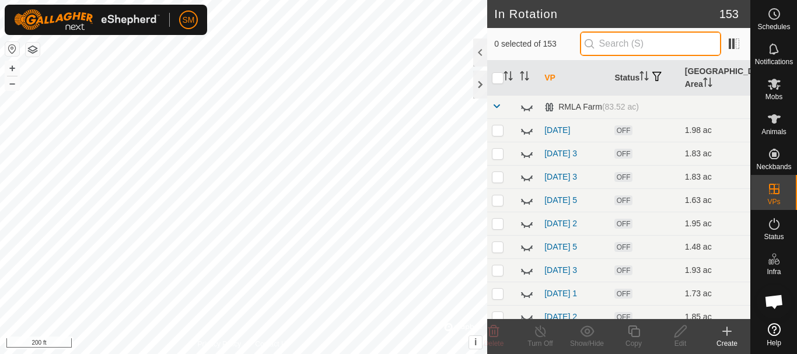
click at [645, 42] on input "text" at bounding box center [650, 44] width 141 height 25
paste input "[DATE] AW"
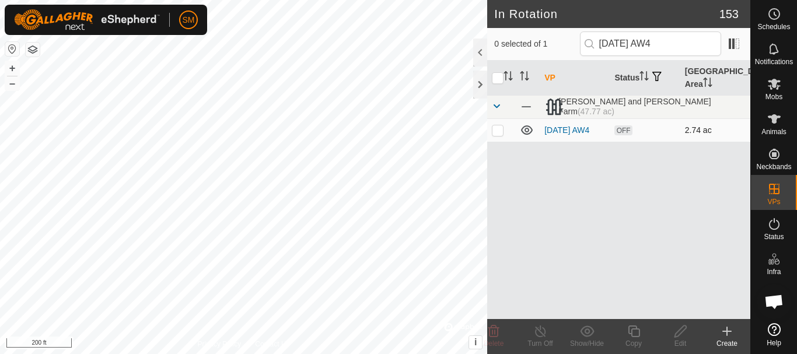
click at [503, 130] on p-checkbox at bounding box center [498, 129] width 12 height 9
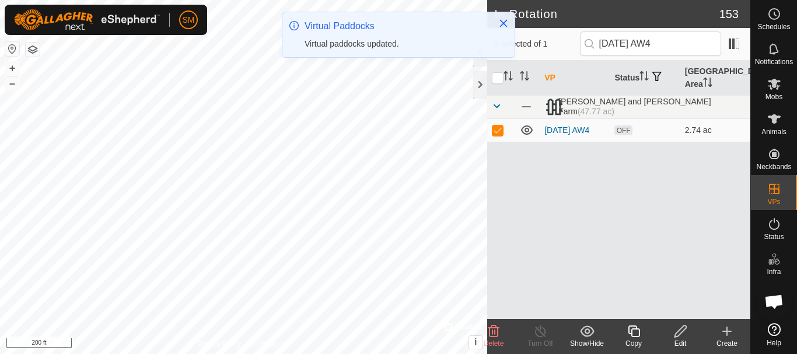
click at [635, 332] on icon at bounding box center [634, 332] width 15 height 14
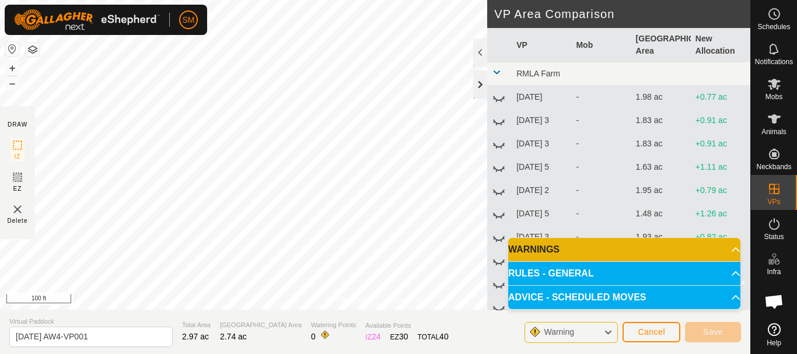
click at [477, 86] on div at bounding box center [480, 85] width 14 height 28
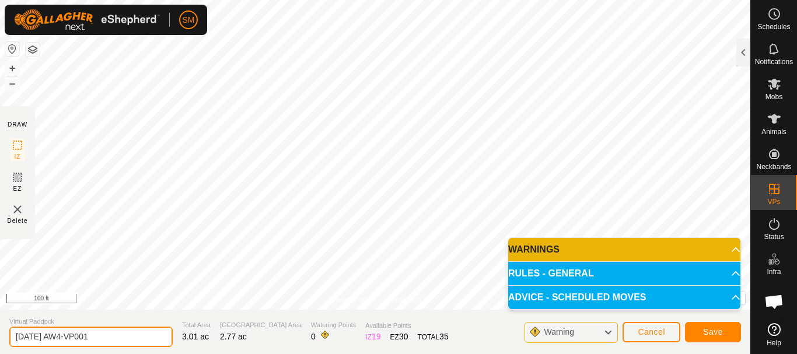
click at [118, 340] on input "[DATE] AW4-VP001" at bounding box center [90, 337] width 163 height 20
paste input "text"
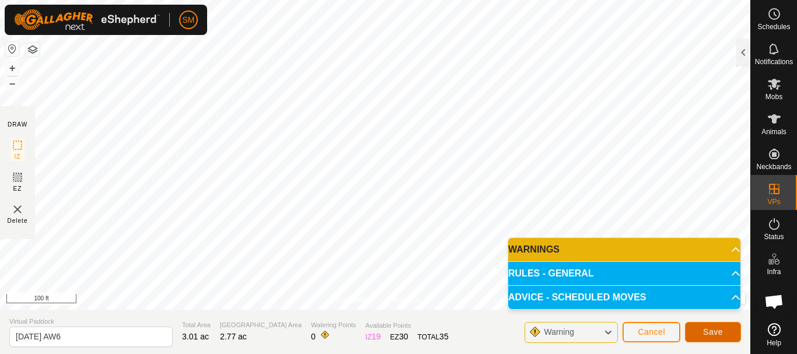
click at [730, 332] on button "Save" at bounding box center [713, 332] width 56 height 20
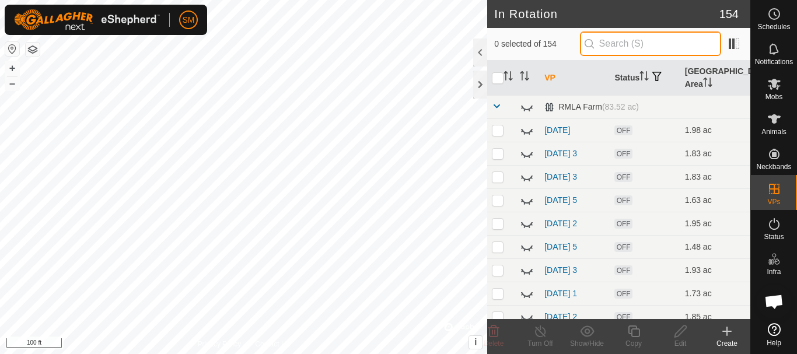
click at [640, 43] on input "text" at bounding box center [650, 44] width 141 height 25
paste input "[DATE] AW"
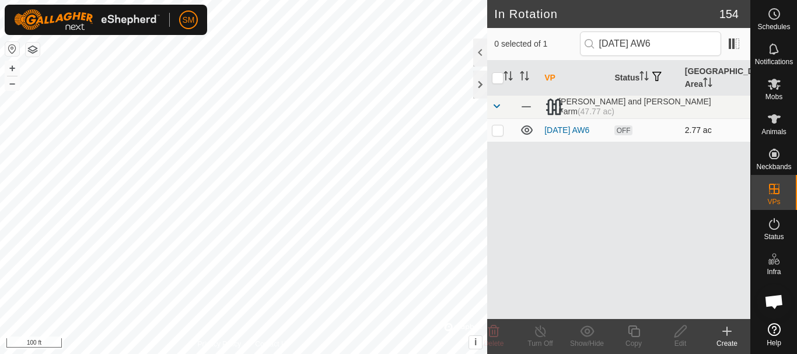
click at [496, 133] on p-checkbox at bounding box center [498, 129] width 12 height 9
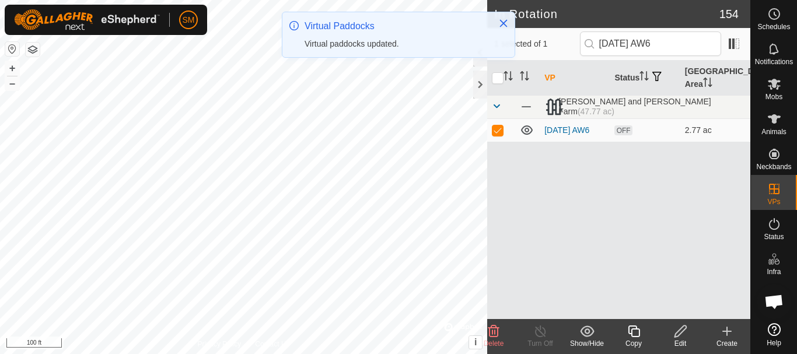
click at [635, 339] on div "Copy" at bounding box center [634, 344] width 47 height 11
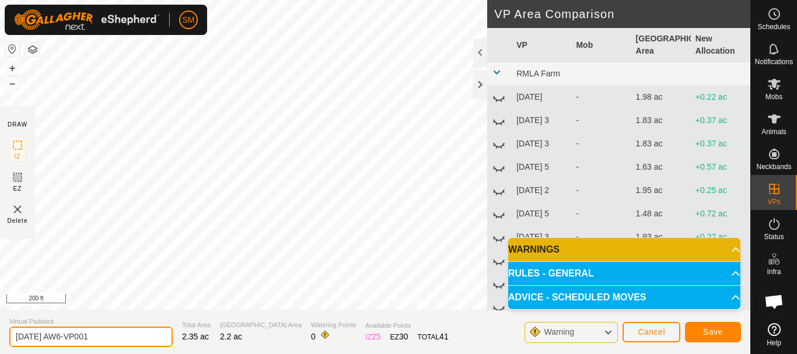
click at [134, 340] on input "[DATE] AW6-VP001" at bounding box center [90, 337] width 163 height 20
paste input "text"
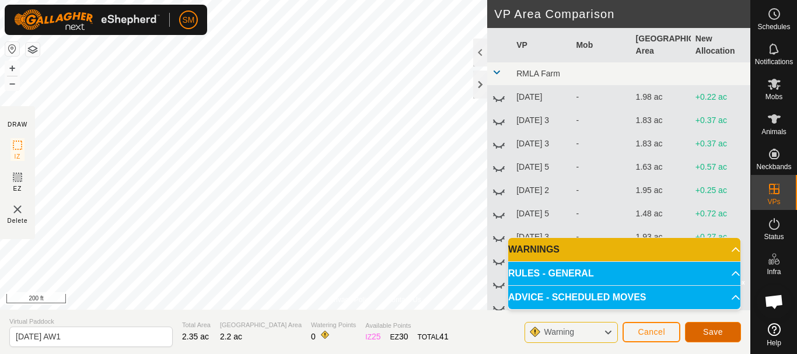
click at [712, 327] on span "Save" at bounding box center [713, 331] width 20 height 9
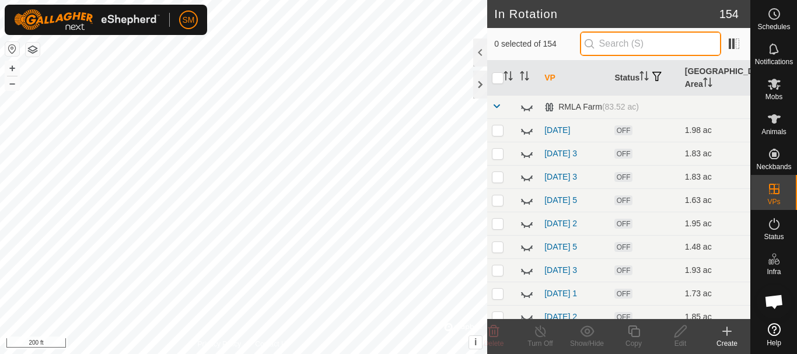
click at [663, 39] on input "text" at bounding box center [650, 44] width 141 height 25
paste input "[DATE] AW"
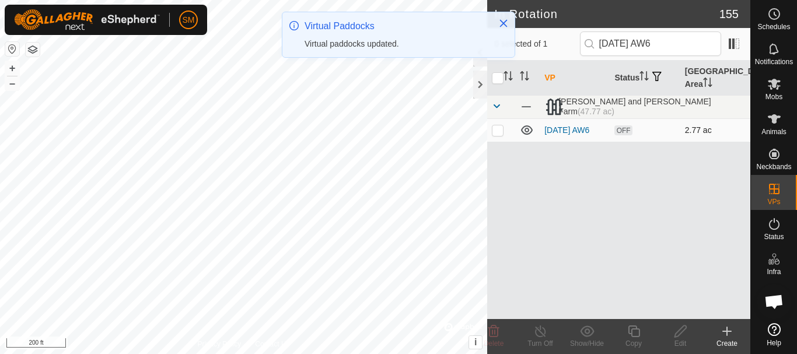
click at [496, 135] on p-tablecheckbox at bounding box center [498, 129] width 12 height 9
click at [636, 337] on icon at bounding box center [634, 332] width 12 height 12
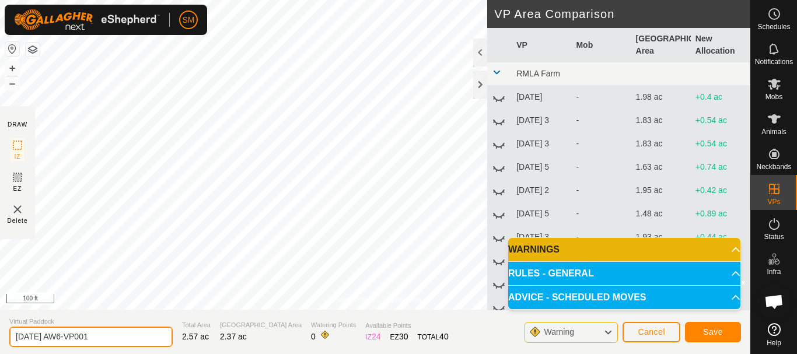
click at [113, 338] on input "[DATE] AW6-VP001" at bounding box center [90, 337] width 163 height 20
paste input "text"
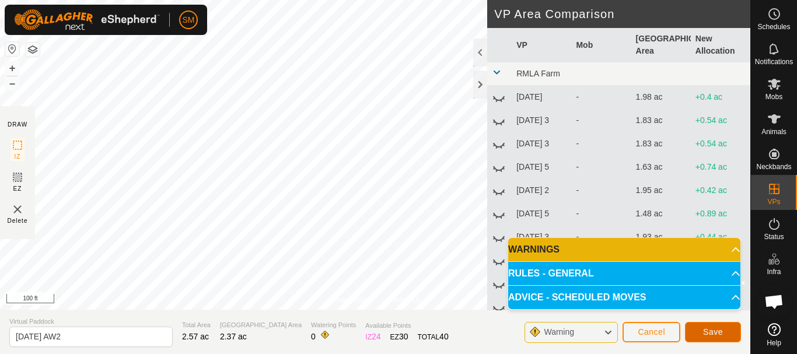
click at [715, 330] on span "Save" at bounding box center [713, 331] width 20 height 9
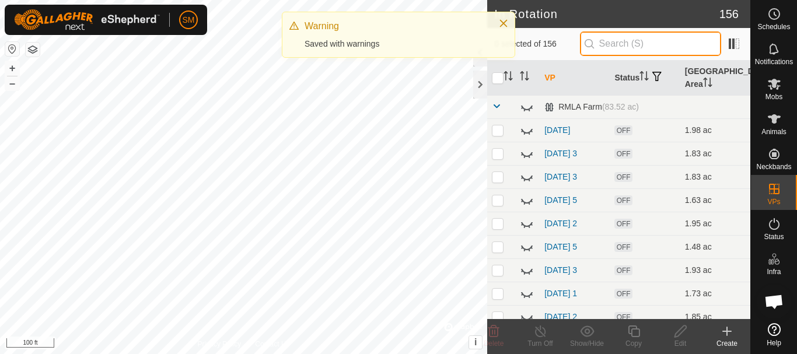
click at [660, 41] on input "text" at bounding box center [650, 44] width 141 height 25
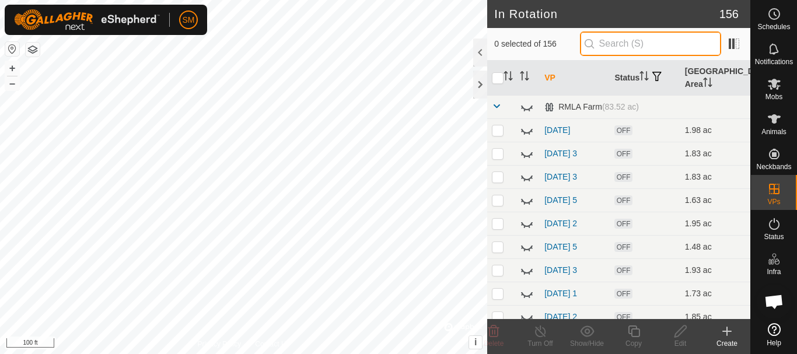
paste input "[DATE] AW"
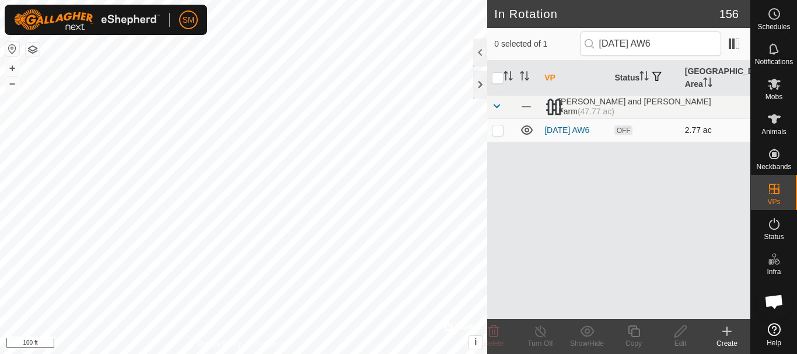
click at [492, 131] on p-checkbox at bounding box center [498, 129] width 12 height 9
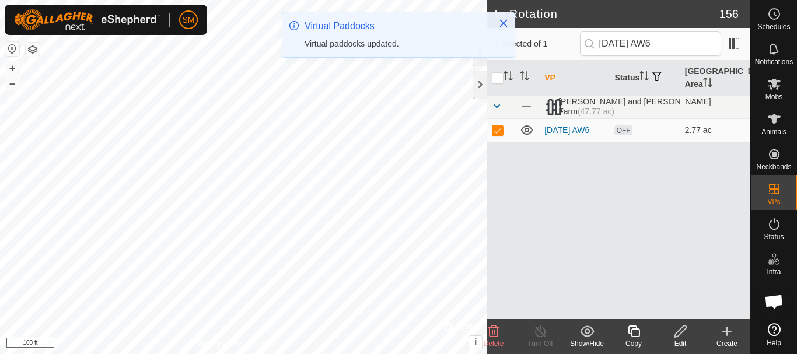
click at [633, 339] on div "Copy" at bounding box center [634, 344] width 47 height 11
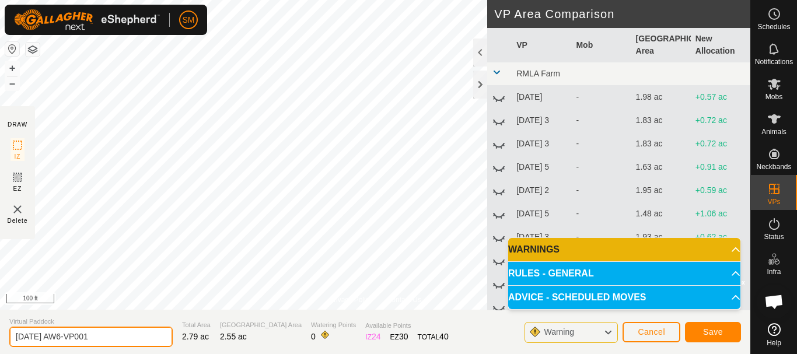
click at [128, 342] on input "[DATE] AW6-VP001" at bounding box center [90, 337] width 163 height 20
paste input "text"
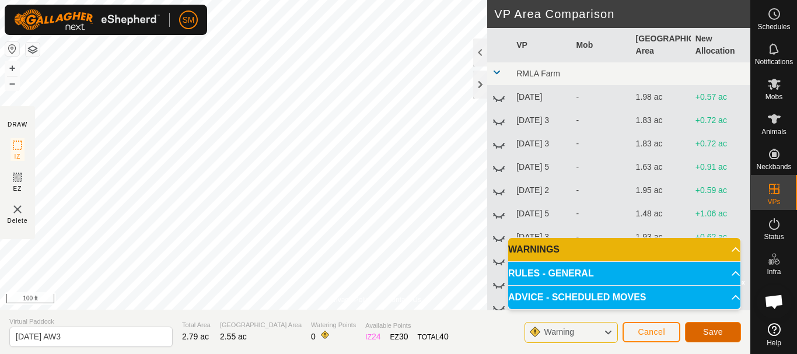
click at [725, 337] on button "Save" at bounding box center [713, 332] width 56 height 20
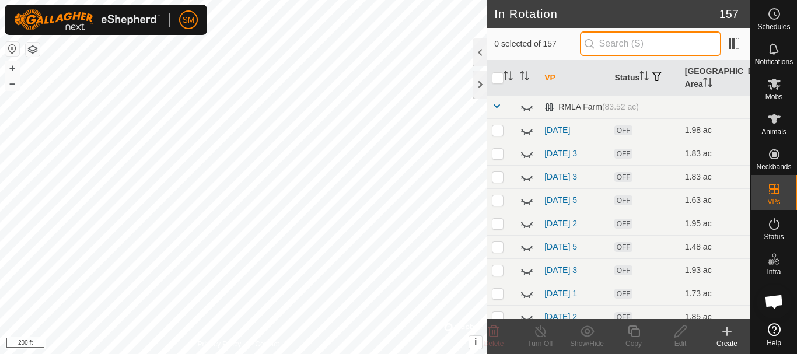
click at [640, 44] on input "text" at bounding box center [650, 44] width 141 height 25
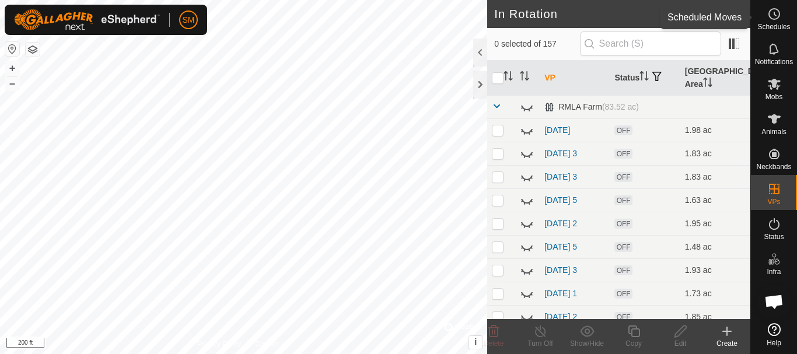
click at [776, 13] on icon at bounding box center [775, 14] width 14 height 14
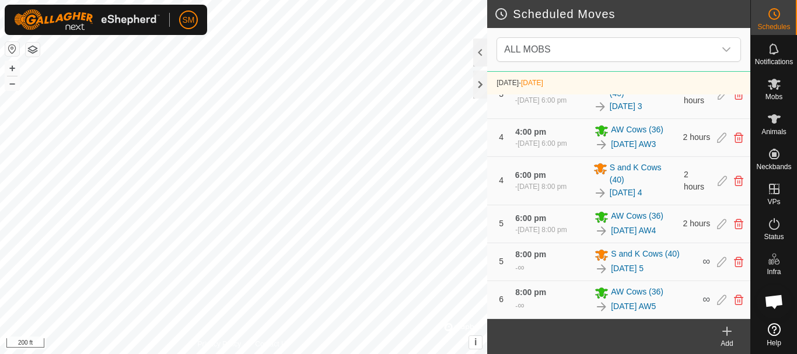
scroll to position [422, 0]
click at [717, 298] on icon at bounding box center [721, 300] width 9 height 11
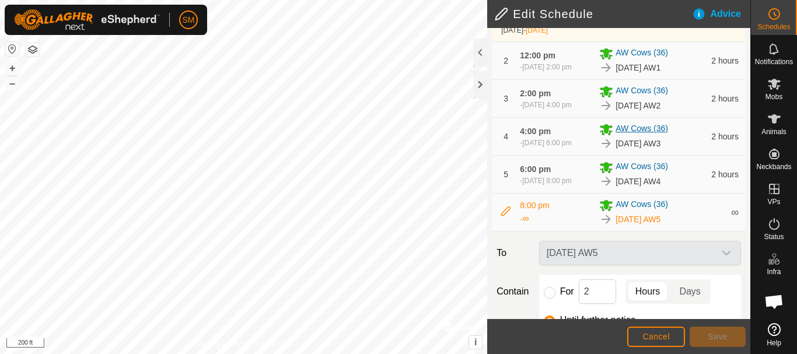
scroll to position [300, 0]
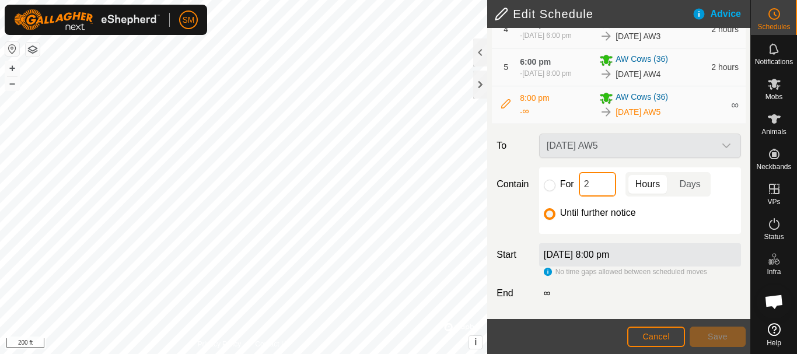
click at [588, 191] on input "2" at bounding box center [597, 184] width 37 height 25
click at [544, 184] on input "For" at bounding box center [550, 186] width 12 height 12
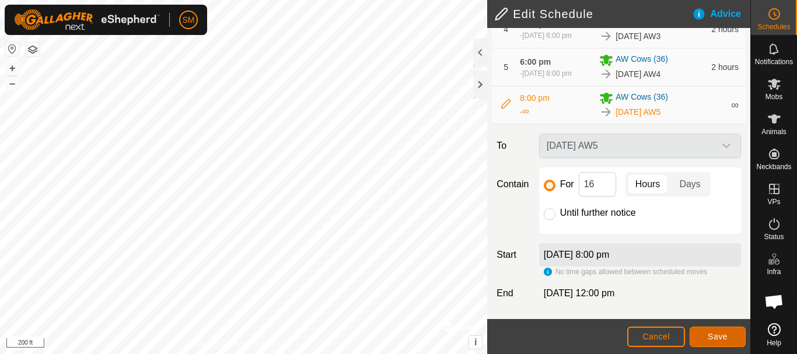
click at [727, 334] on span "Save" at bounding box center [718, 336] width 20 height 9
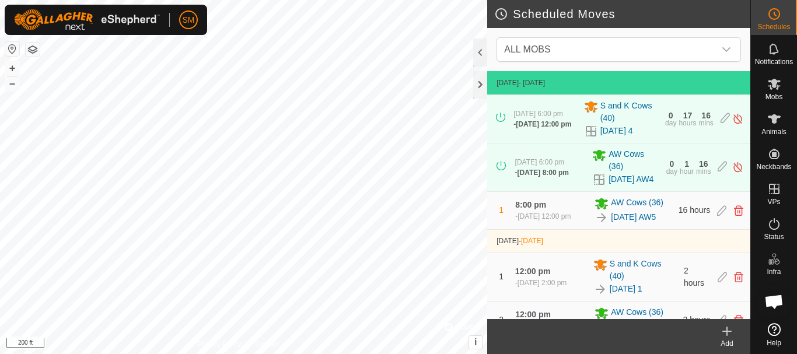
click at [727, 334] on icon at bounding box center [727, 331] width 0 height 8
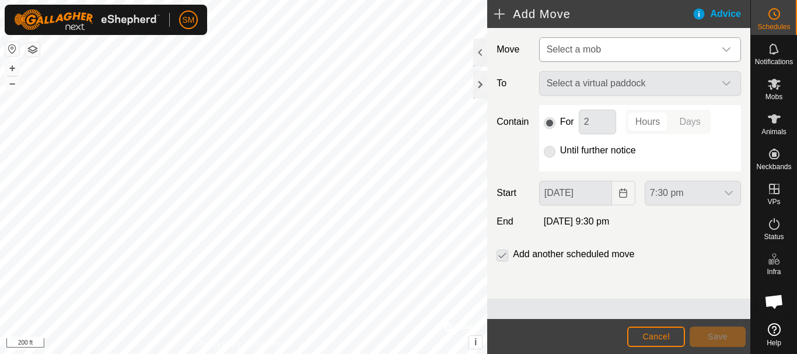
click at [716, 55] on div "dropdown trigger" at bounding box center [726, 49] width 23 height 23
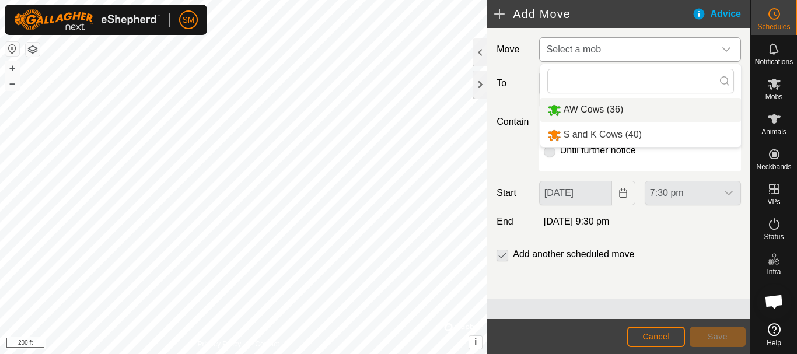
click at [604, 107] on li "AW Cows (36)" at bounding box center [640, 110] width 201 height 24
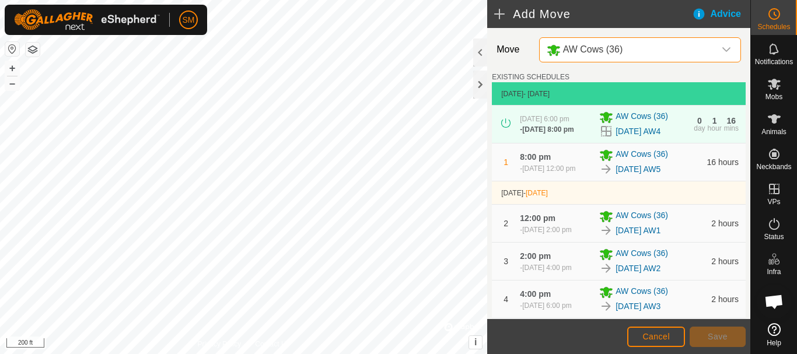
scroll to position [357, 0]
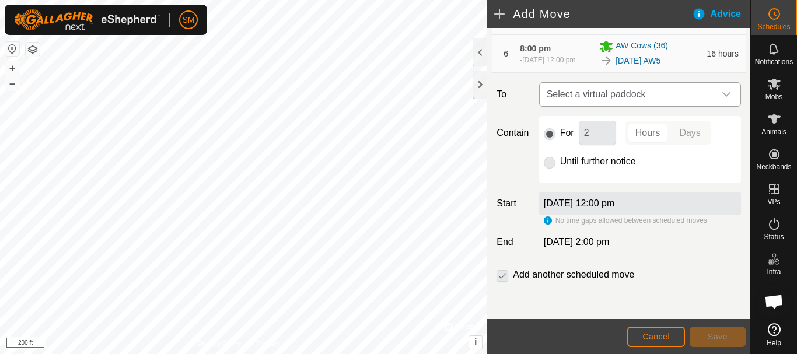
click at [720, 100] on div "dropdown trigger" at bounding box center [726, 94] width 23 height 23
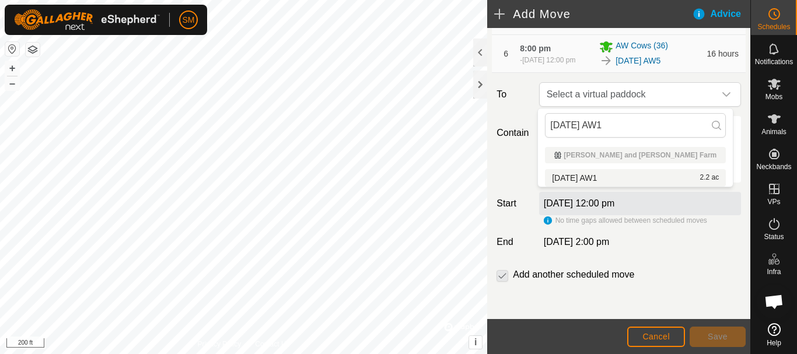
click at [591, 175] on li "[DATE] AW1 2.2 ac" at bounding box center [635, 178] width 181 height 18
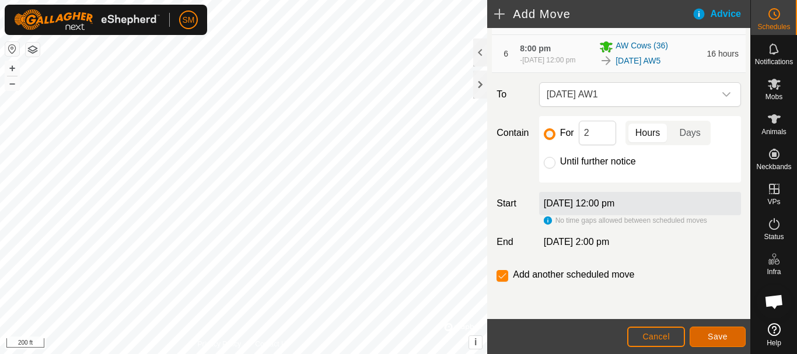
click at [720, 334] on span "Save" at bounding box center [718, 336] width 20 height 9
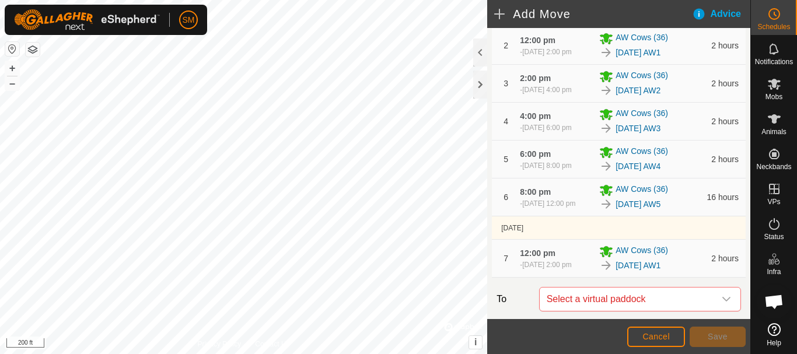
scroll to position [423, 0]
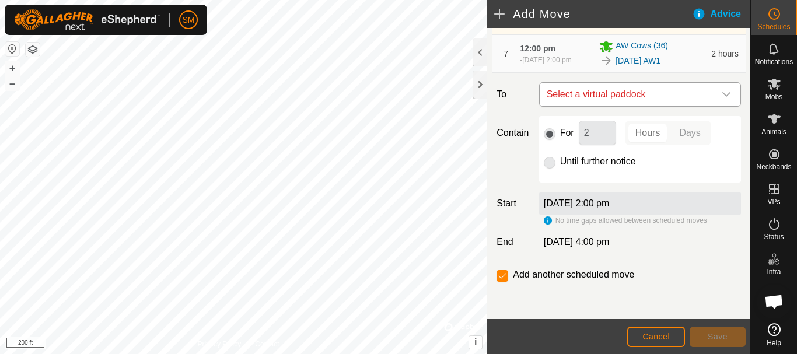
click at [722, 92] on icon "dropdown trigger" at bounding box center [726, 94] width 9 height 9
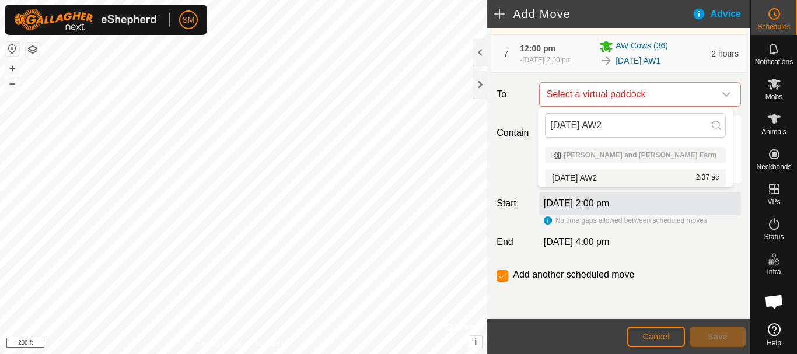
click at [592, 179] on li "[DATE] AW2 2.37 ac" at bounding box center [635, 178] width 181 height 18
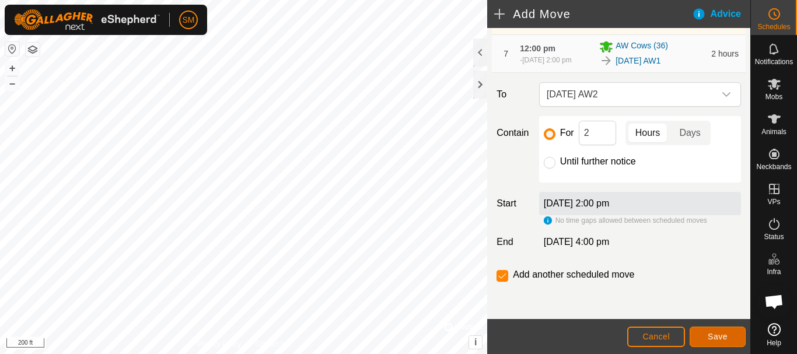
click at [723, 333] on span "Save" at bounding box center [718, 336] width 20 height 9
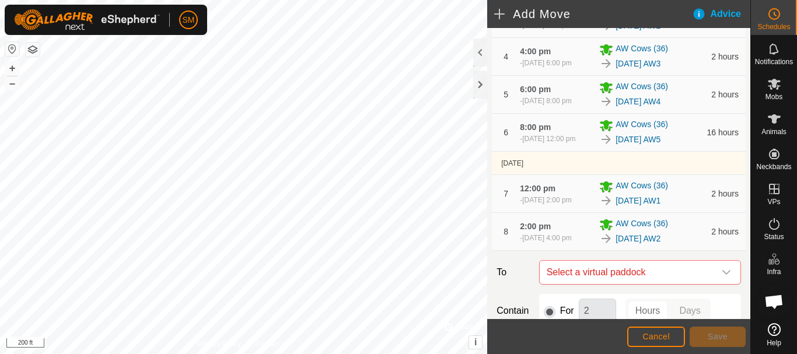
scroll to position [466, 0]
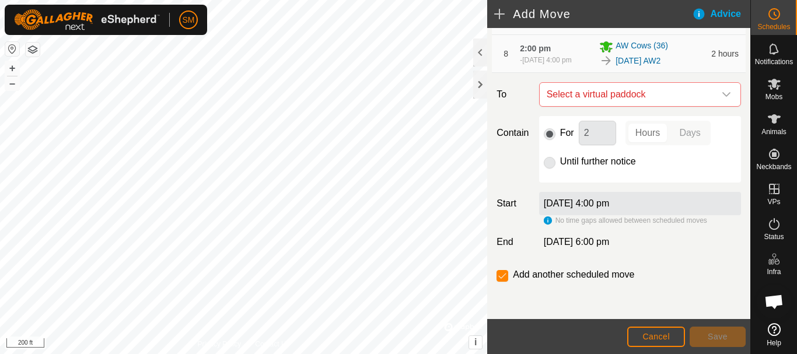
click at [722, 96] on icon "dropdown trigger" at bounding box center [726, 94] width 9 height 9
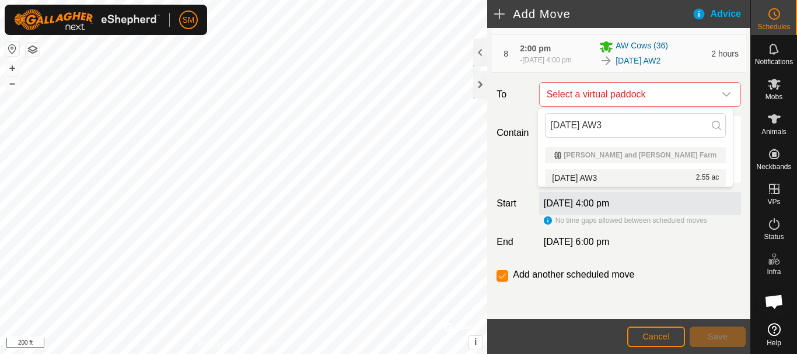
click at [608, 176] on li "[DATE] AW3 2.55 ac" at bounding box center [635, 178] width 181 height 18
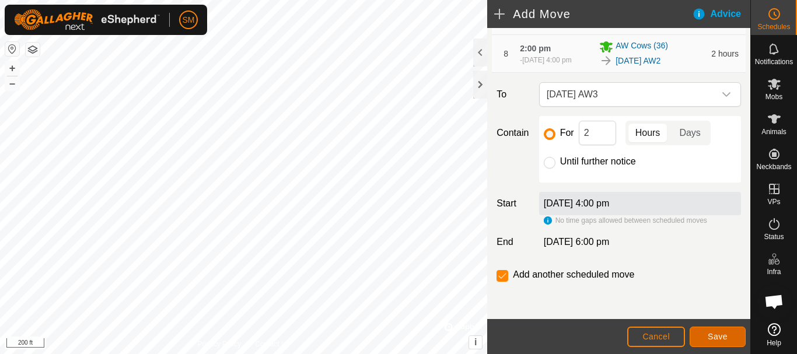
click at [727, 332] on span "Save" at bounding box center [718, 336] width 20 height 9
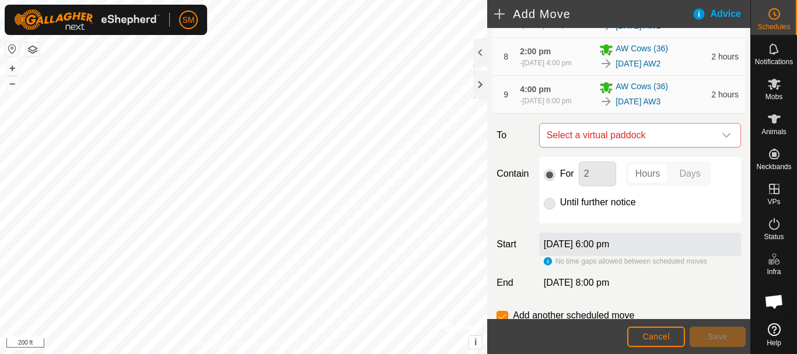
scroll to position [510, 0]
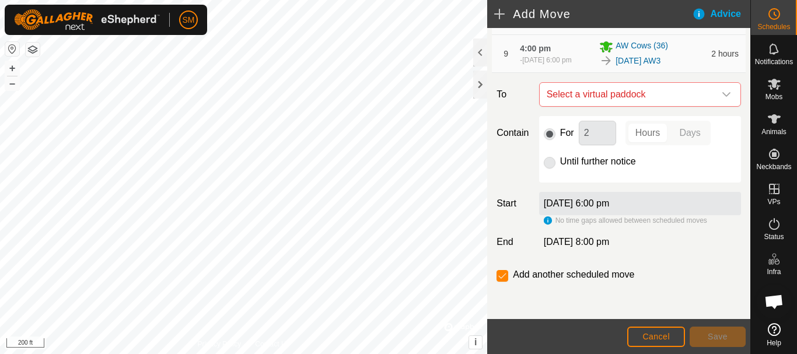
click at [722, 92] on icon "dropdown trigger" at bounding box center [726, 94] width 9 height 9
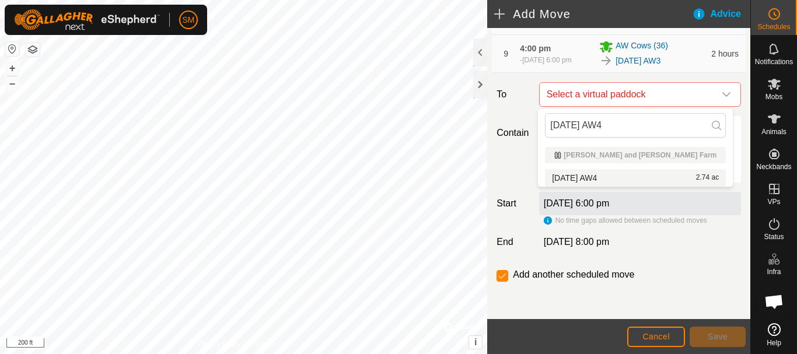
click at [602, 171] on li "[DATE] AW4 2.74 ac" at bounding box center [635, 178] width 181 height 18
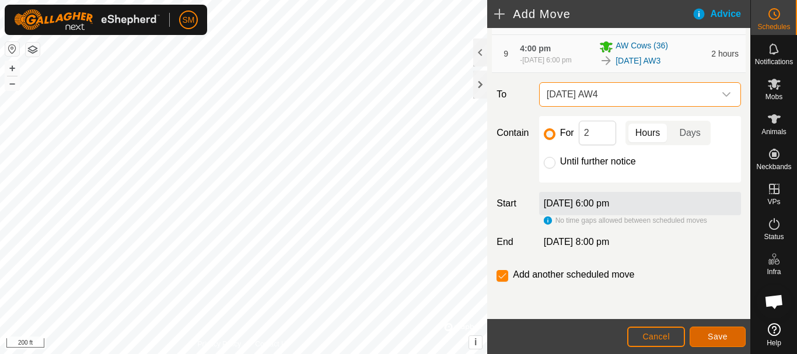
click at [717, 343] on button "Save" at bounding box center [718, 337] width 56 height 20
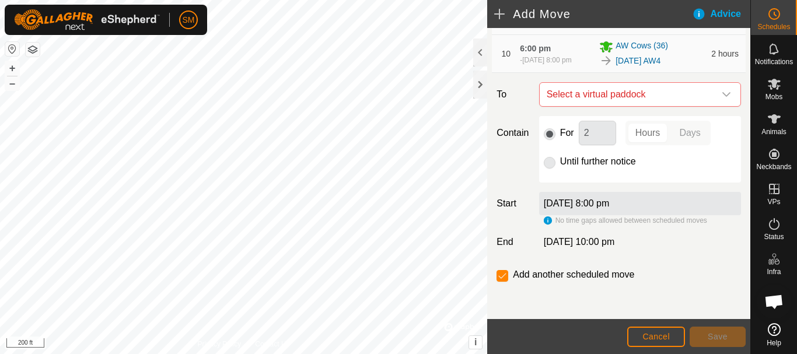
scroll to position [553, 0]
click at [722, 97] on icon "dropdown trigger" at bounding box center [726, 94] width 9 height 9
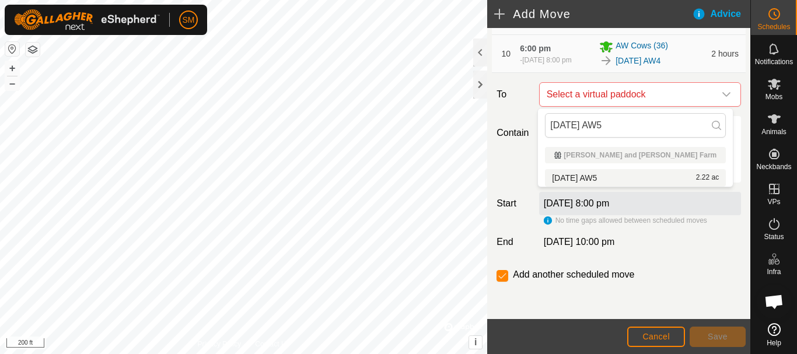
click at [606, 175] on li "[DATE] AW5 2.22 ac" at bounding box center [635, 178] width 181 height 18
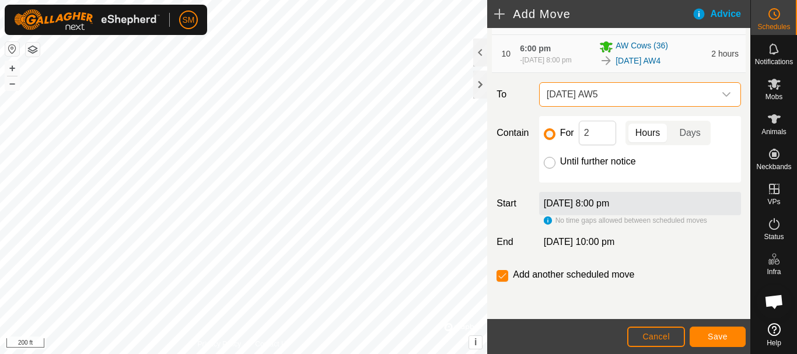
click at [550, 163] on input "Until further notice" at bounding box center [550, 163] width 12 height 12
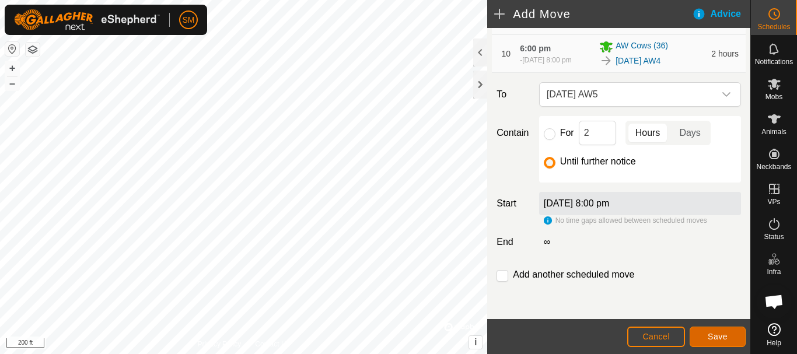
click at [721, 334] on span "Save" at bounding box center [718, 336] width 20 height 9
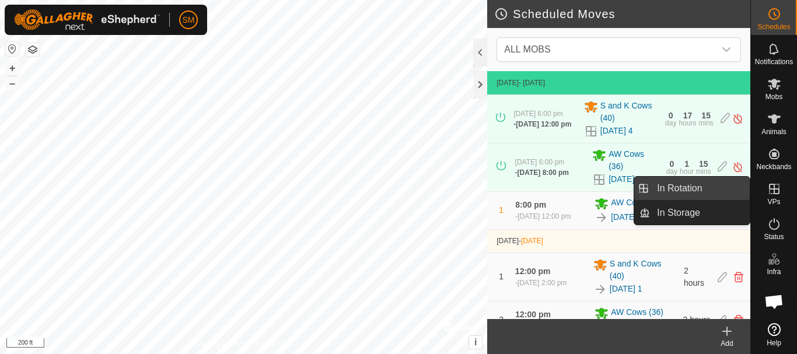
click at [683, 186] on link "In Rotation" at bounding box center [700, 188] width 100 height 23
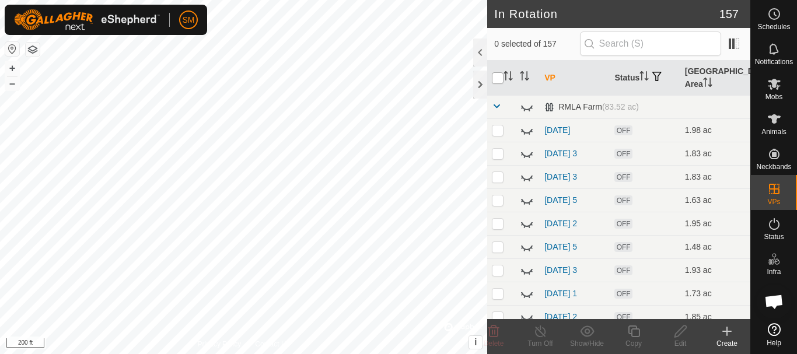
click at [492, 75] on input "checkbox" at bounding box center [498, 78] width 12 height 12
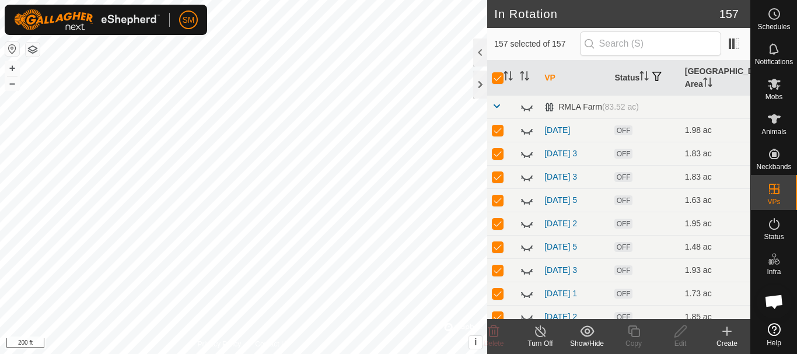
click at [588, 341] on div "Show/Hide" at bounding box center [587, 344] width 47 height 11
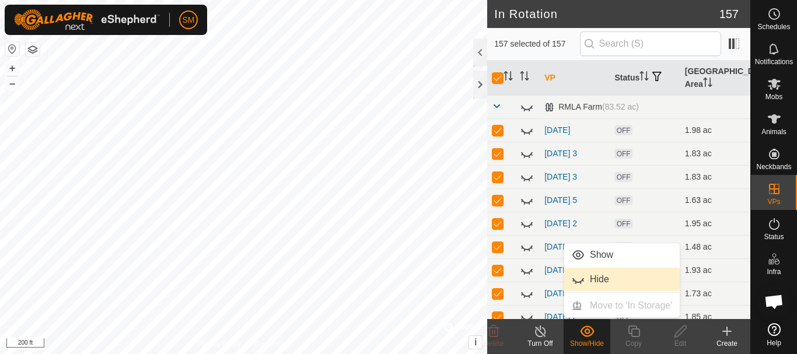
click at [598, 279] on link "Hide" at bounding box center [622, 279] width 116 height 23
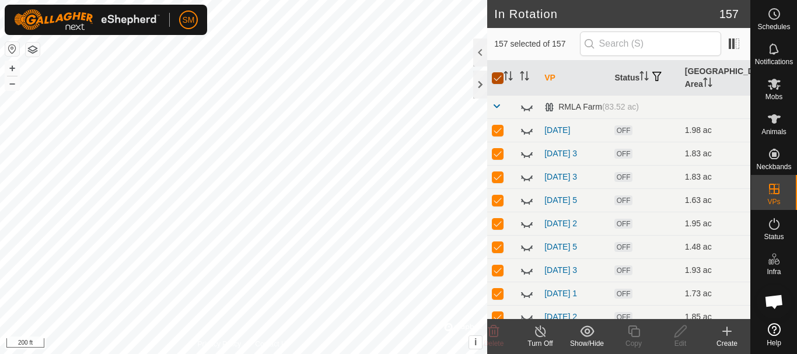
click at [497, 75] on input "checkbox" at bounding box center [498, 78] width 12 height 12
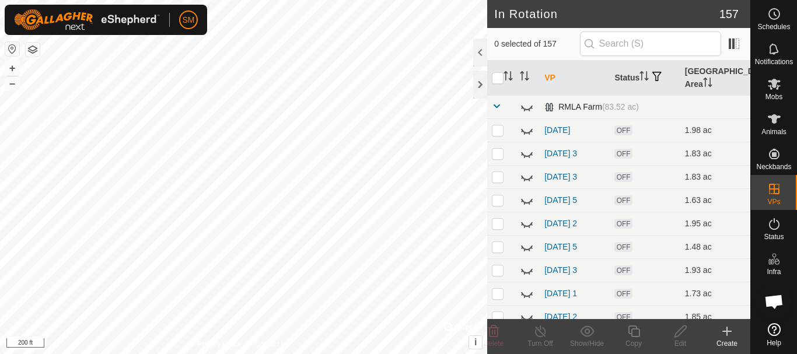
click at [494, 104] on span at bounding box center [496, 106] width 9 height 9
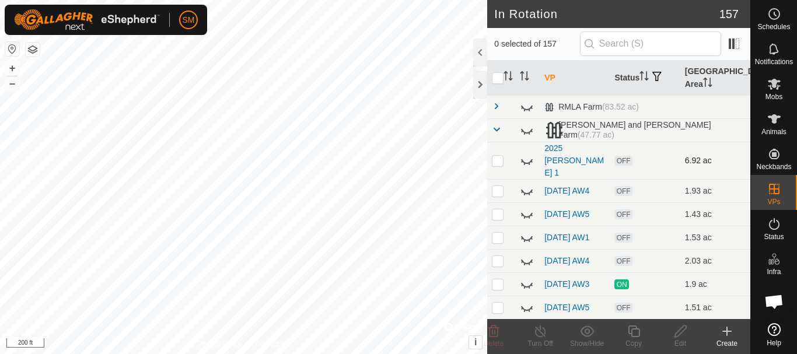
click at [525, 155] on icon at bounding box center [527, 161] width 14 height 14
click at [525, 156] on icon at bounding box center [527, 160] width 12 height 9
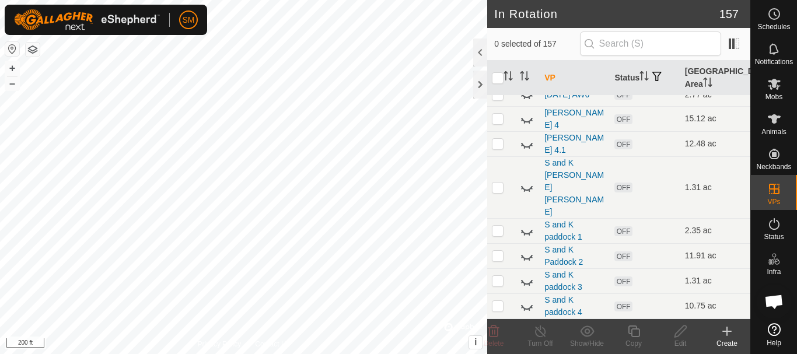
scroll to position [1804, 0]
click at [526, 126] on icon at bounding box center [527, 119] width 14 height 14
click at [526, 148] on icon at bounding box center [527, 145] width 12 height 5
click at [525, 282] on icon at bounding box center [527, 281] width 14 height 14
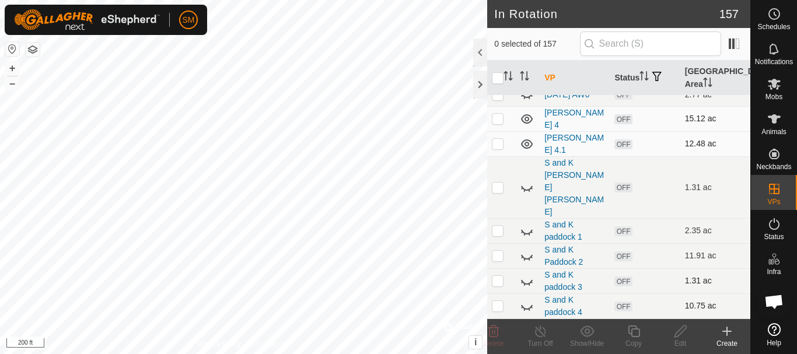
click at [525, 305] on icon at bounding box center [527, 306] width 14 height 14
click at [527, 308] on icon at bounding box center [527, 306] width 12 height 9
click at [527, 308] on icon at bounding box center [527, 306] width 14 height 14
click at [527, 308] on icon at bounding box center [527, 306] width 12 height 9
click at [527, 256] on icon at bounding box center [527, 256] width 14 height 14
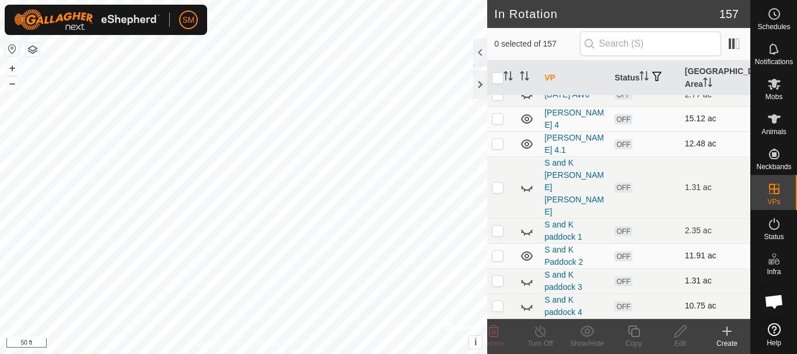
click at [527, 256] on icon at bounding box center [527, 256] width 14 height 14
click at [525, 232] on icon at bounding box center [527, 231] width 14 height 14
click at [526, 233] on icon at bounding box center [527, 232] width 12 height 5
click at [526, 233] on icon at bounding box center [527, 231] width 14 height 14
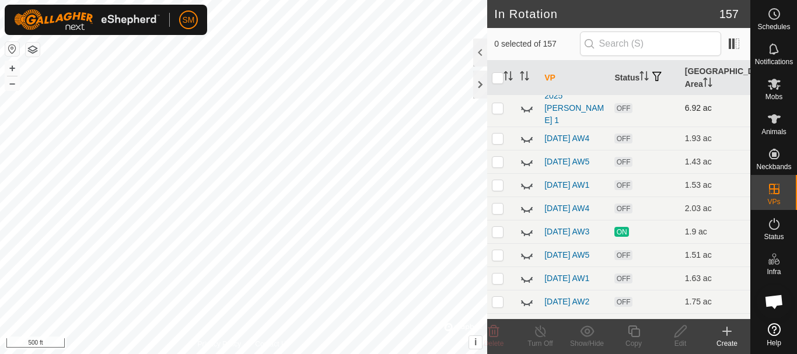
scroll to position [0, 0]
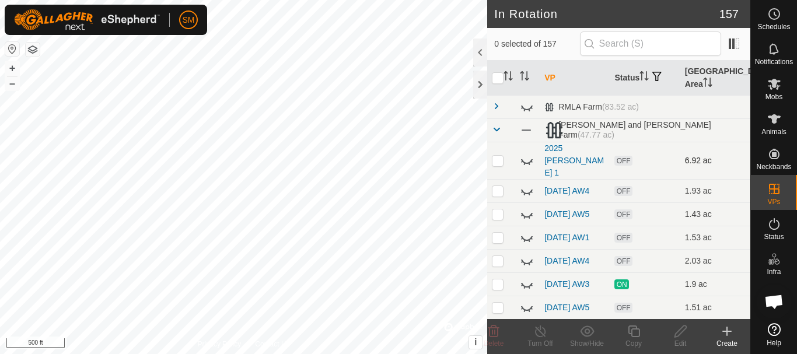
click at [526, 154] on icon at bounding box center [527, 161] width 14 height 14
